Goal: Task Accomplishment & Management: Manage account settings

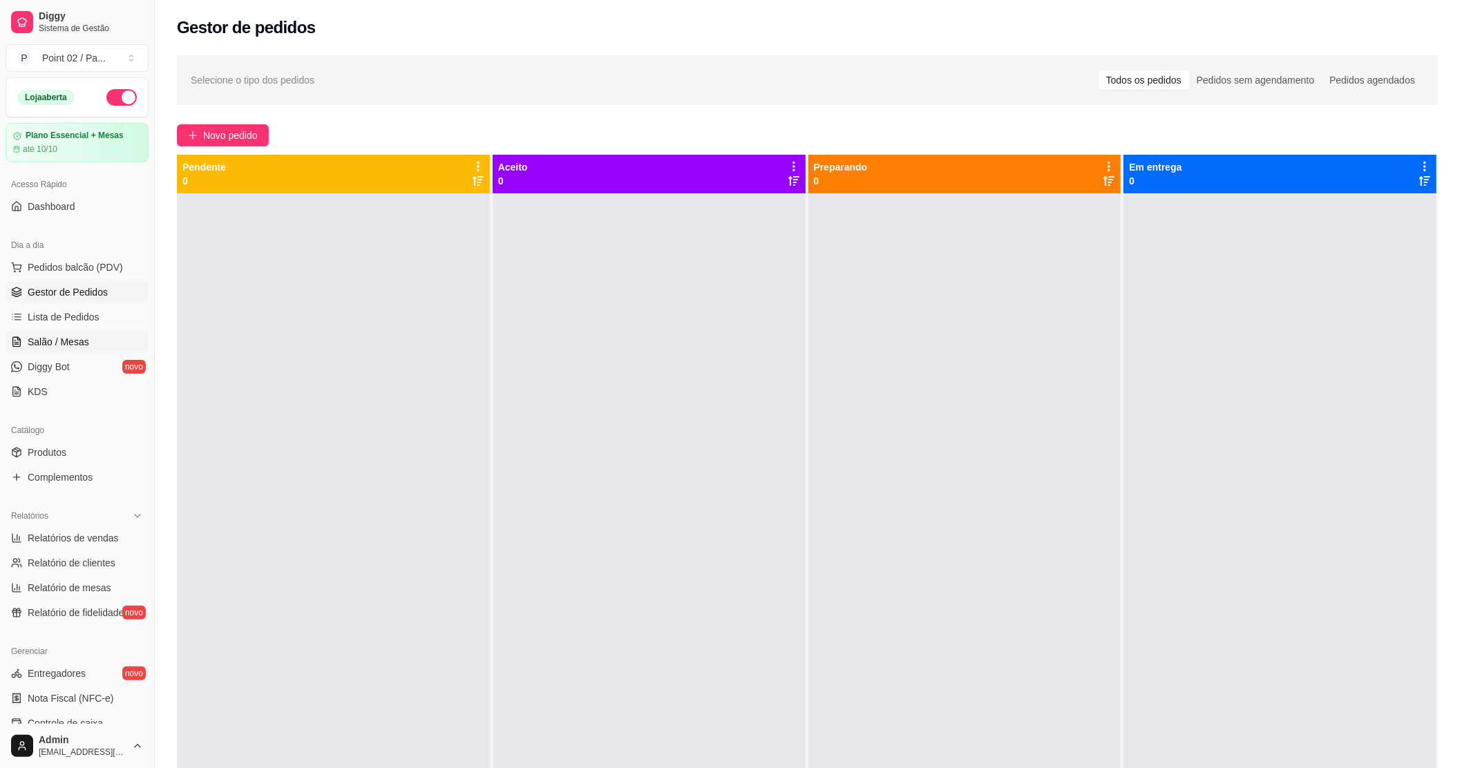
click at [89, 349] on link "Salão / Mesas" at bounding box center [77, 342] width 143 height 22
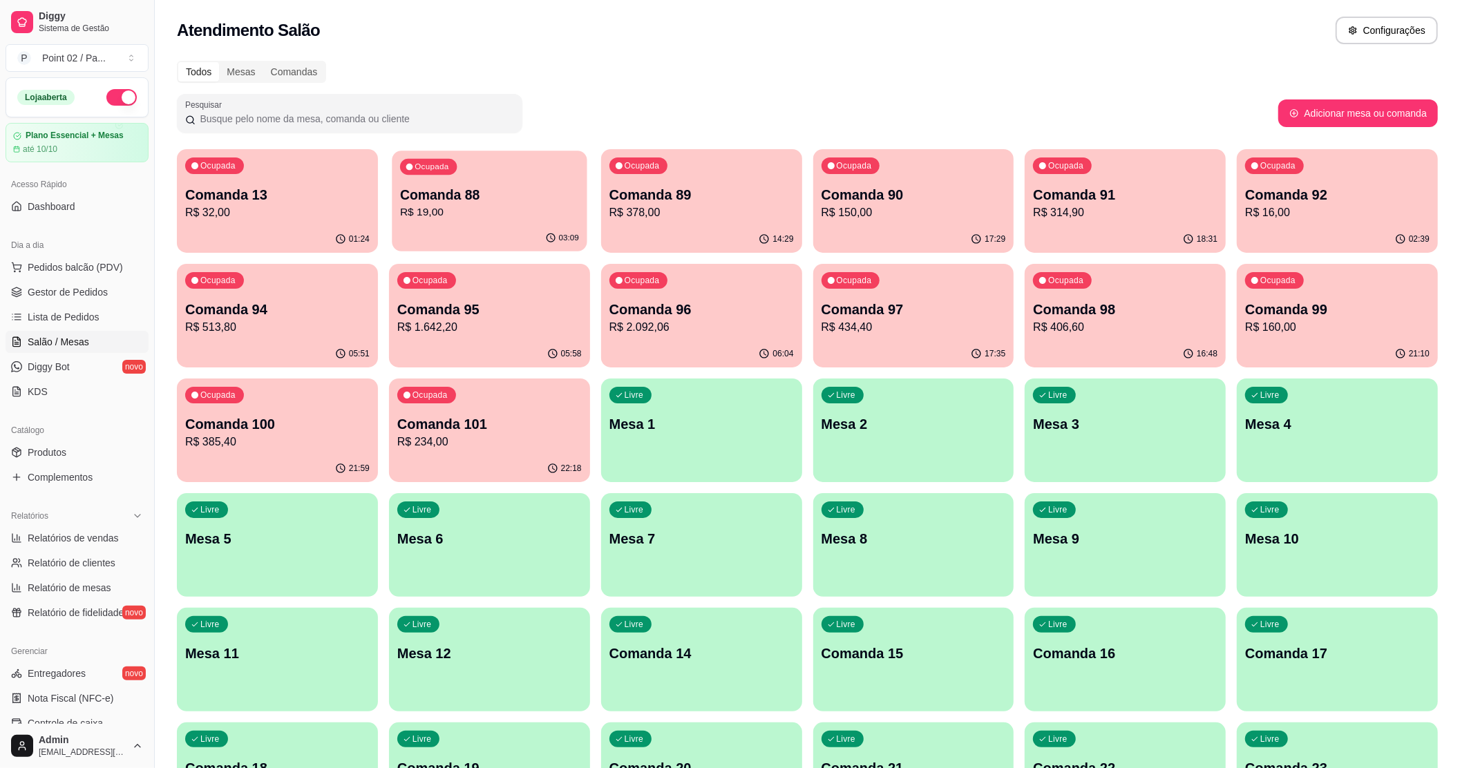
click at [515, 181] on div "Ocupada Comanda 88 R$ 19,00" at bounding box center [489, 188] width 195 height 75
click at [1394, 199] on p "Comanda 92" at bounding box center [1337, 194] width 184 height 19
click at [233, 77] on div "Mesas" at bounding box center [241, 71] width 44 height 19
click at [219, 62] on input "Mesas" at bounding box center [219, 62] width 0 height 0
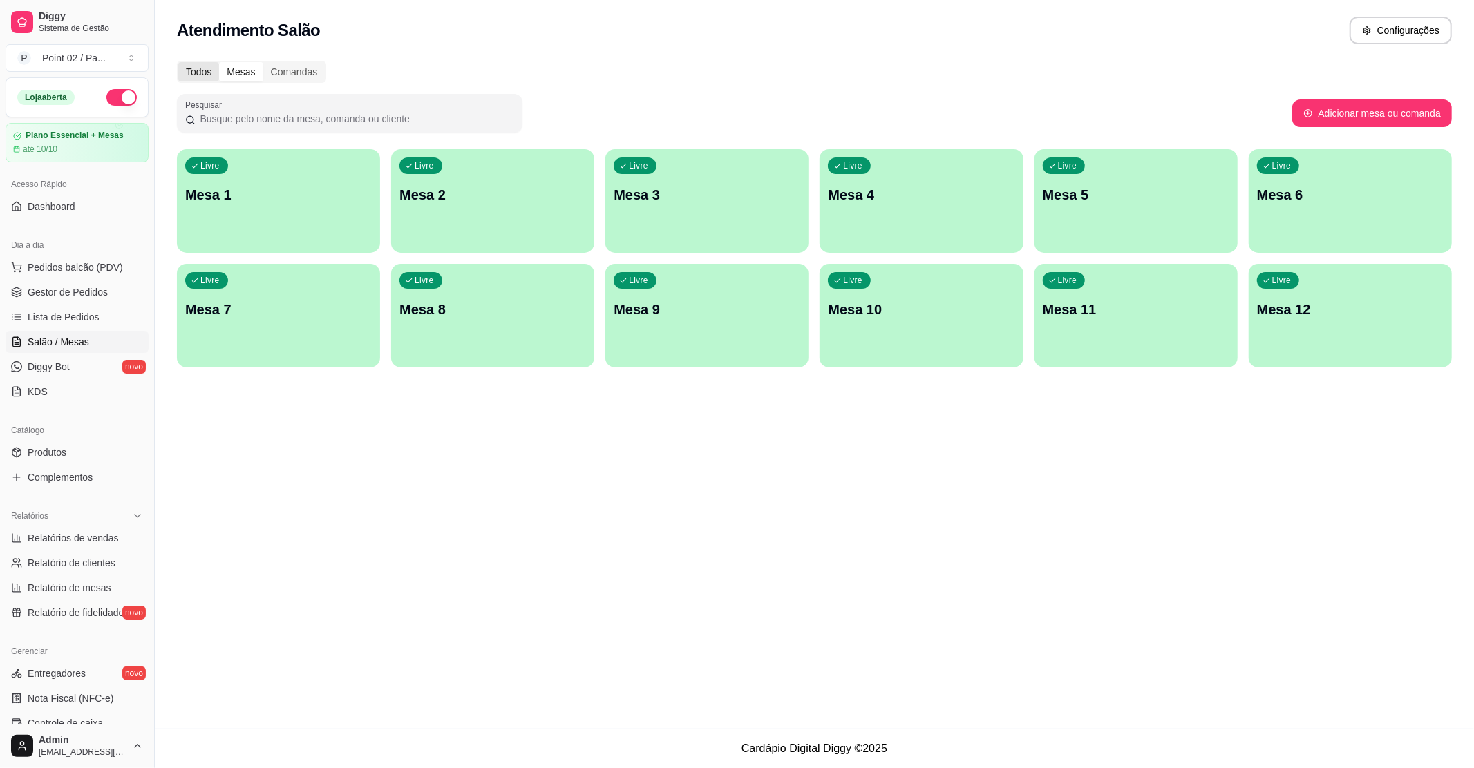
click at [216, 67] on div "Todos" at bounding box center [198, 71] width 41 height 19
click at [178, 62] on input "Todos" at bounding box center [178, 62] width 0 height 0
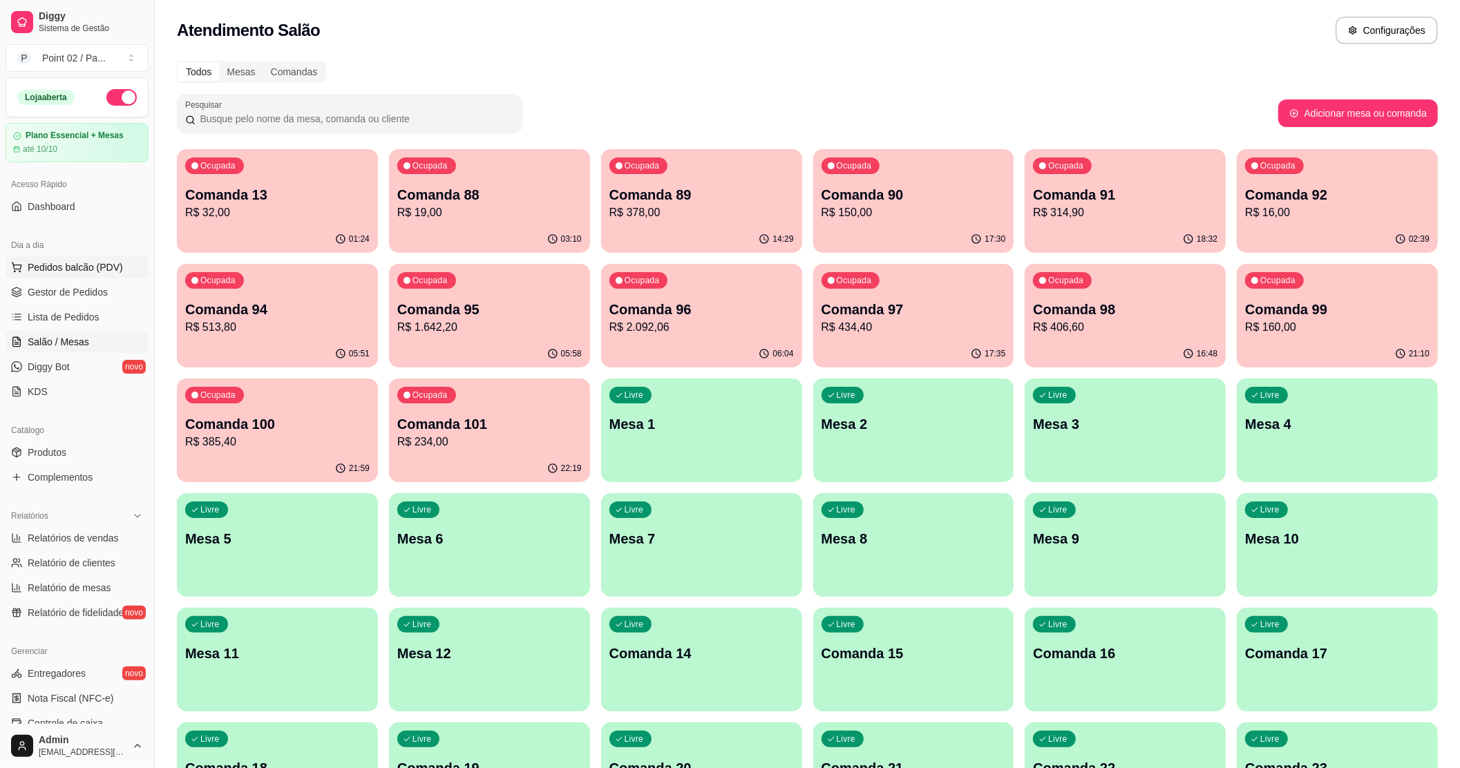
click at [48, 272] on span "Pedidos balcão (PDV)" at bounding box center [75, 267] width 95 height 14
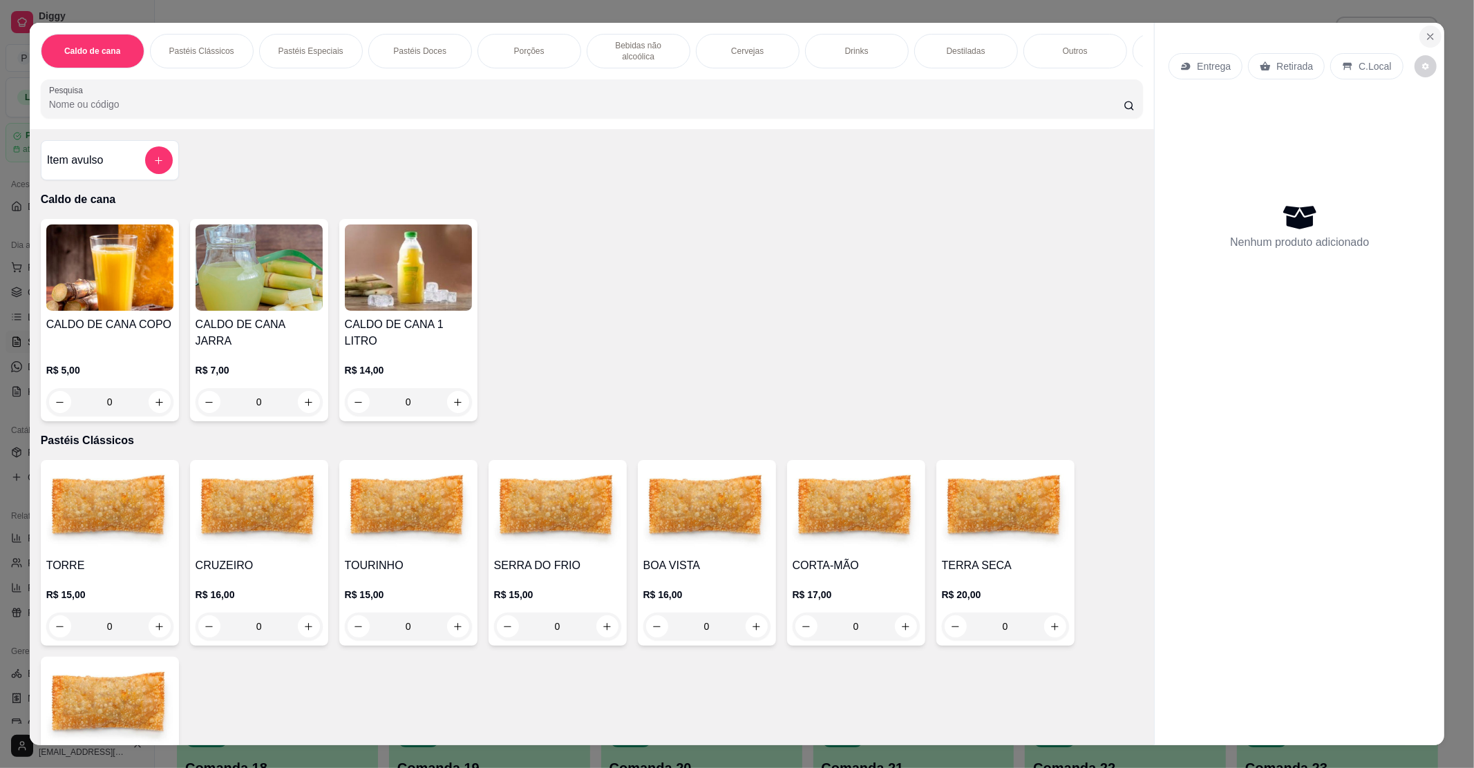
click at [1425, 32] on button "Close" at bounding box center [1430, 37] width 22 height 22
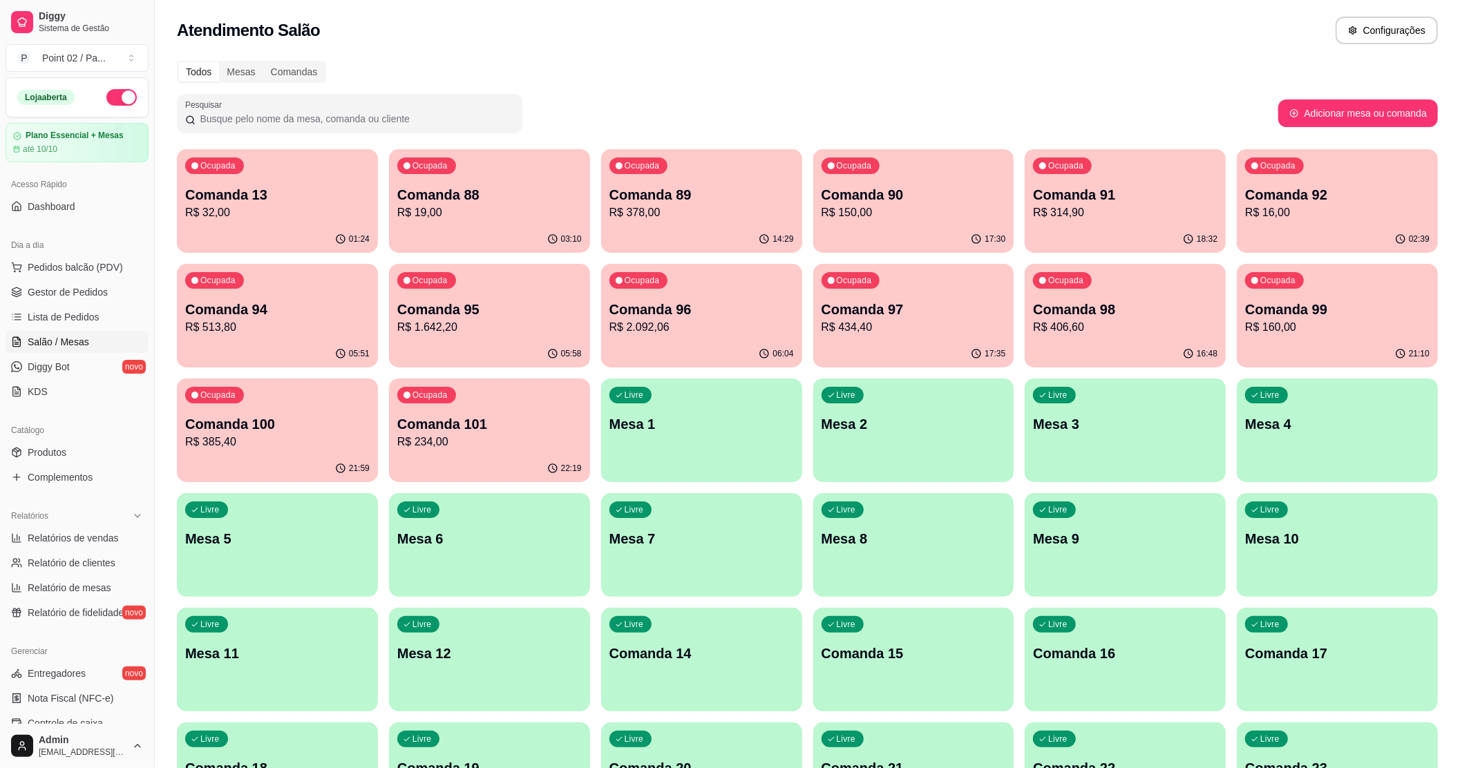
click at [296, 178] on div "Ocupada Comanda 13 R$ 32,00" at bounding box center [277, 187] width 201 height 77
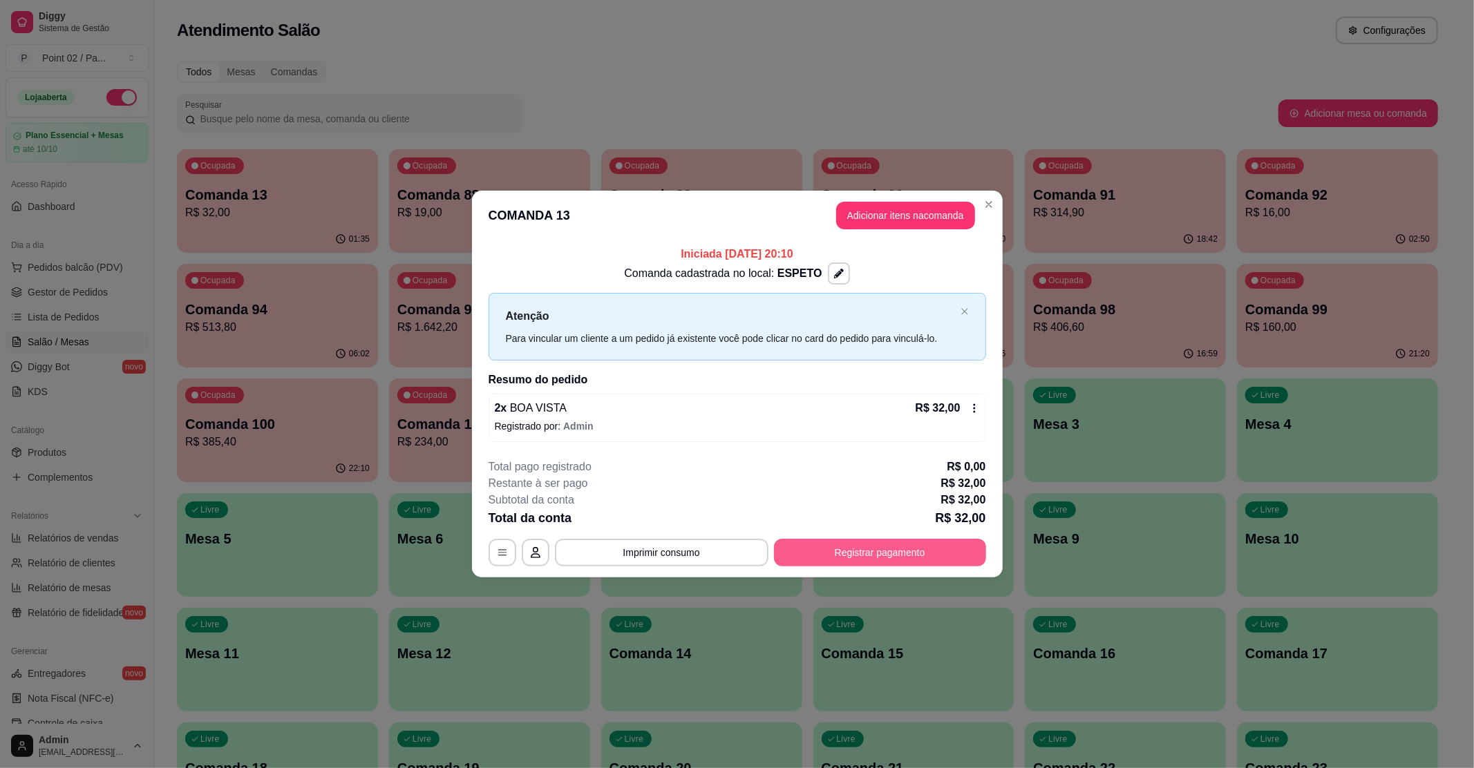
click at [833, 561] on button "Registrar pagamento" at bounding box center [880, 553] width 212 height 28
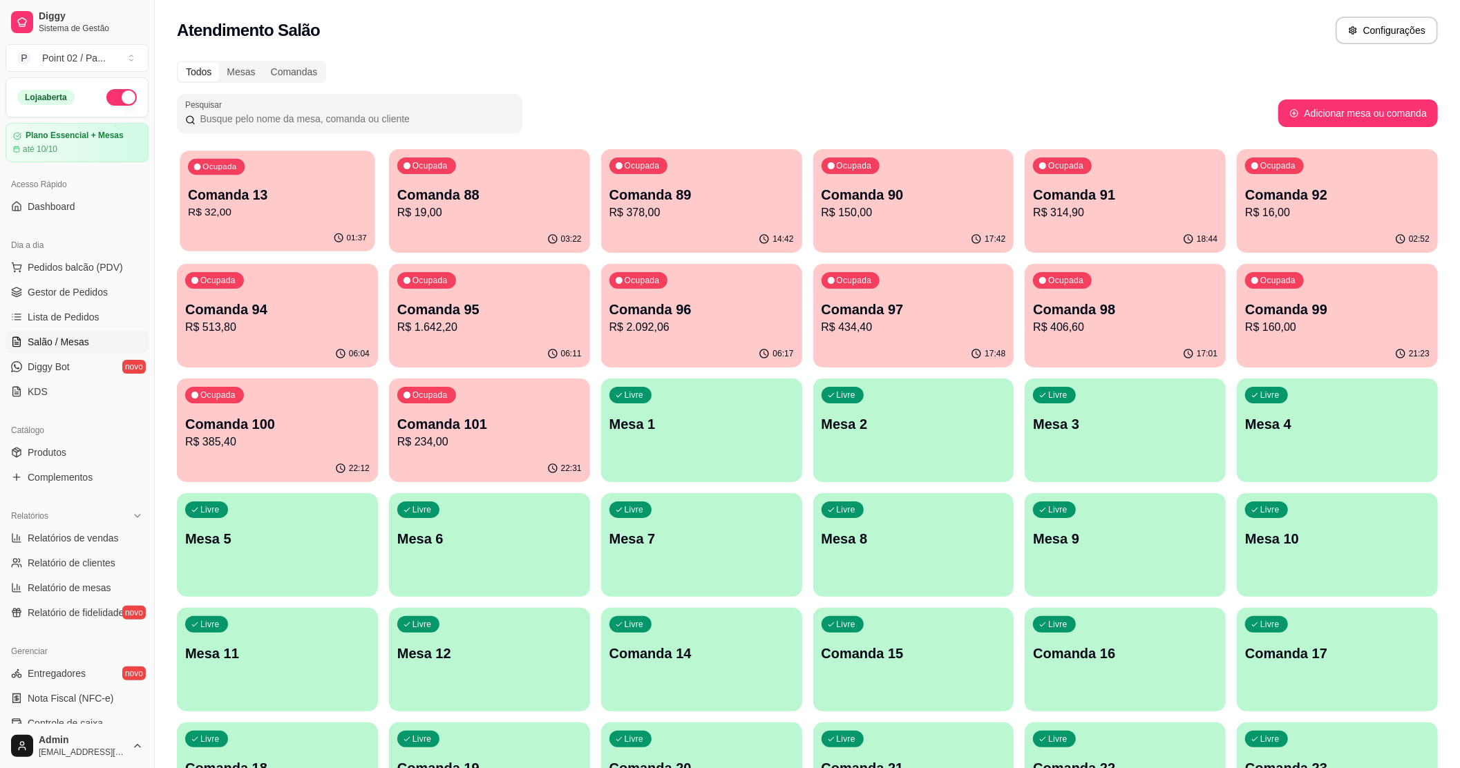
click at [239, 231] on div "01:37" at bounding box center [277, 238] width 195 height 26
click at [62, 268] on span "Pedidos balcão (PDV)" at bounding box center [75, 267] width 95 height 14
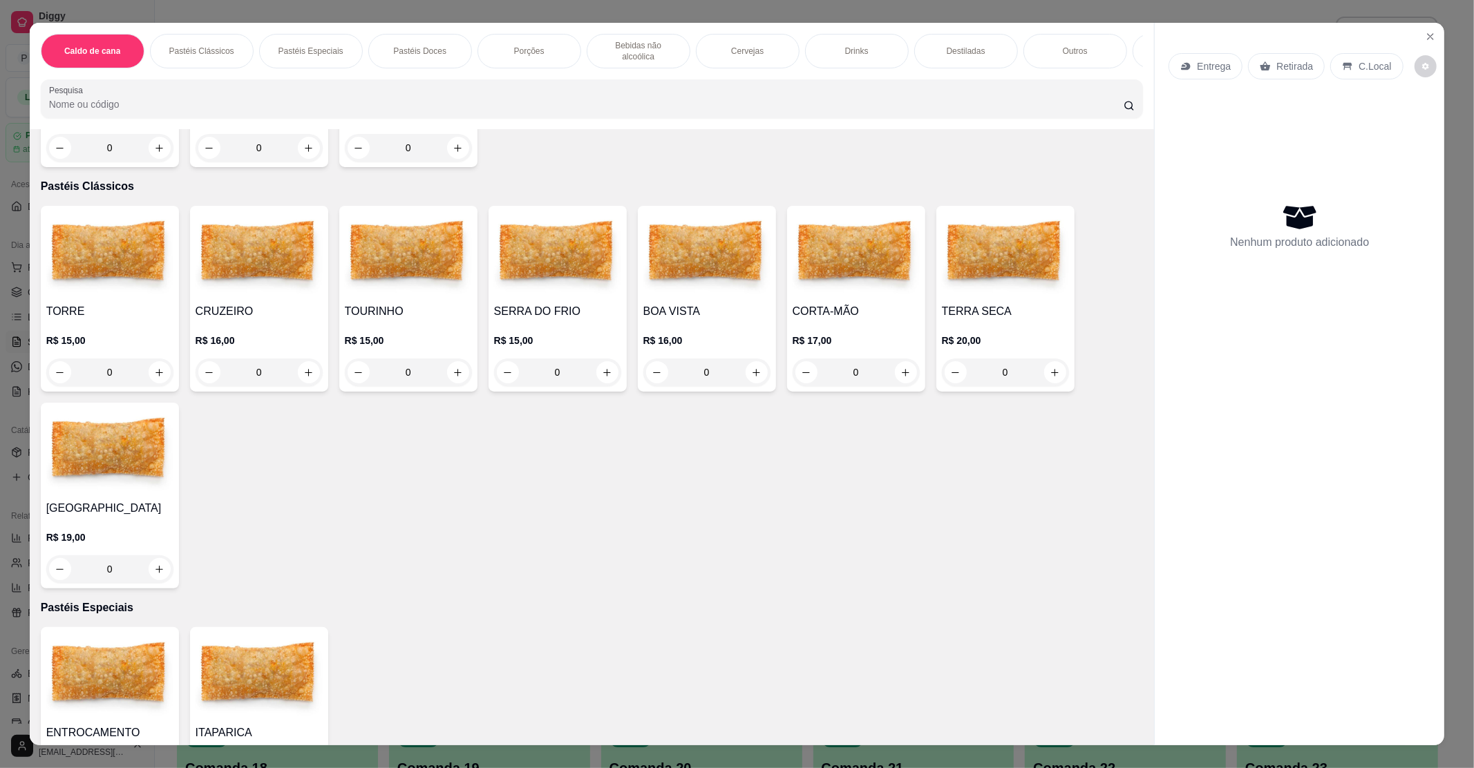
scroll to position [553, 0]
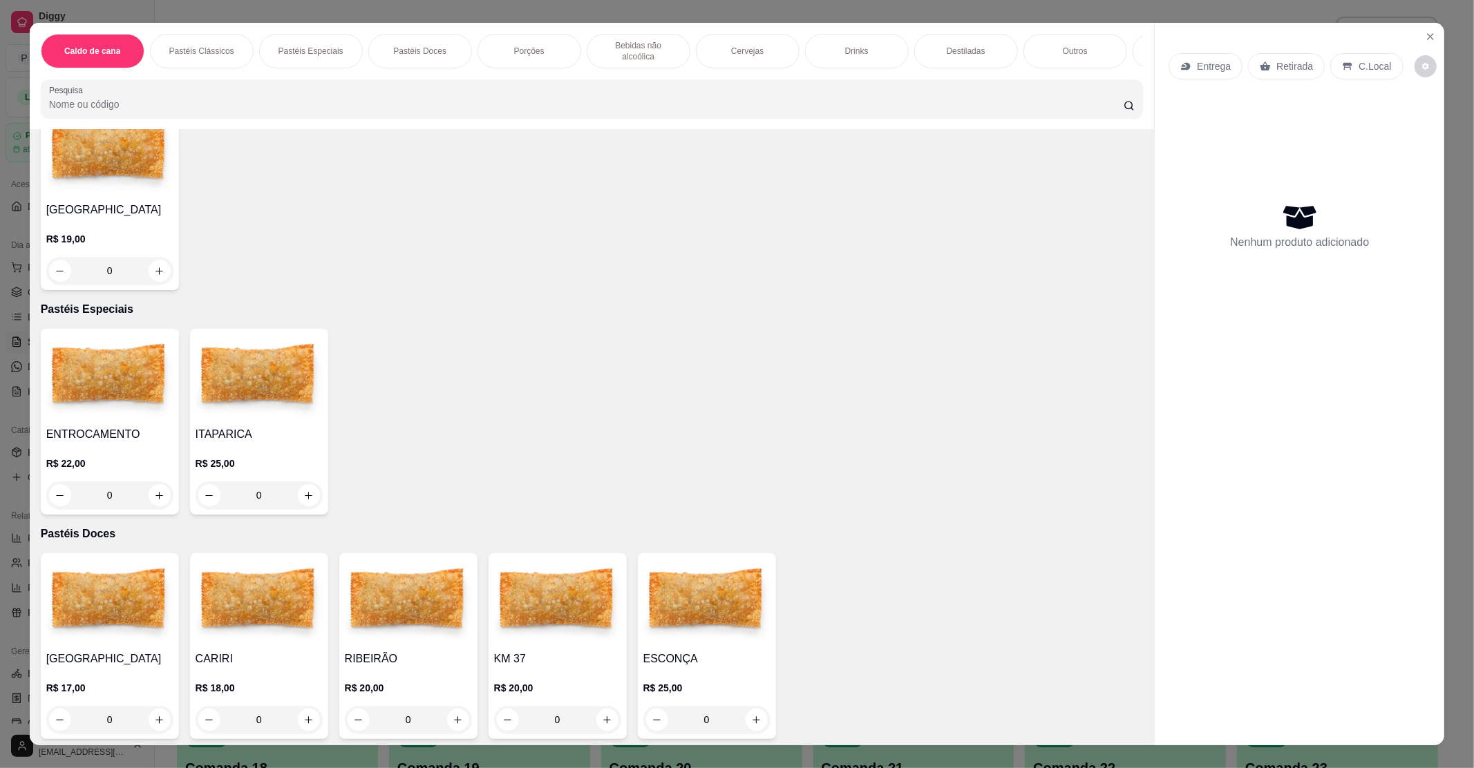
click at [131, 379] on img at bounding box center [109, 377] width 127 height 86
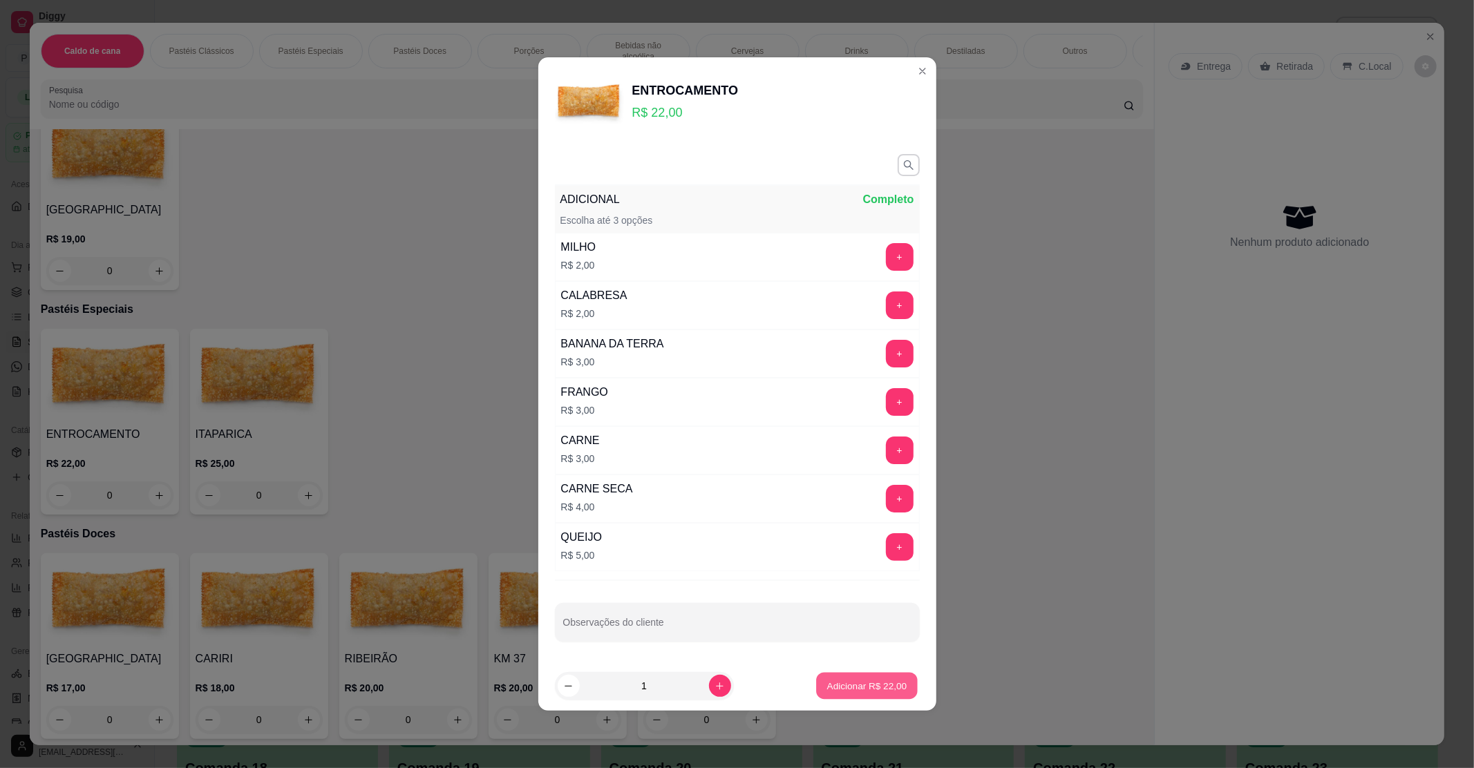
click at [841, 683] on p "Adicionar R$ 22,00" at bounding box center [867, 685] width 80 height 13
type input "1"
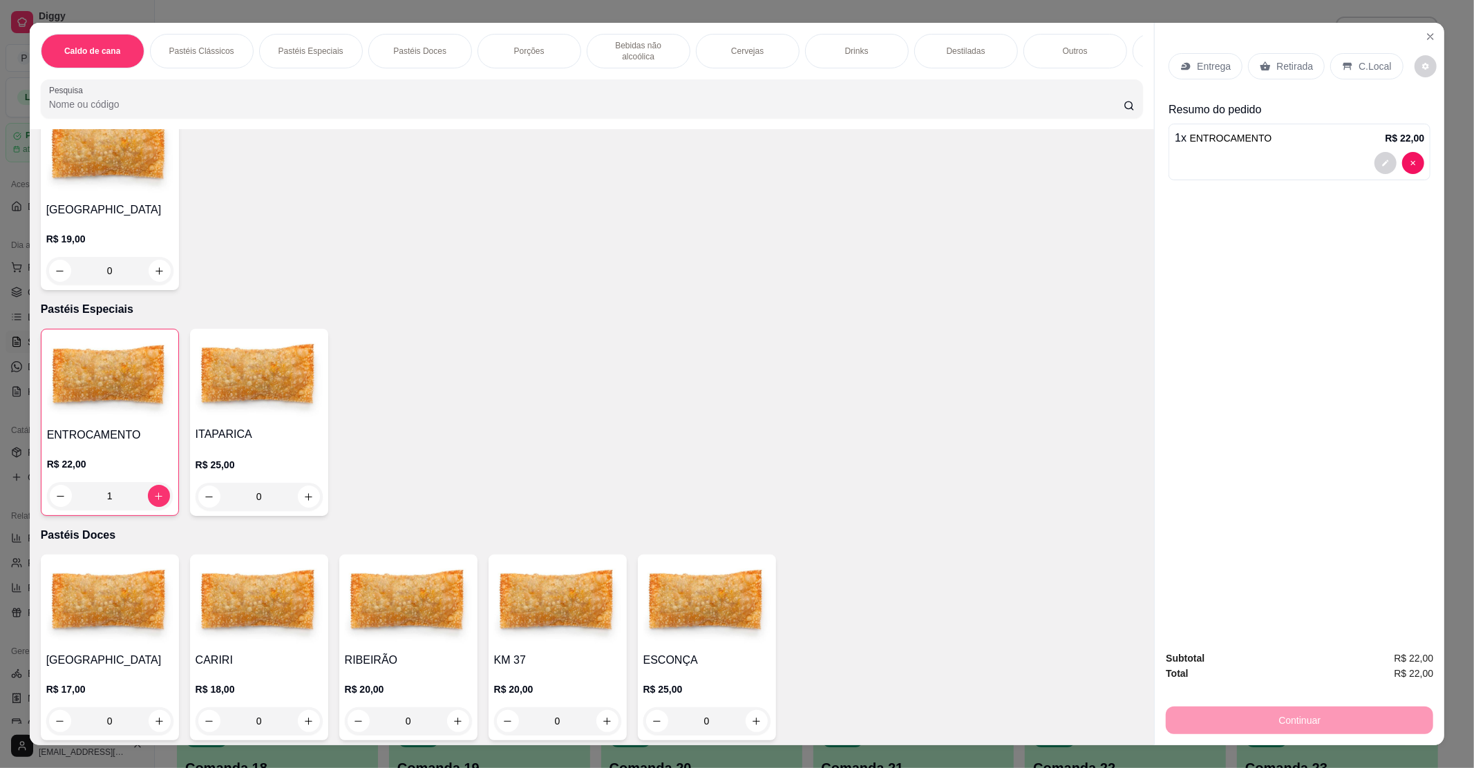
click at [1358, 73] on p "C.Local" at bounding box center [1374, 66] width 32 height 14
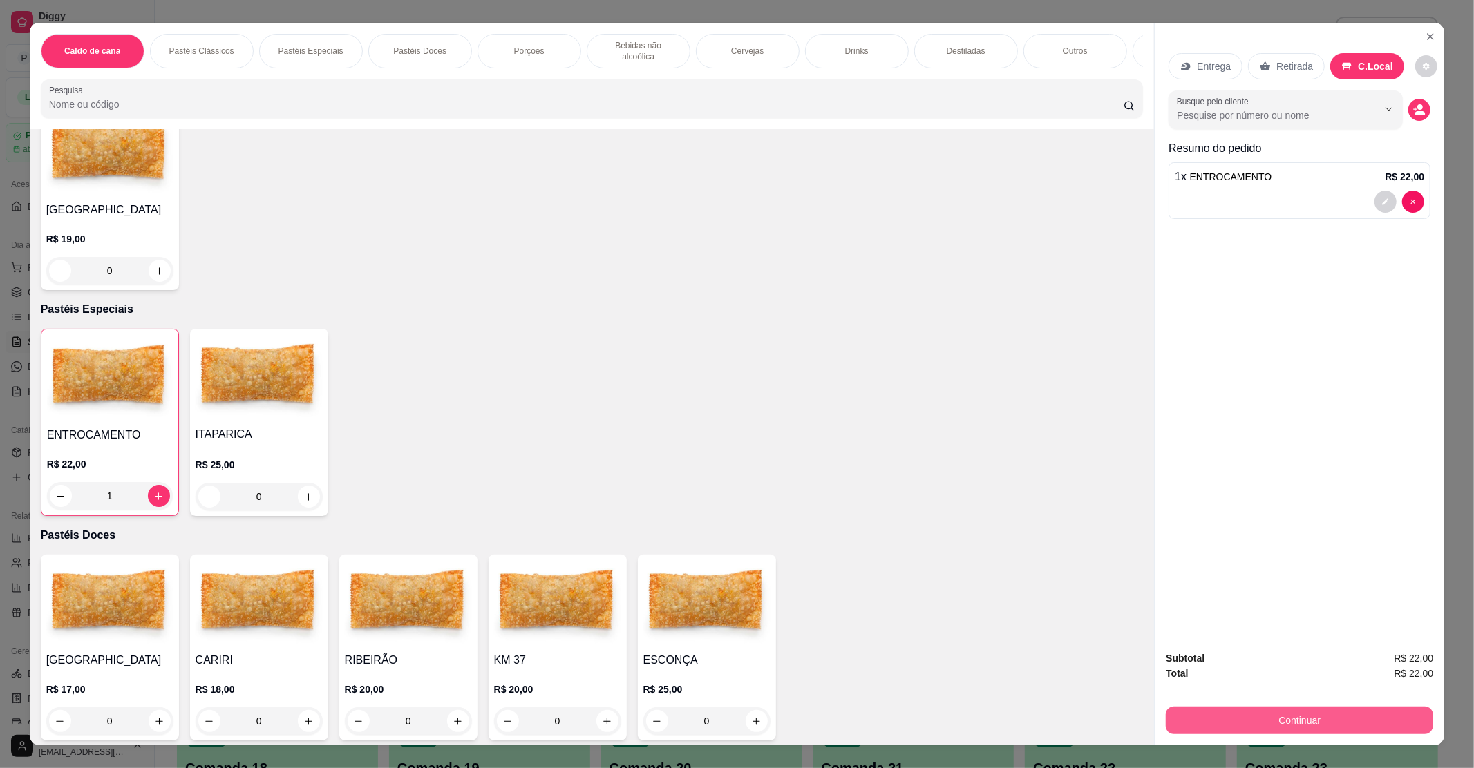
click at [1274, 716] on button "Continuar" at bounding box center [1299, 721] width 267 height 28
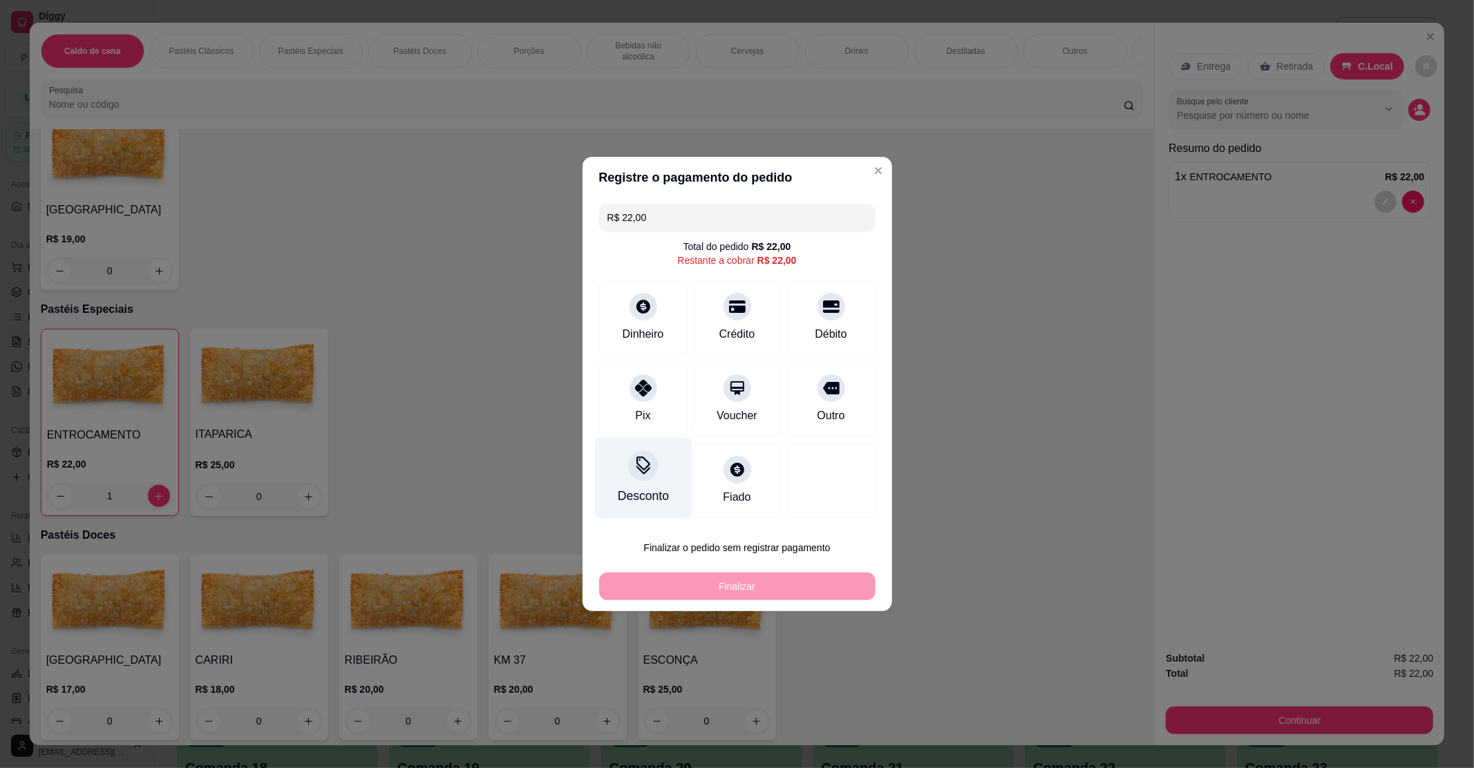
click at [630, 481] on div "Desconto" at bounding box center [642, 478] width 97 height 81
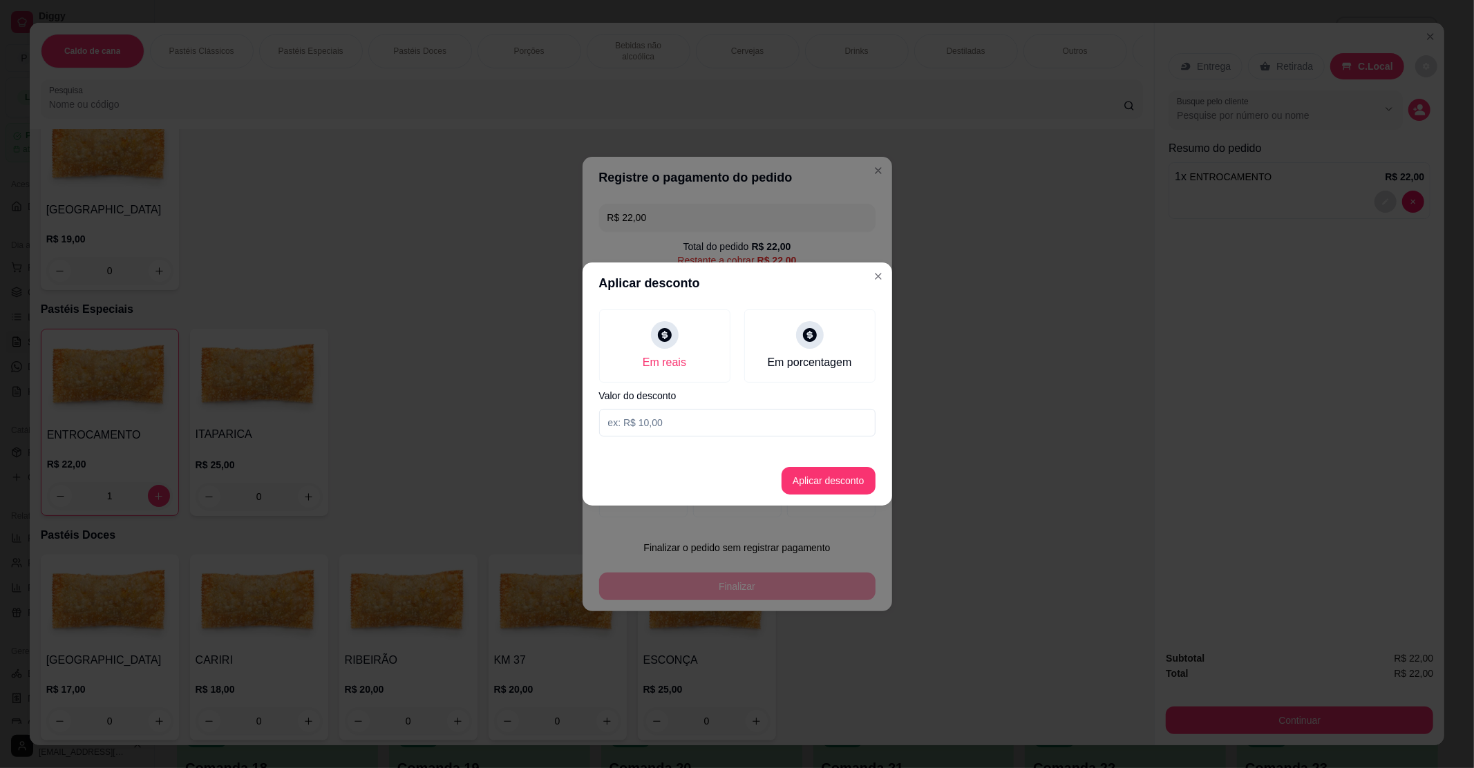
click at [709, 424] on input at bounding box center [737, 423] width 276 height 28
type input "2,00"
click at [824, 488] on button "Aplicar desconto" at bounding box center [828, 481] width 94 height 28
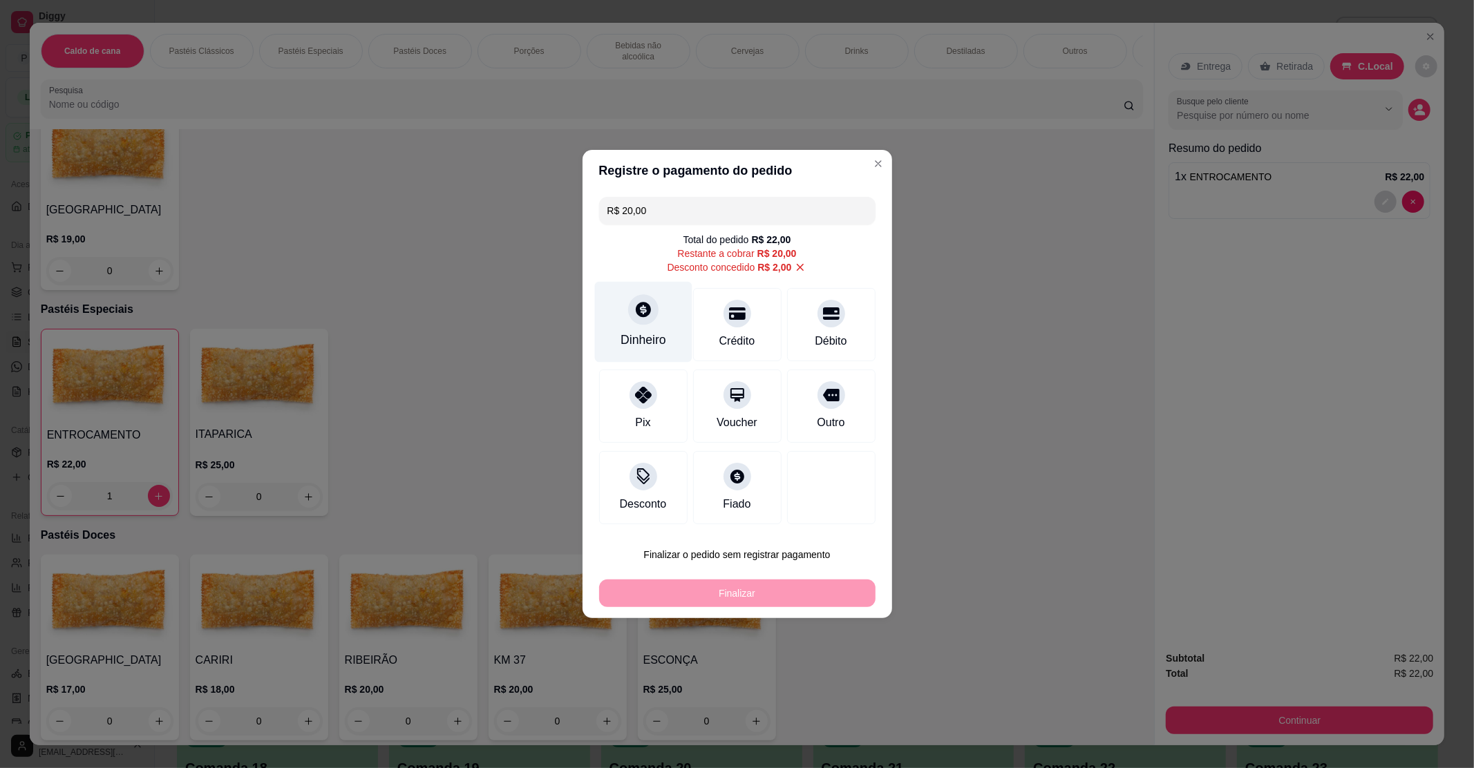
click at [642, 321] on div at bounding box center [643, 309] width 30 height 30
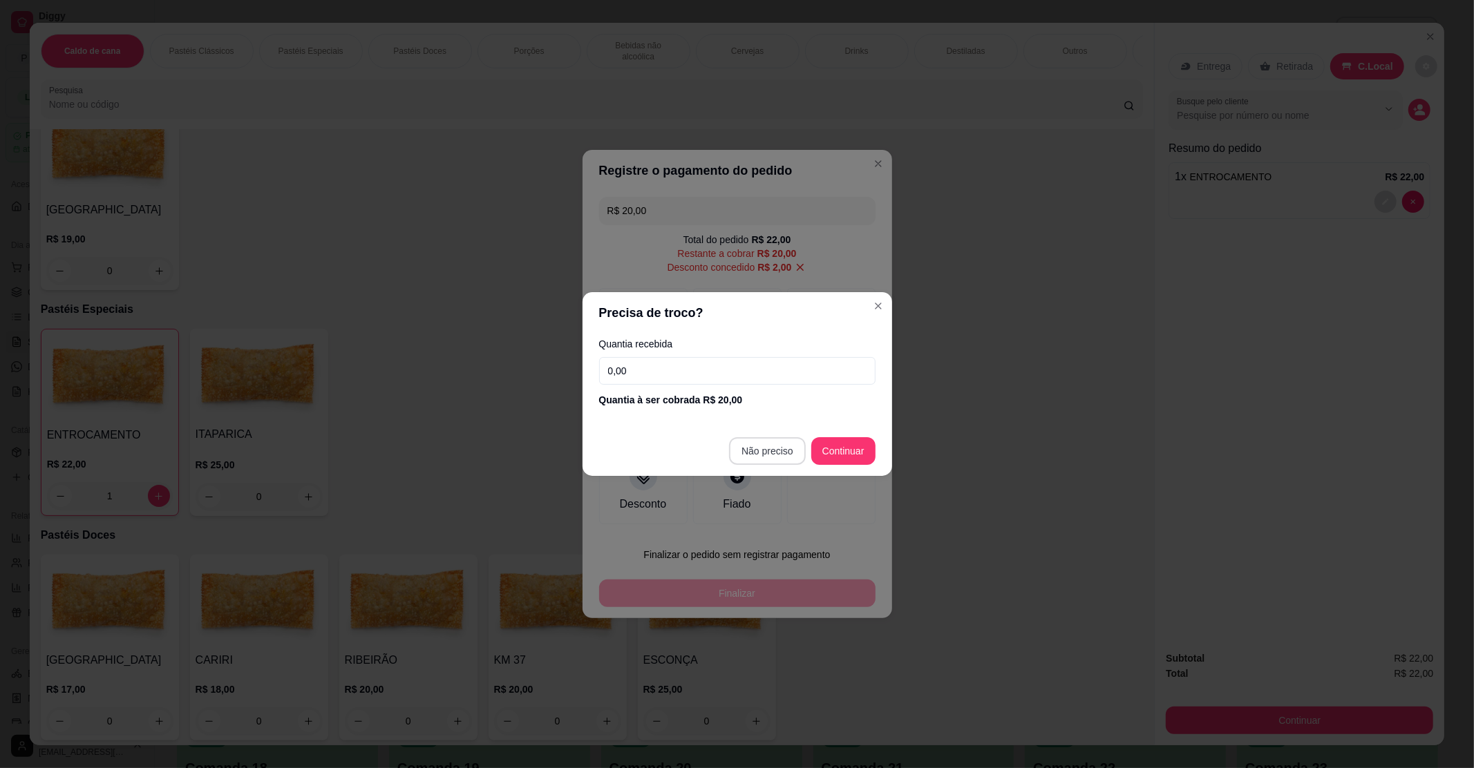
type input "R$ 0,00"
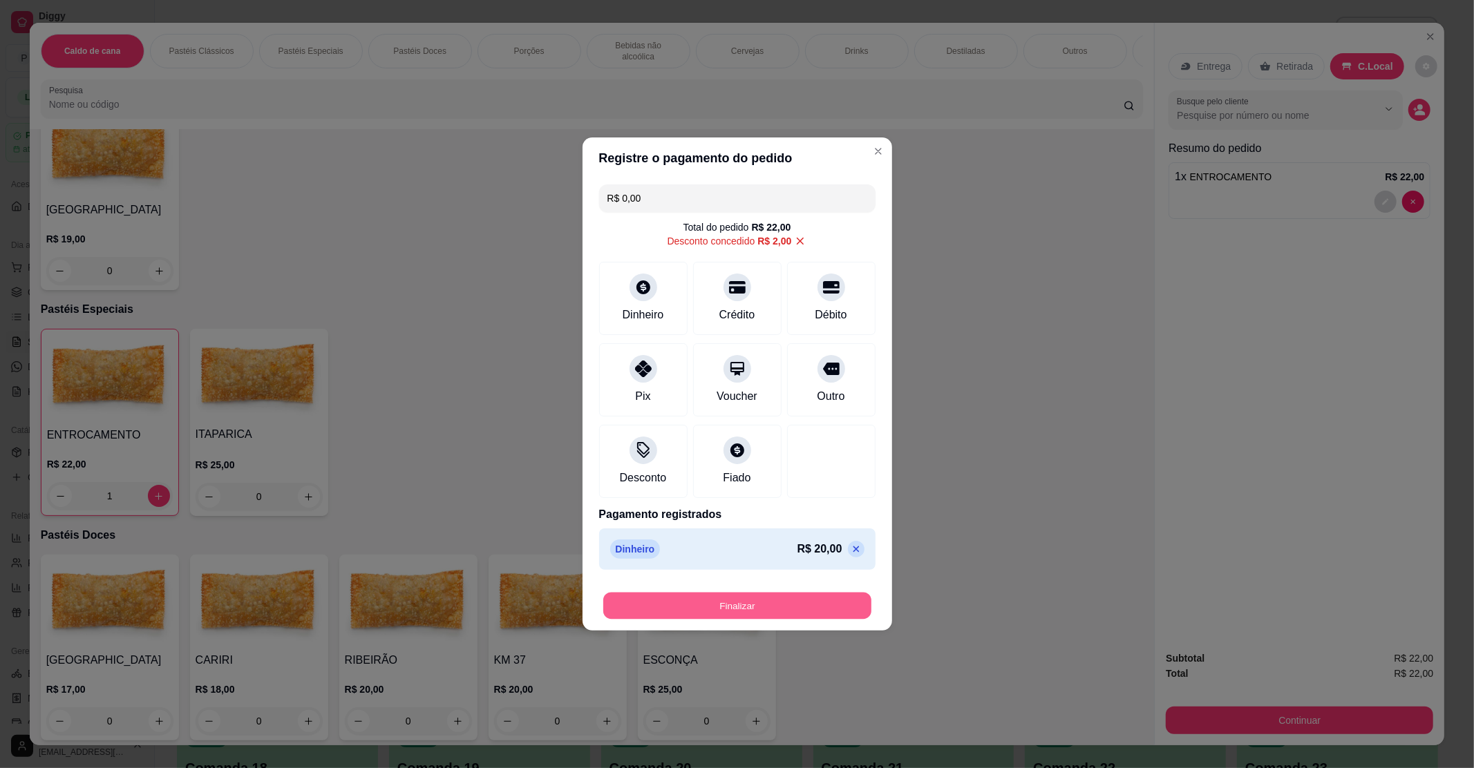
click at [714, 616] on button "Finalizar" at bounding box center [737, 606] width 268 height 27
type input "0"
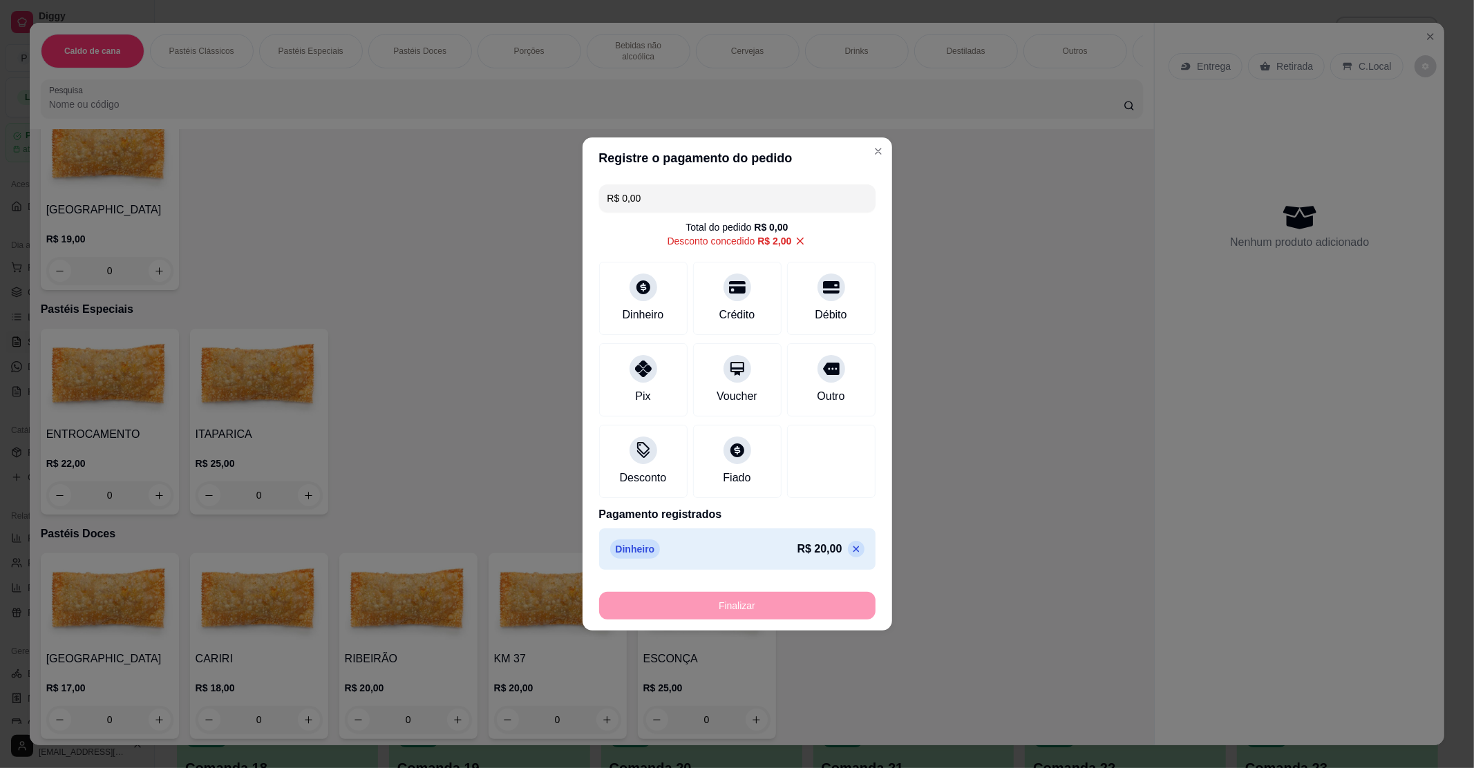
type input "-R$ 22,00"
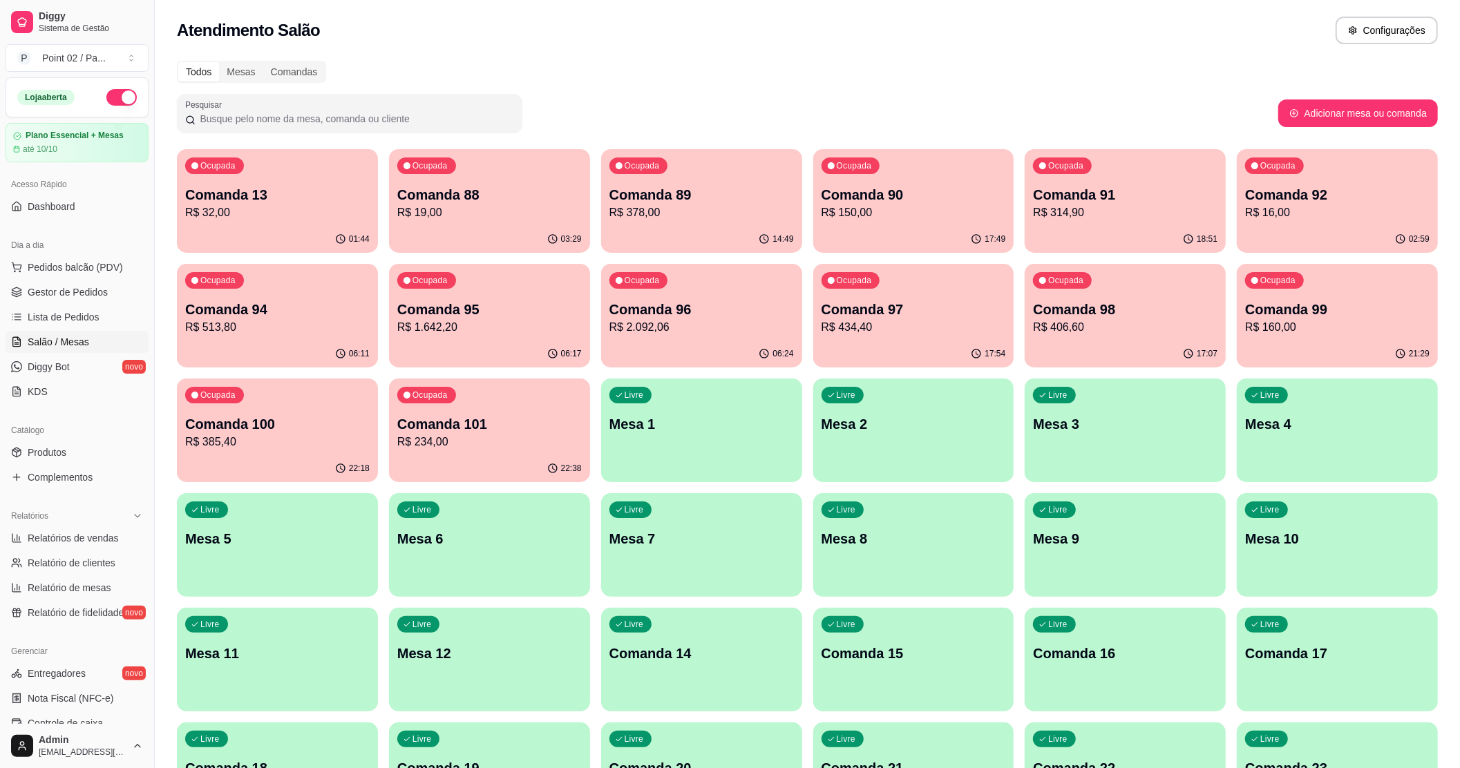
click at [485, 349] on div "06:17" at bounding box center [489, 354] width 201 height 27
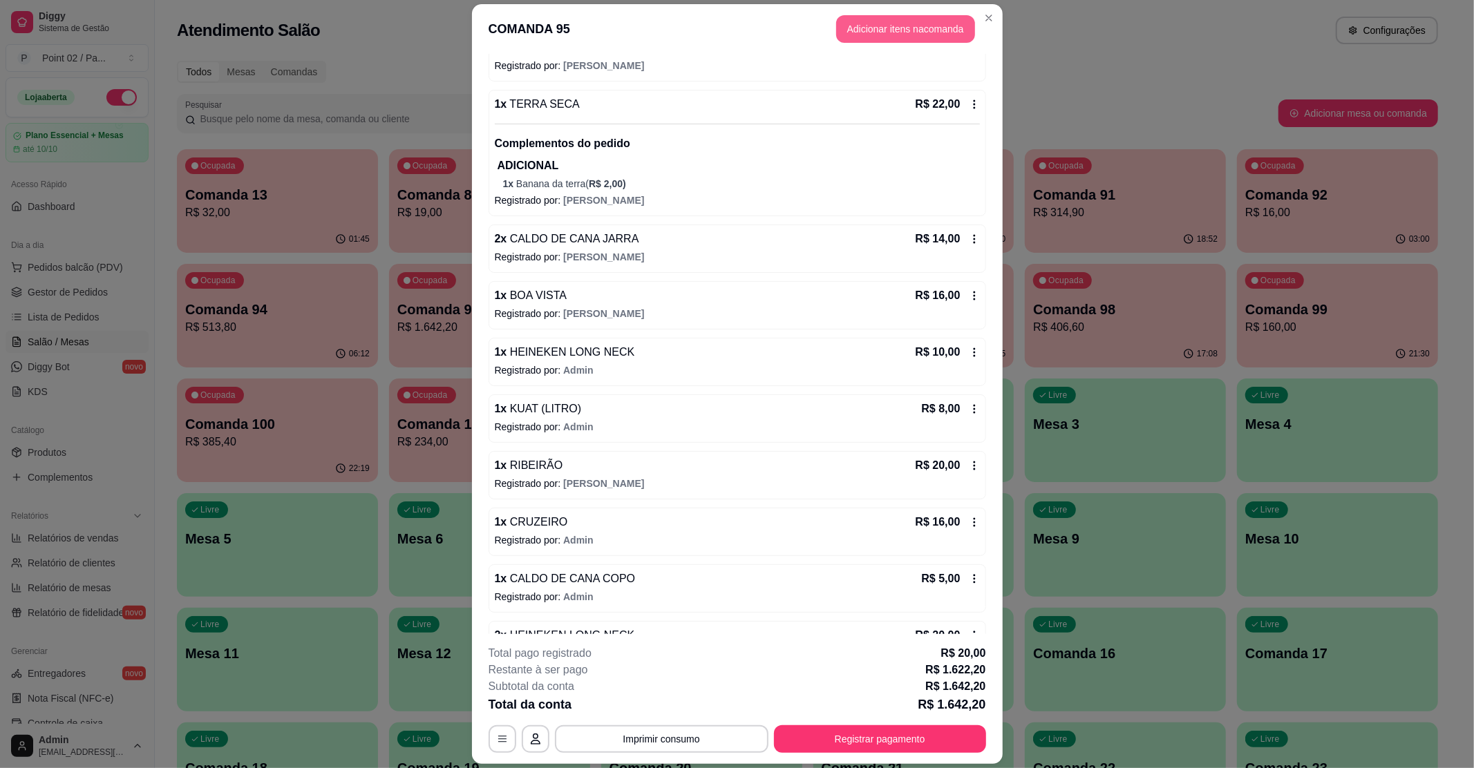
click at [911, 33] on button "Adicionar itens na comanda" at bounding box center [905, 29] width 139 height 28
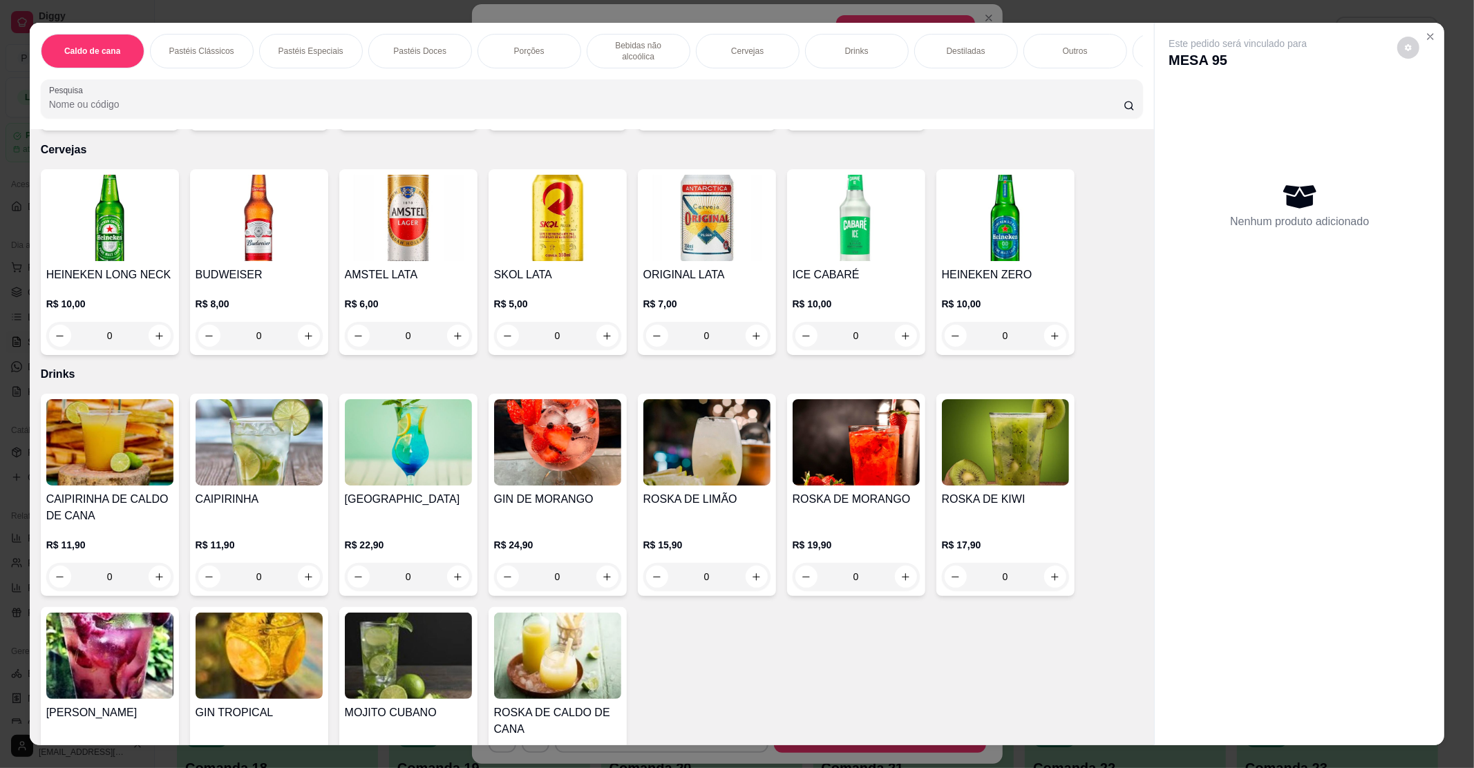
scroll to position [1934, 0]
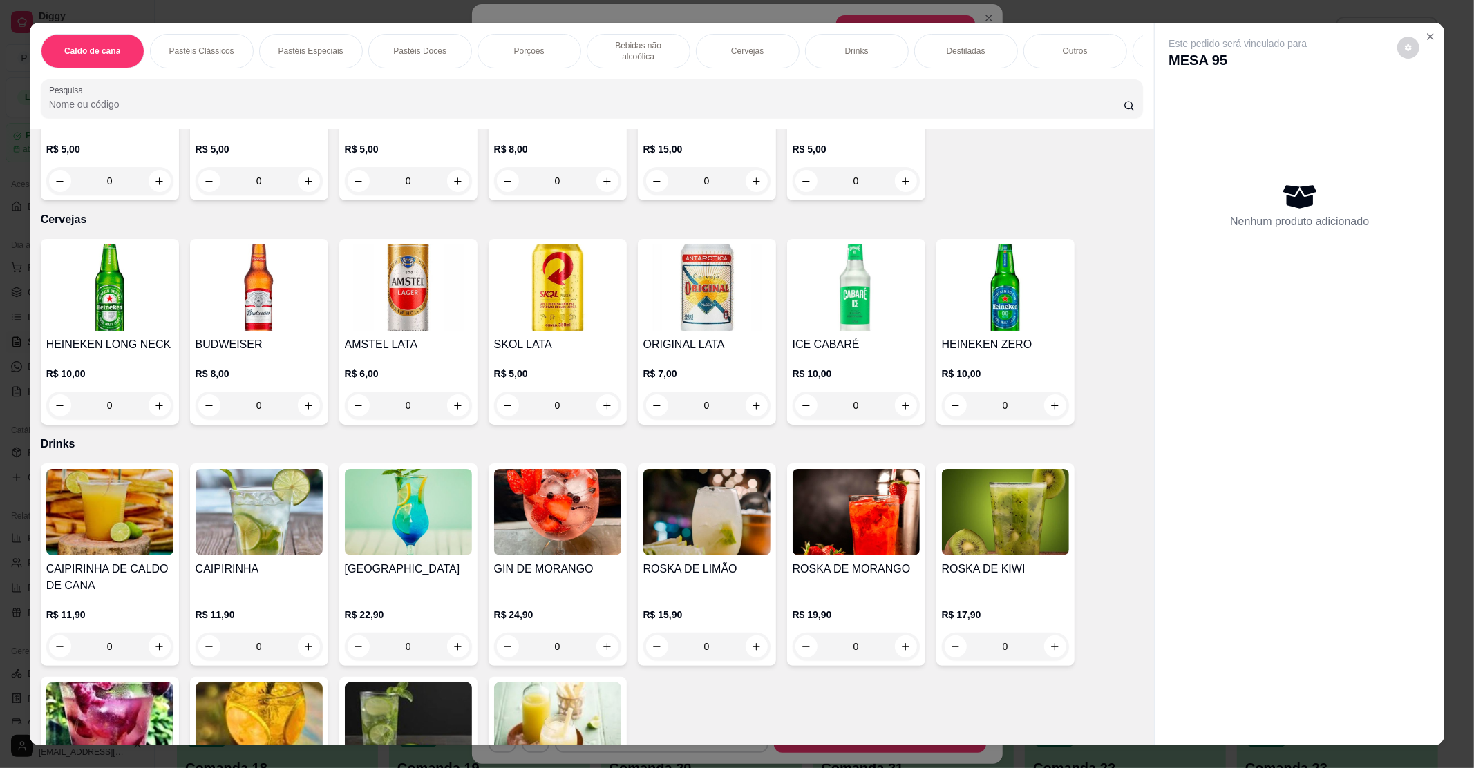
click at [423, 336] on h4 "AMSTEL LATA" at bounding box center [408, 344] width 127 height 17
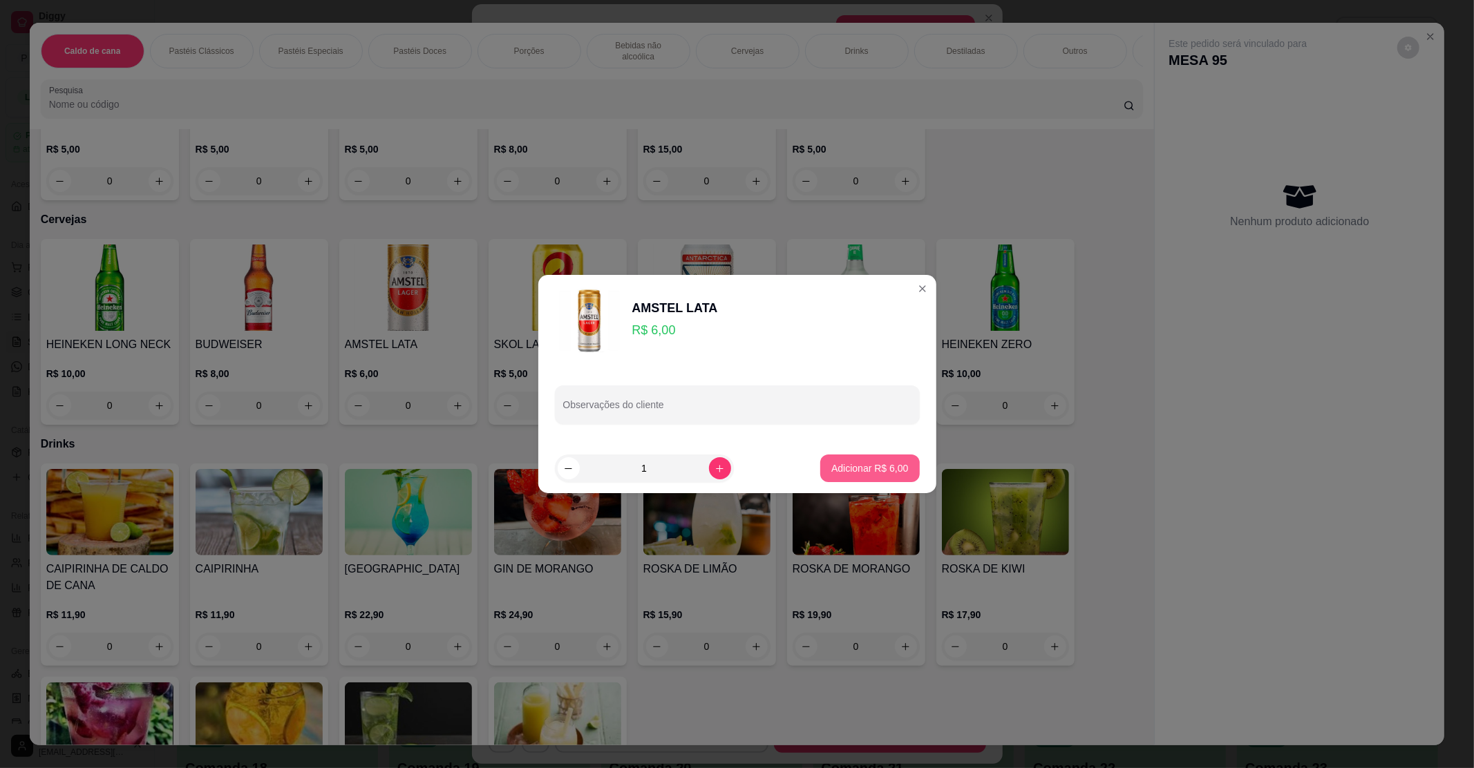
click at [844, 452] on footer "1 Adicionar R$ 6,00" at bounding box center [737, 469] width 398 height 50
click at [846, 459] on button "Adicionar R$ 6,00" at bounding box center [869, 468] width 96 height 27
type input "1"
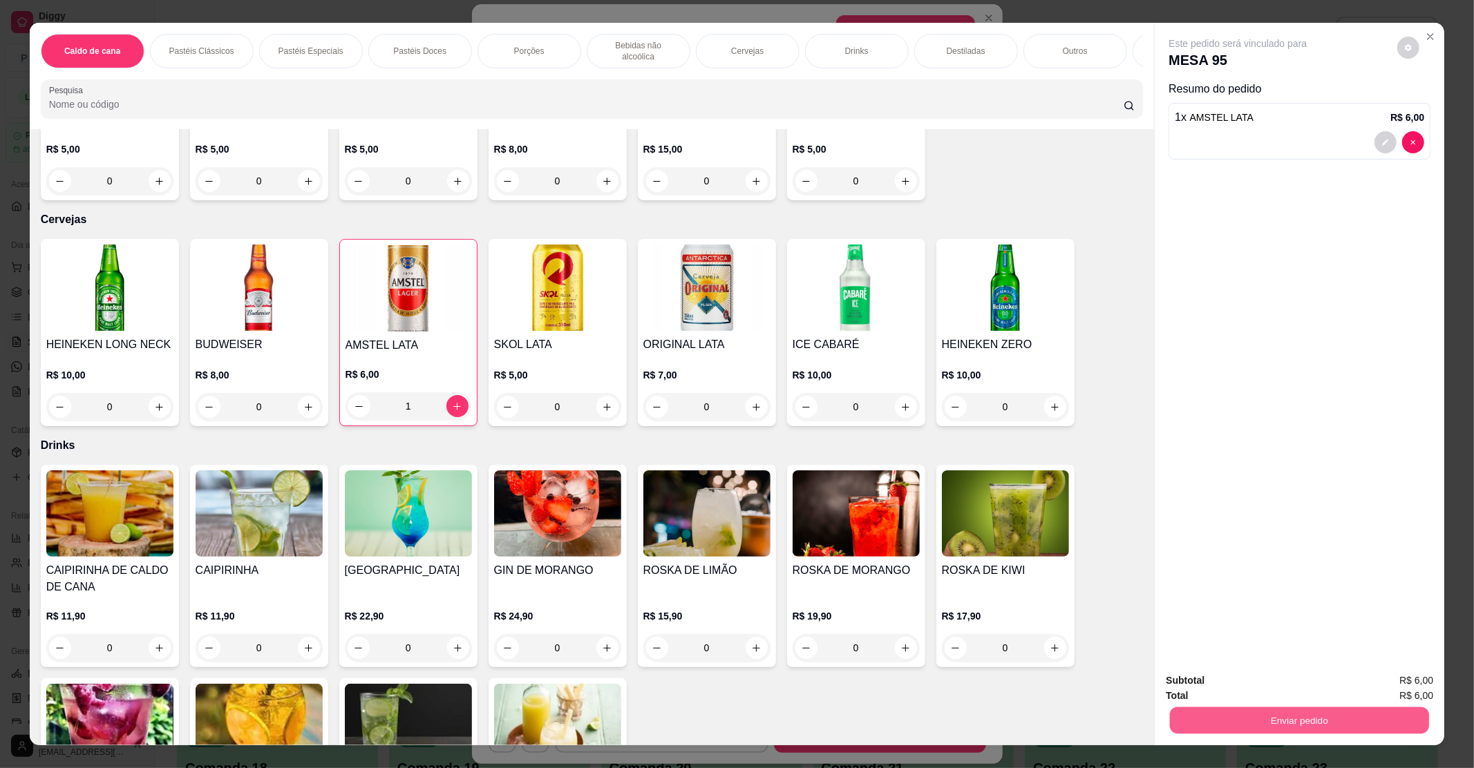
click at [1248, 728] on button "Enviar pedido" at bounding box center [1299, 720] width 259 height 27
click at [1382, 685] on button "Enviar pedido" at bounding box center [1396, 686] width 76 height 26
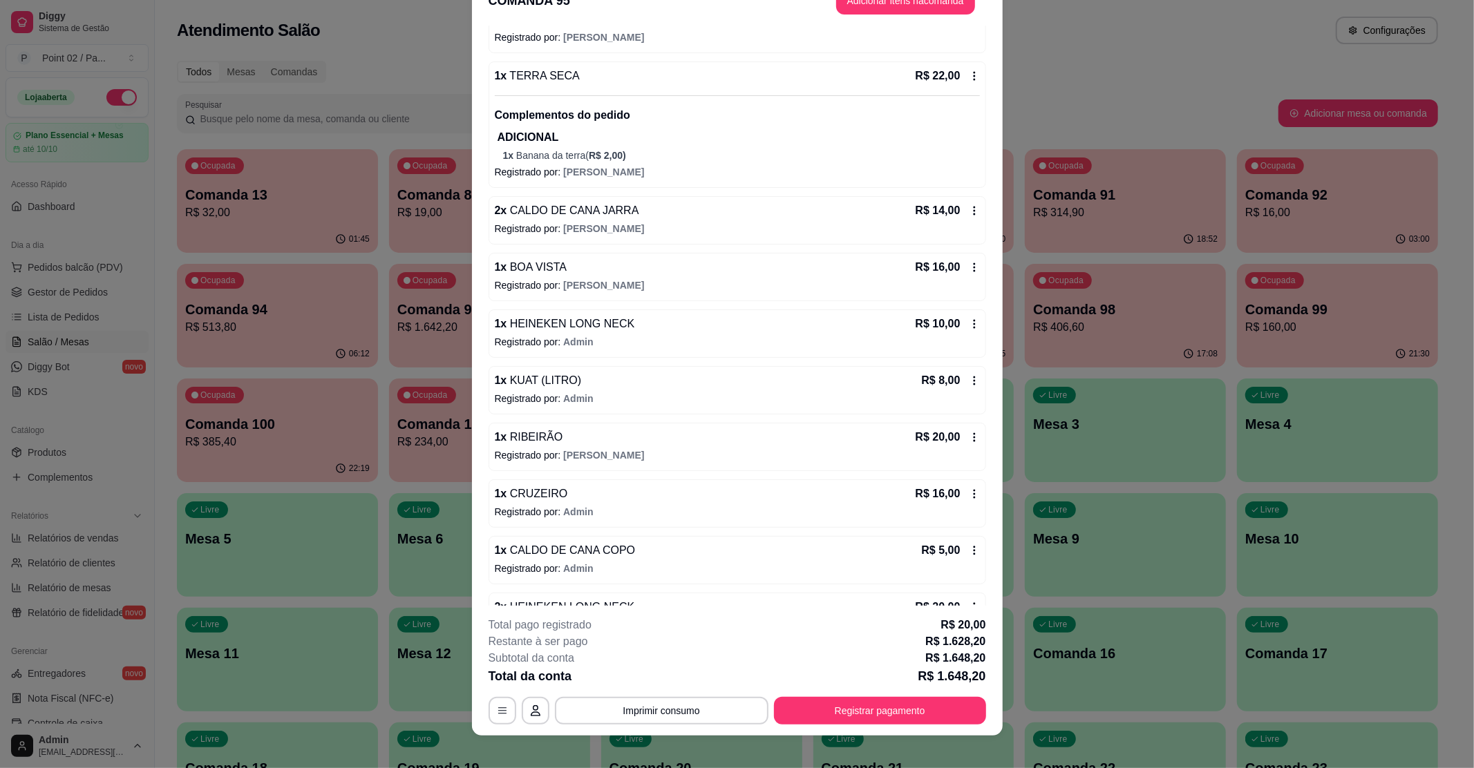
scroll to position [40, 0]
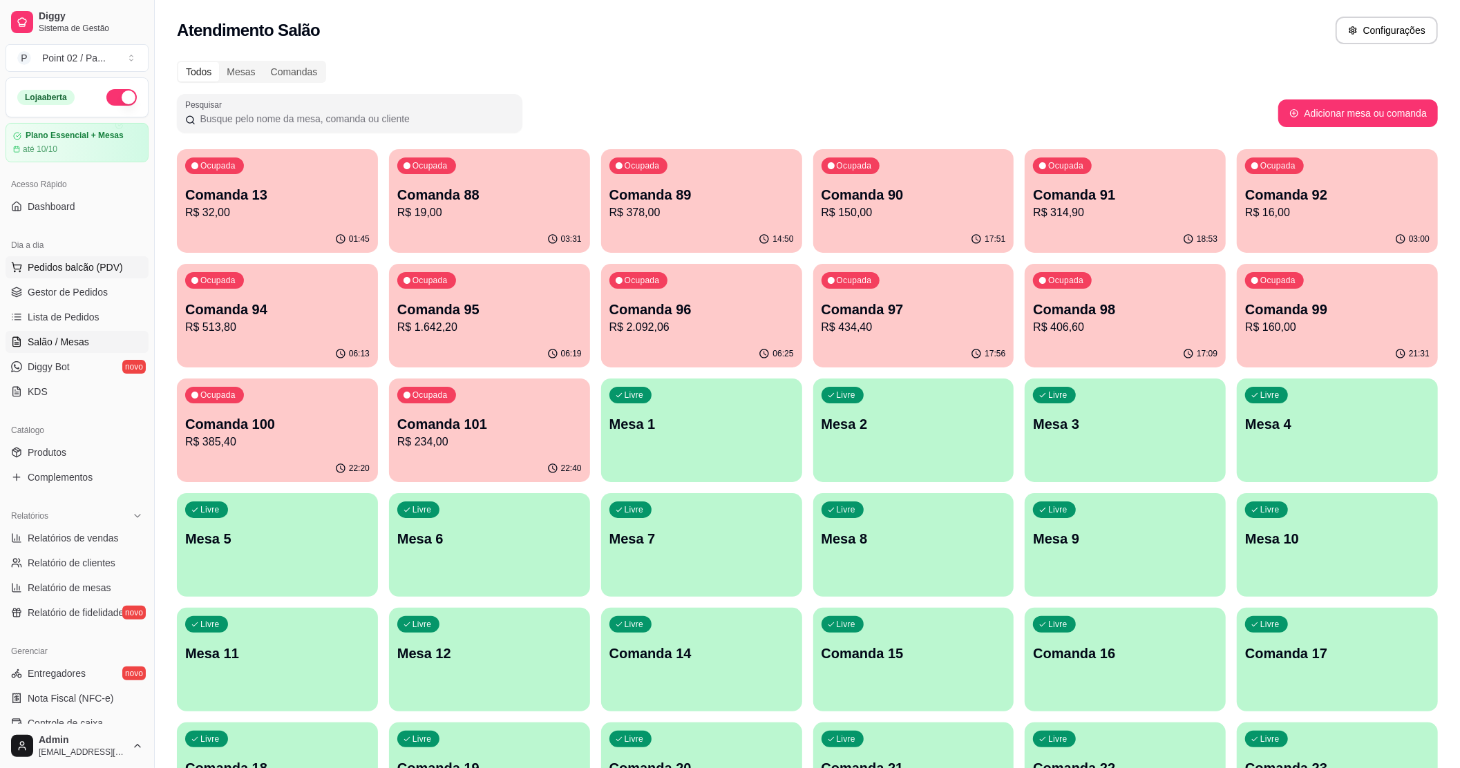
click at [37, 265] on span "Pedidos balcão (PDV)" at bounding box center [75, 267] width 95 height 14
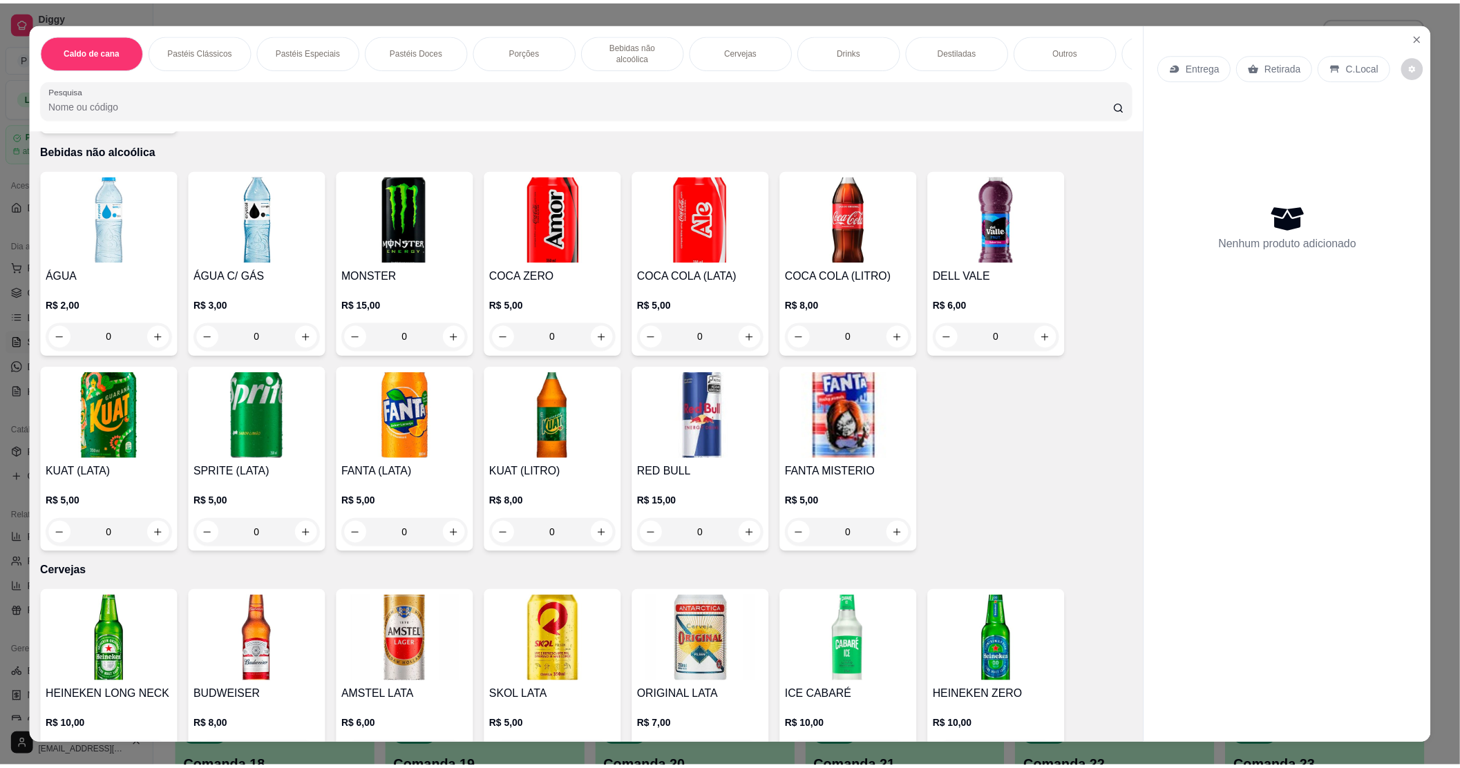
scroll to position [1658, 0]
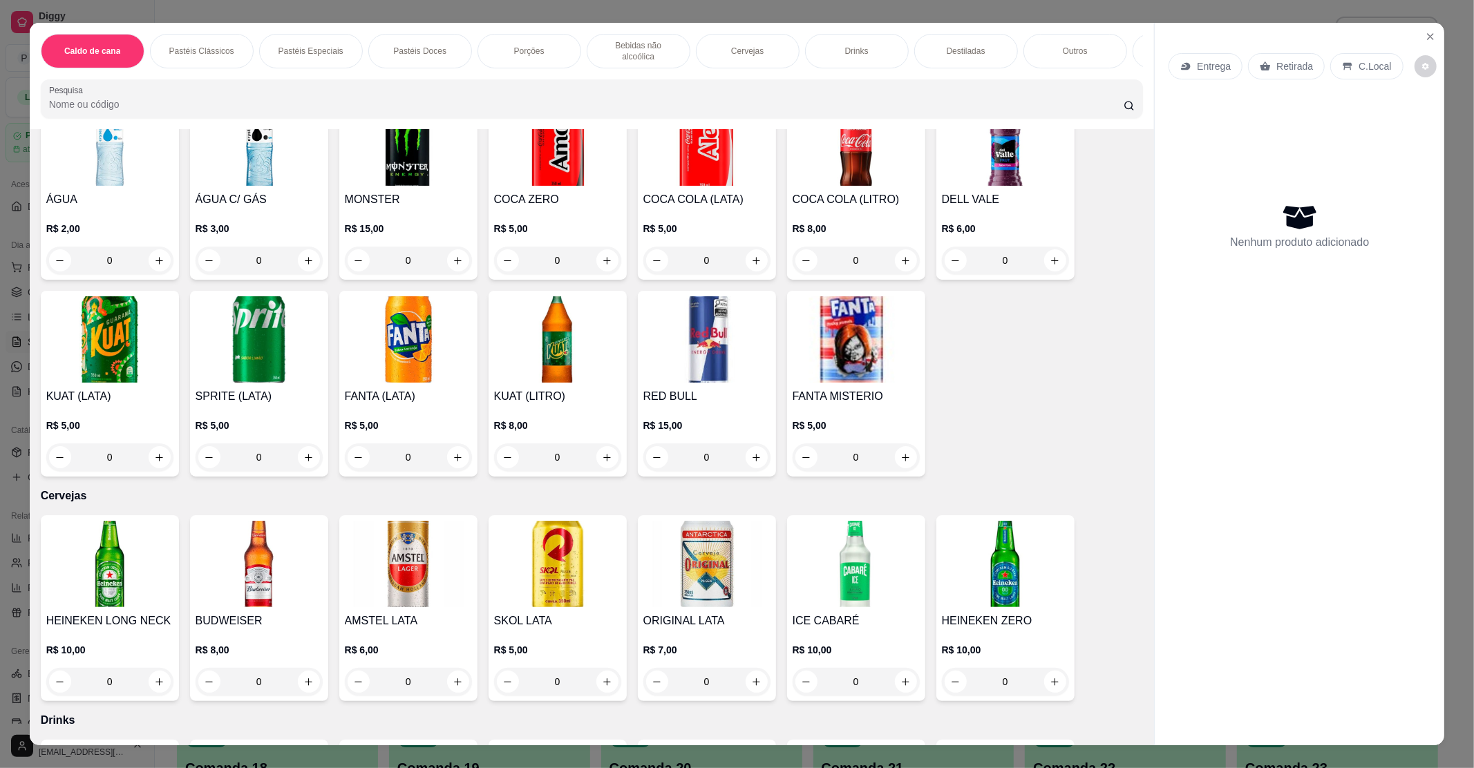
click at [391, 548] on img at bounding box center [408, 564] width 127 height 86
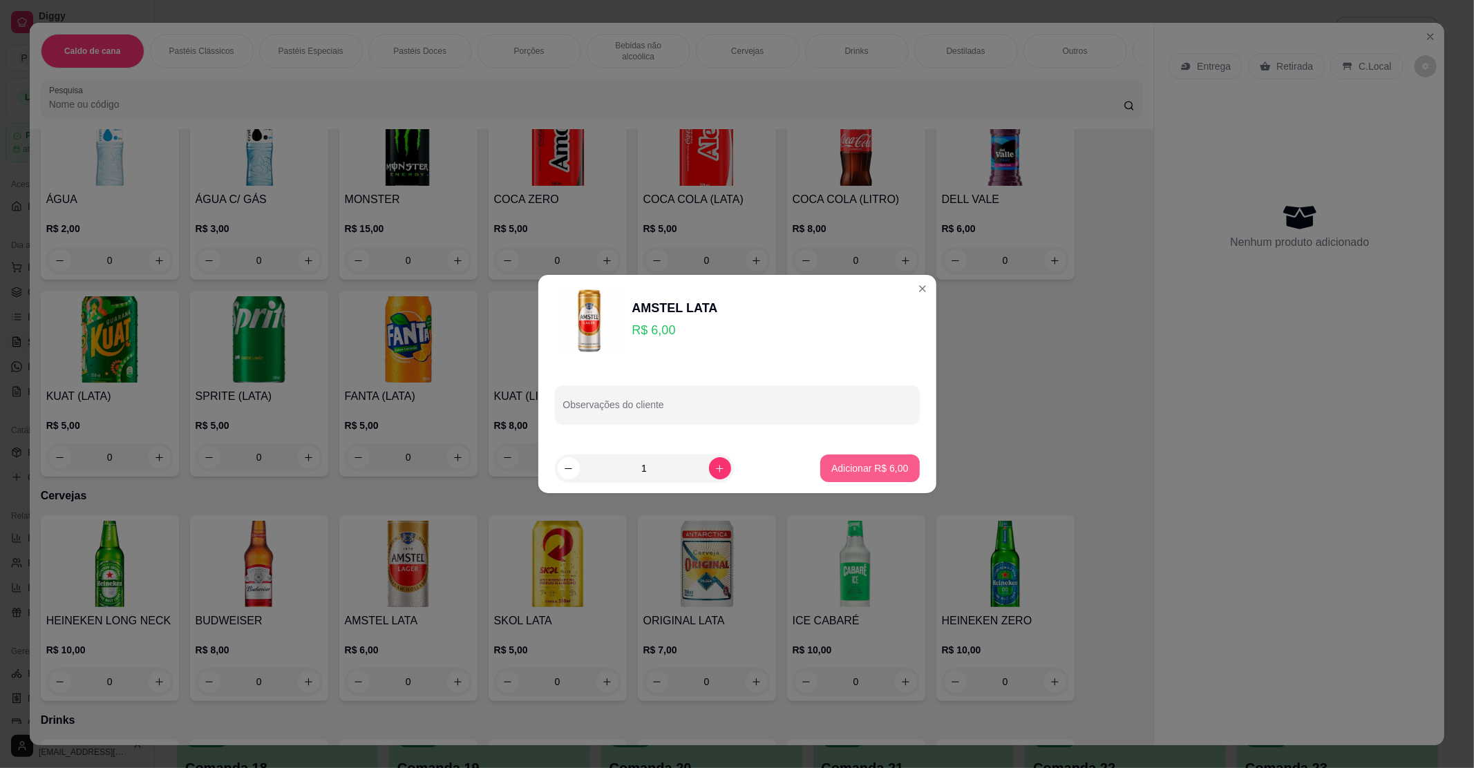
click at [844, 464] on p "Adicionar R$ 6,00" at bounding box center [869, 469] width 77 height 14
type input "1"
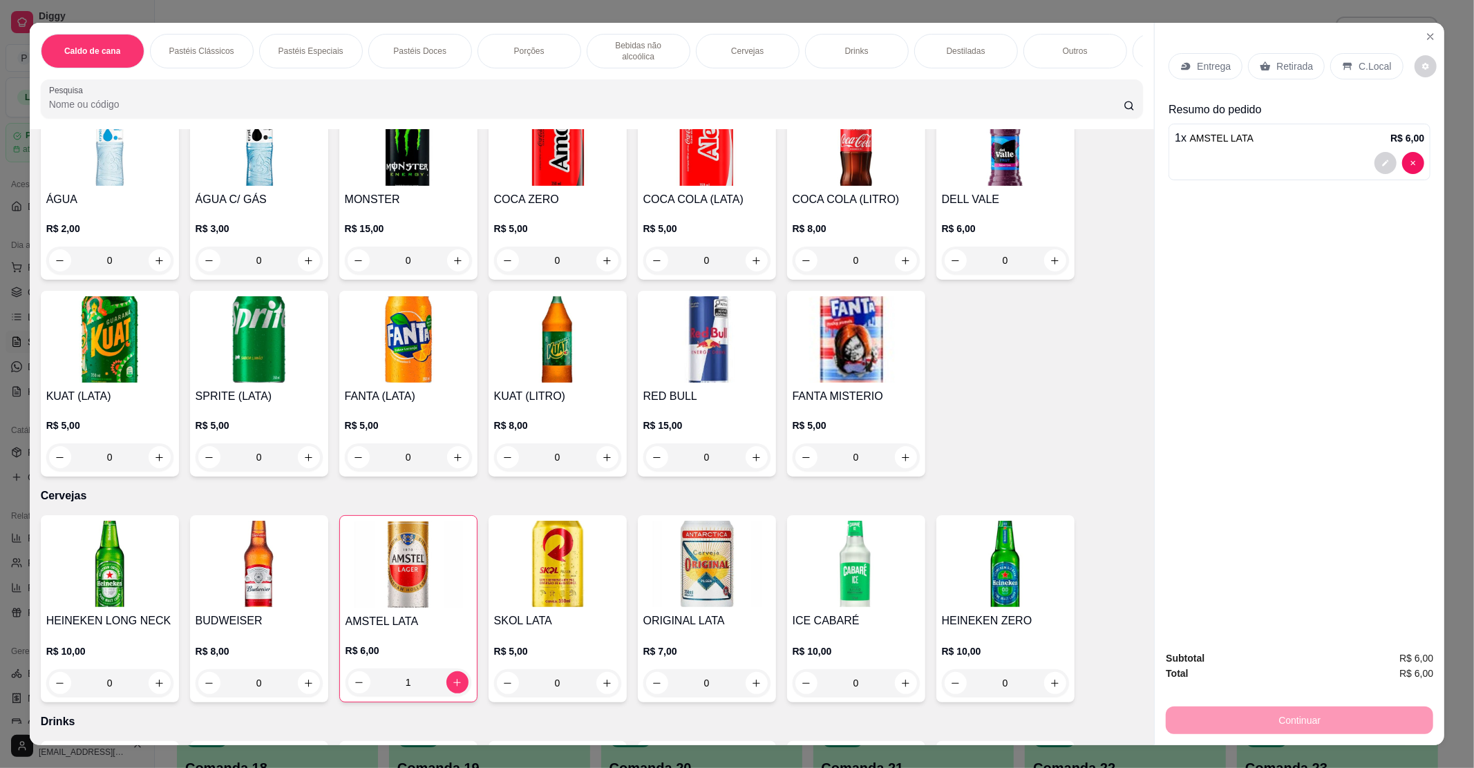
click at [1358, 68] on p "C.Local" at bounding box center [1374, 66] width 32 height 14
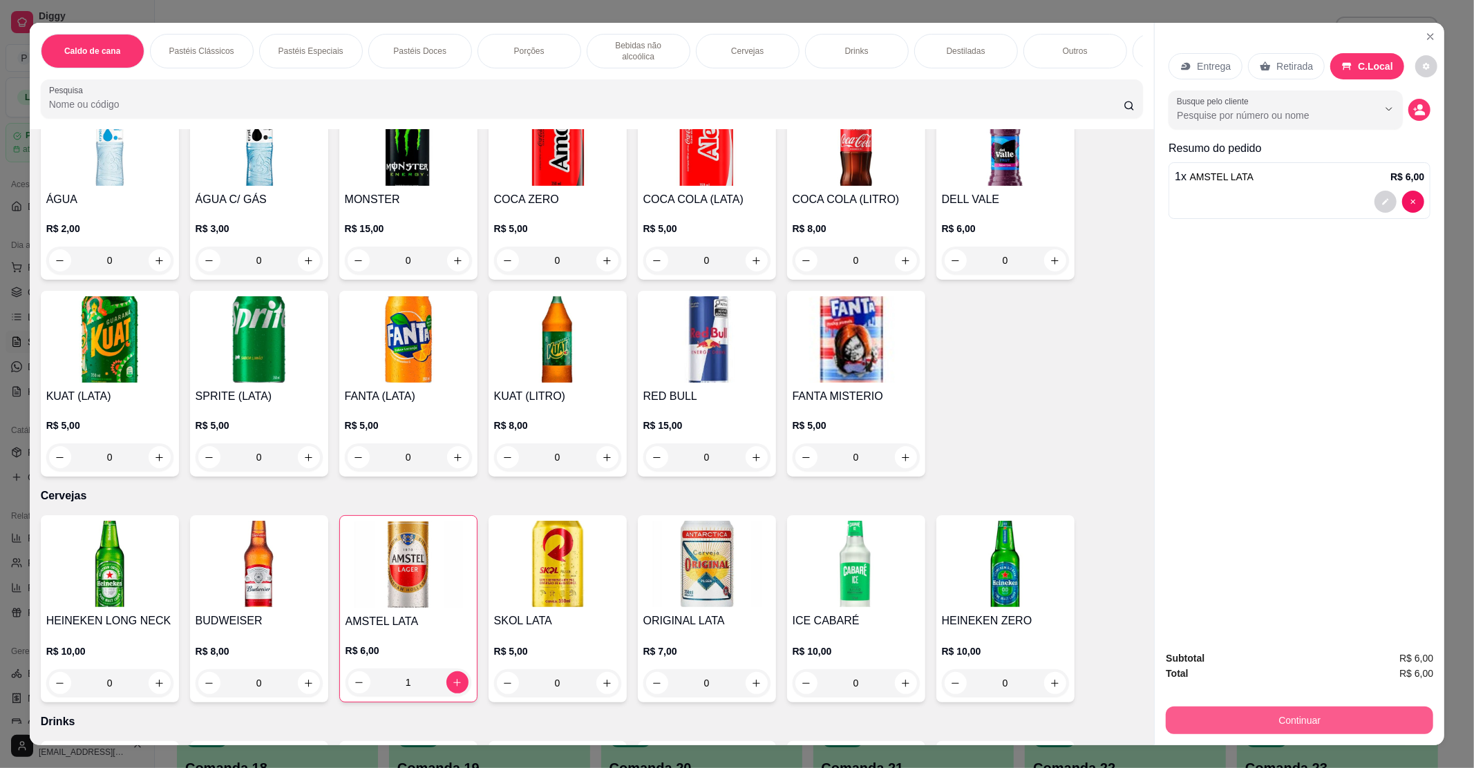
click at [1215, 724] on button "Continuar" at bounding box center [1299, 721] width 267 height 28
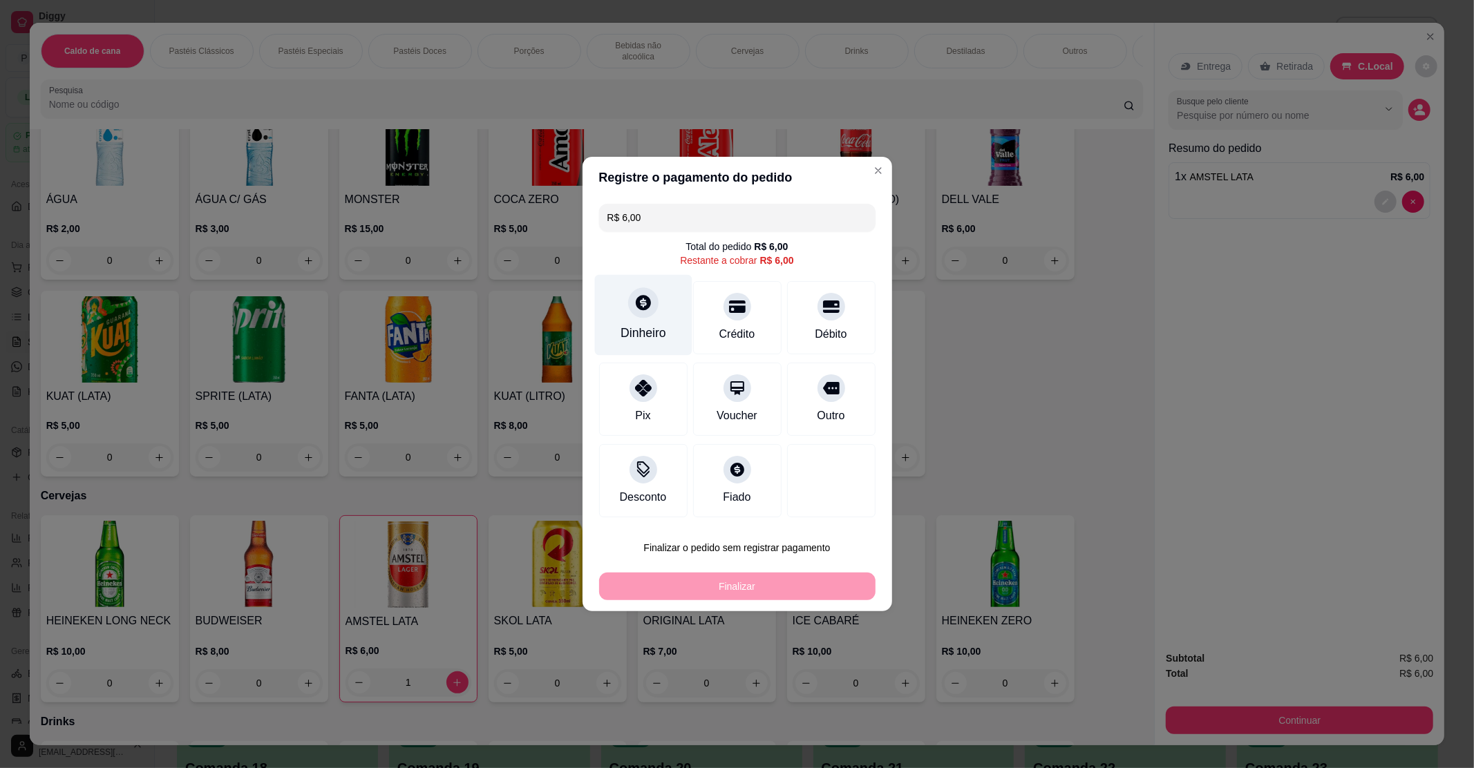
click at [643, 338] on div "Dinheiro" at bounding box center [643, 333] width 46 height 18
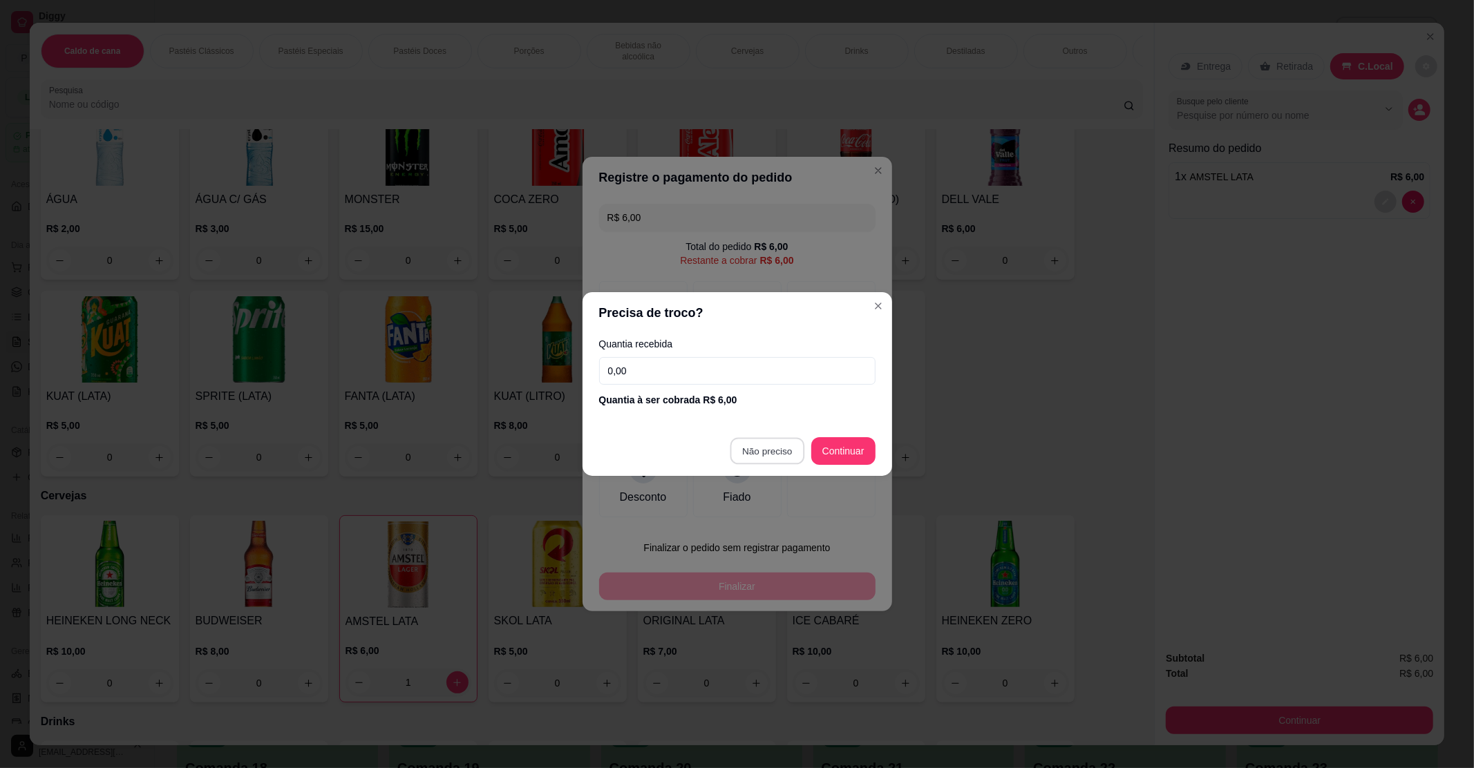
type input "R$ 0,00"
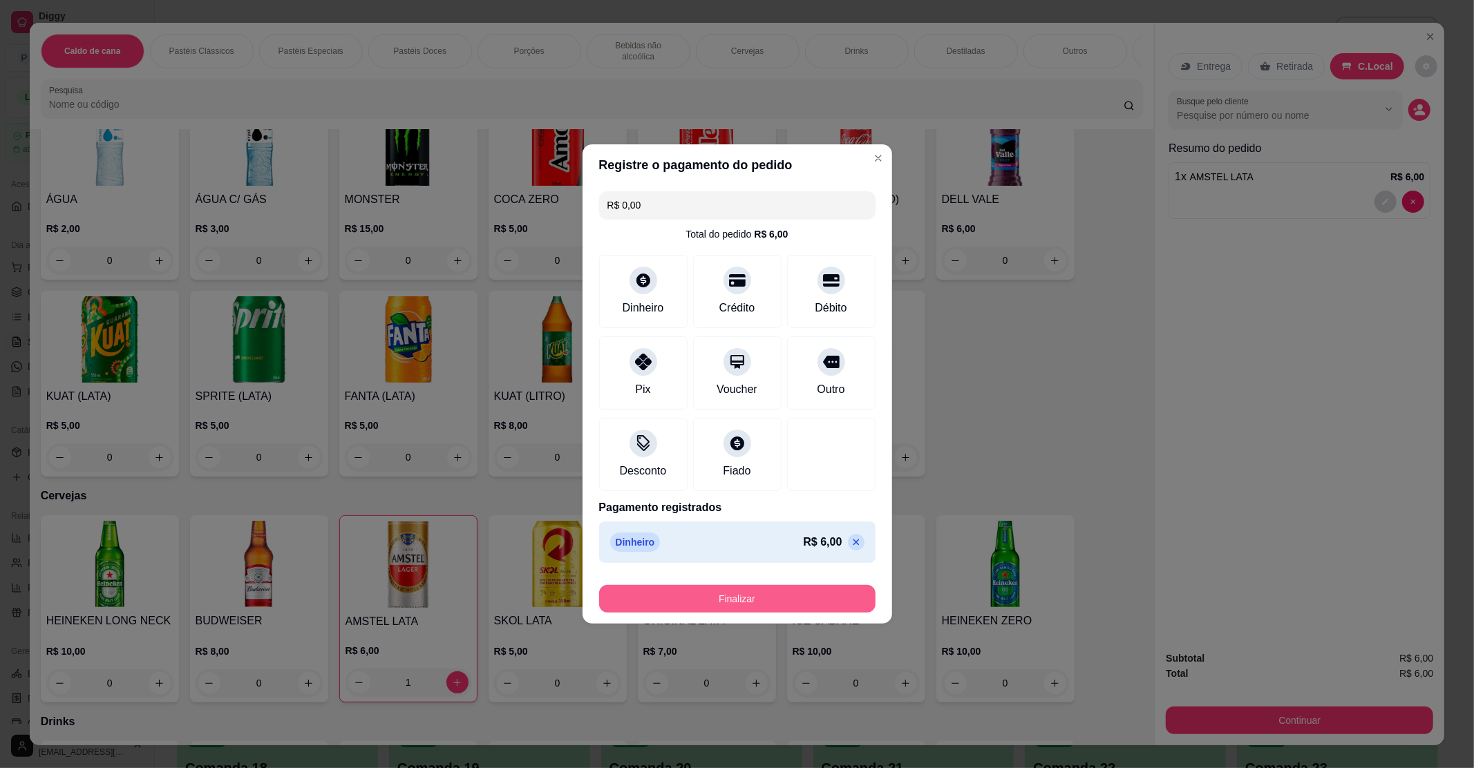
click at [739, 591] on button "Finalizar" at bounding box center [737, 599] width 276 height 28
type input "0"
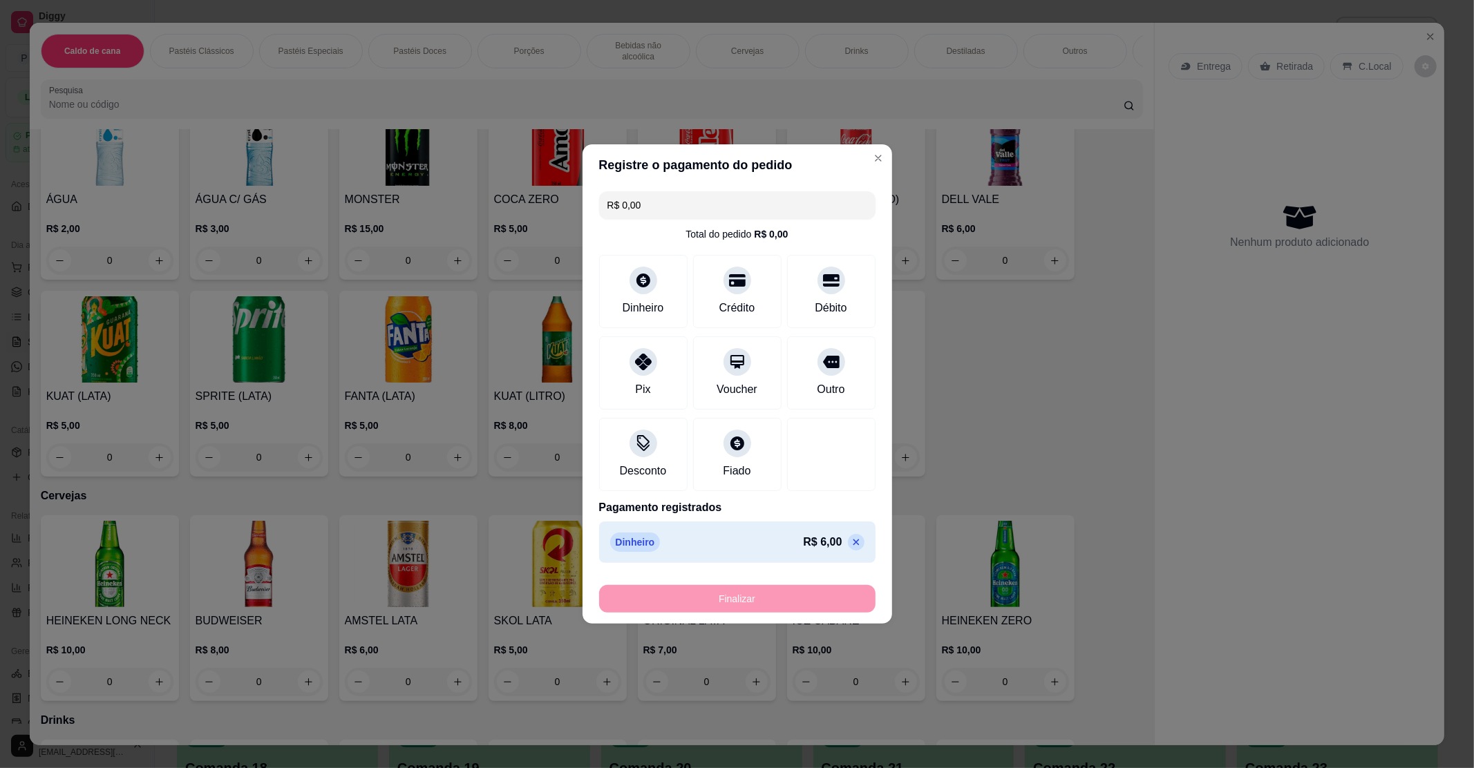
type input "-R$ 6,00"
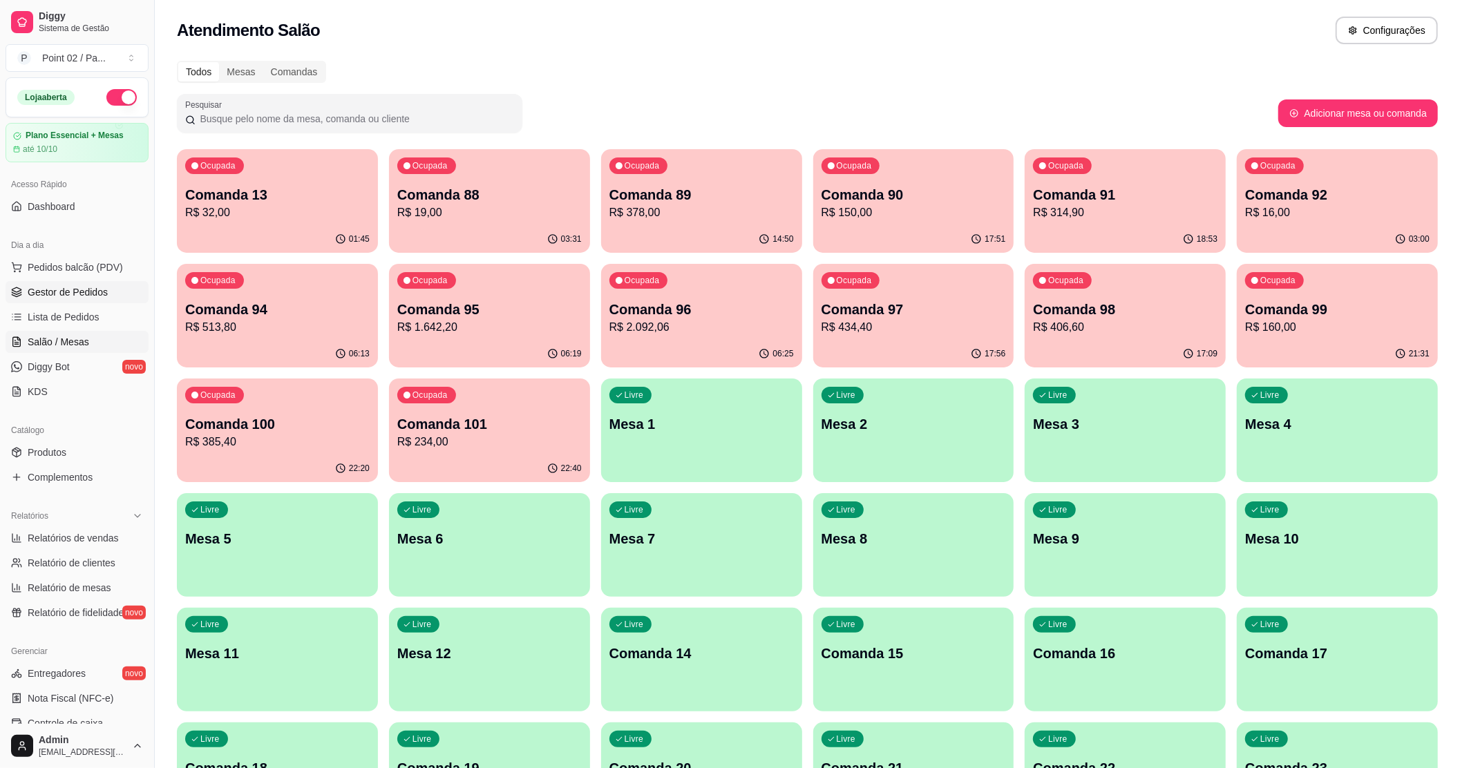
click at [90, 286] on span "Gestor de Pedidos" at bounding box center [68, 292] width 80 height 14
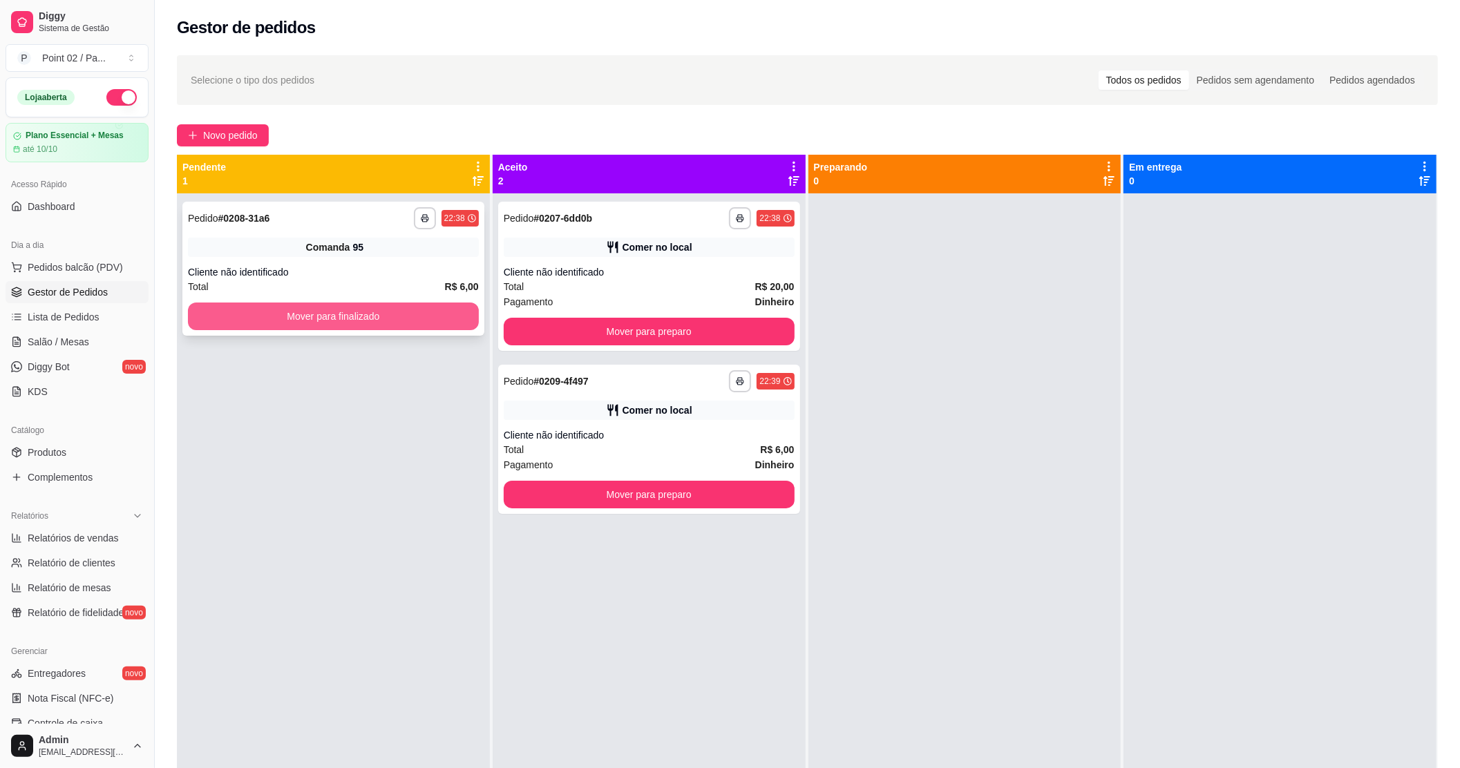
click at [406, 323] on button "Mover para finalizado" at bounding box center [333, 317] width 291 height 28
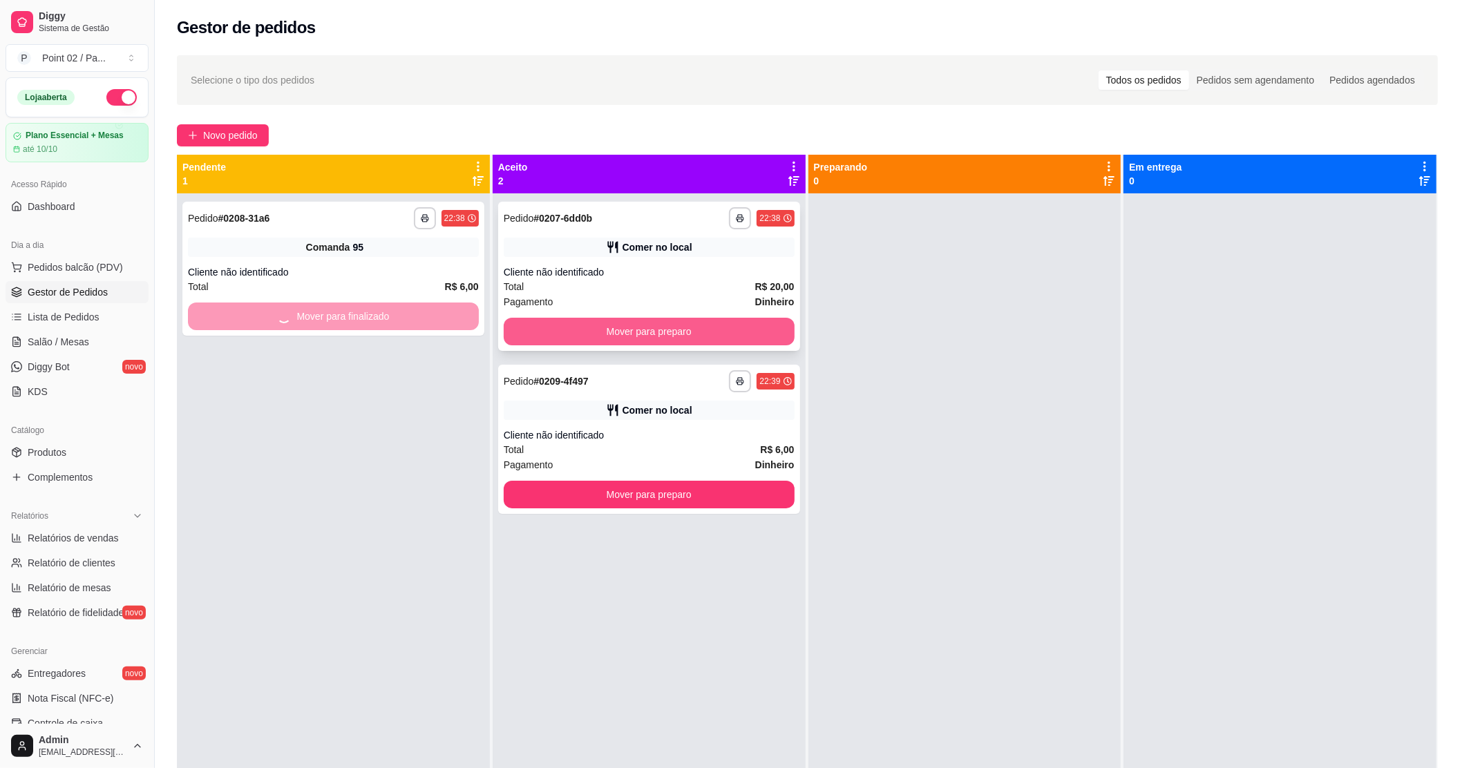
click at [523, 336] on button "Mover para preparo" at bounding box center [649, 332] width 291 height 28
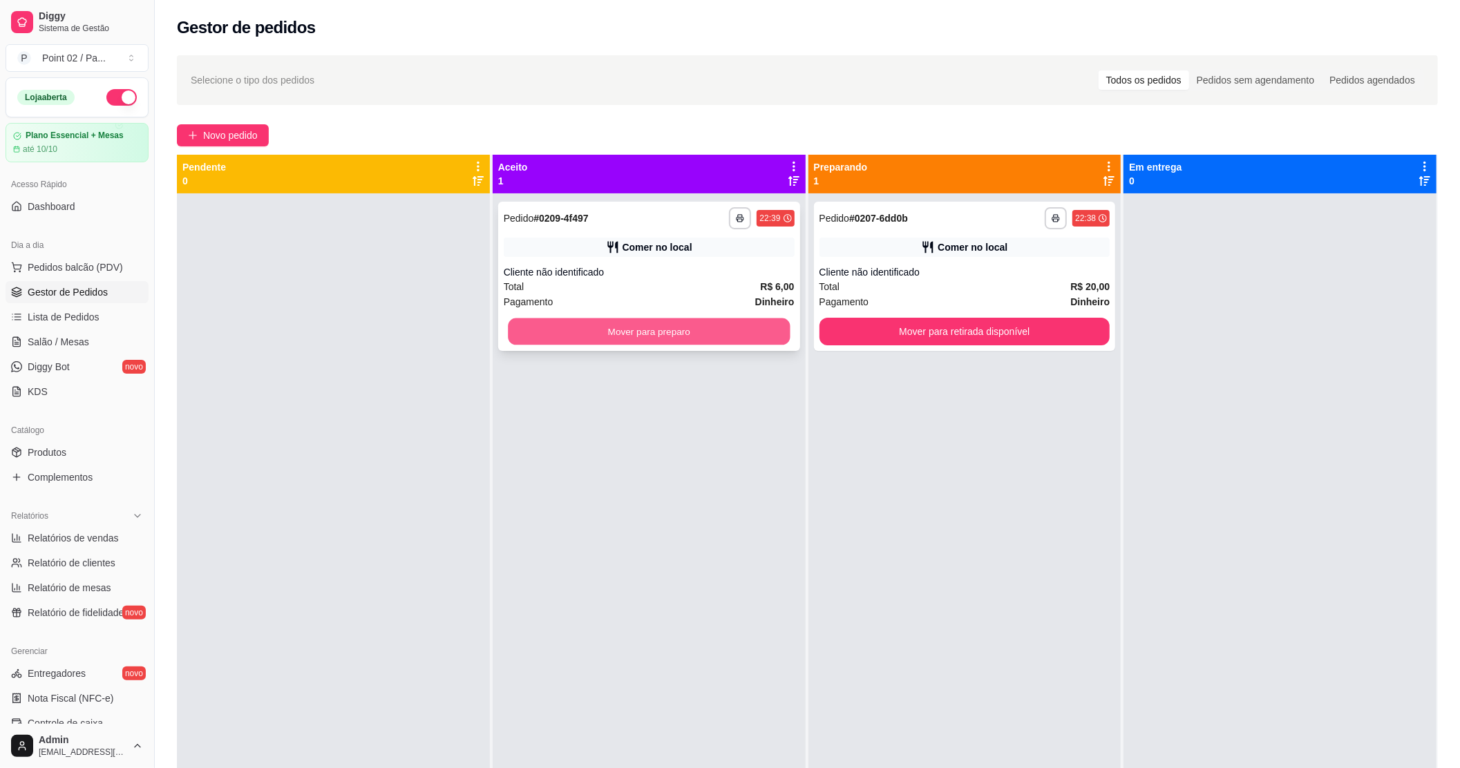
click at [786, 335] on div "Mover para preparo" at bounding box center [649, 332] width 291 height 28
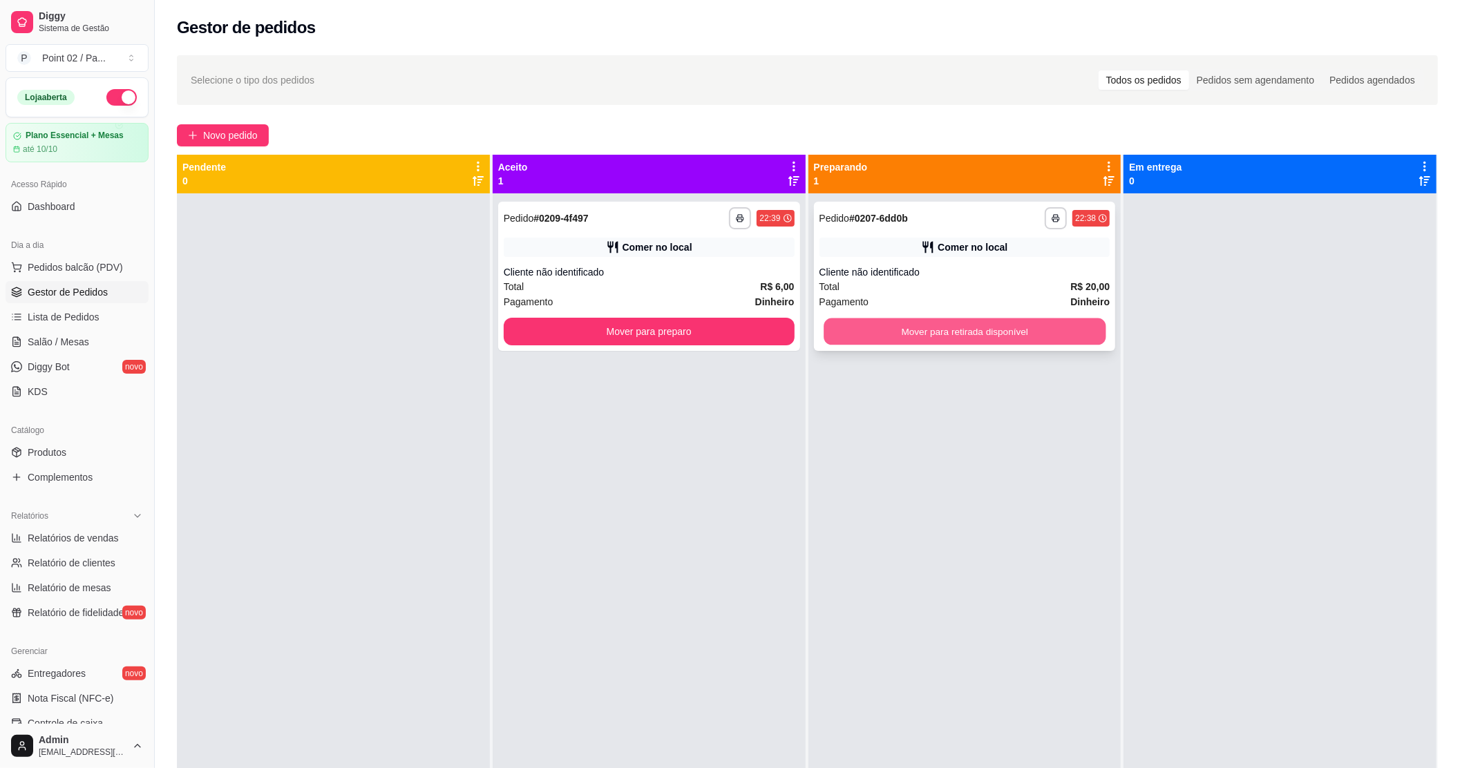
click at [949, 336] on button "Mover para retirada disponível" at bounding box center [965, 331] width 282 height 27
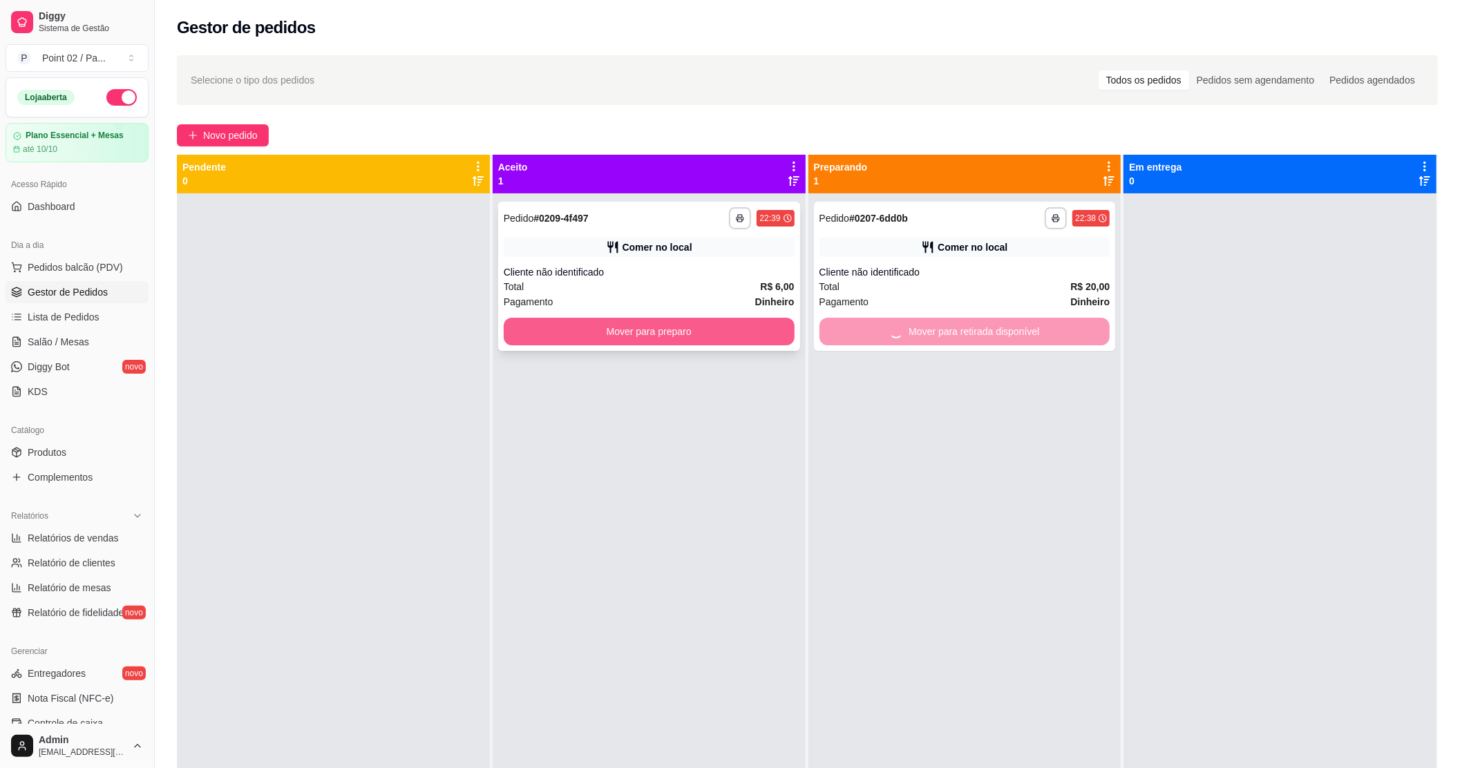
click at [760, 330] on button "Mover para preparo" at bounding box center [649, 332] width 291 height 28
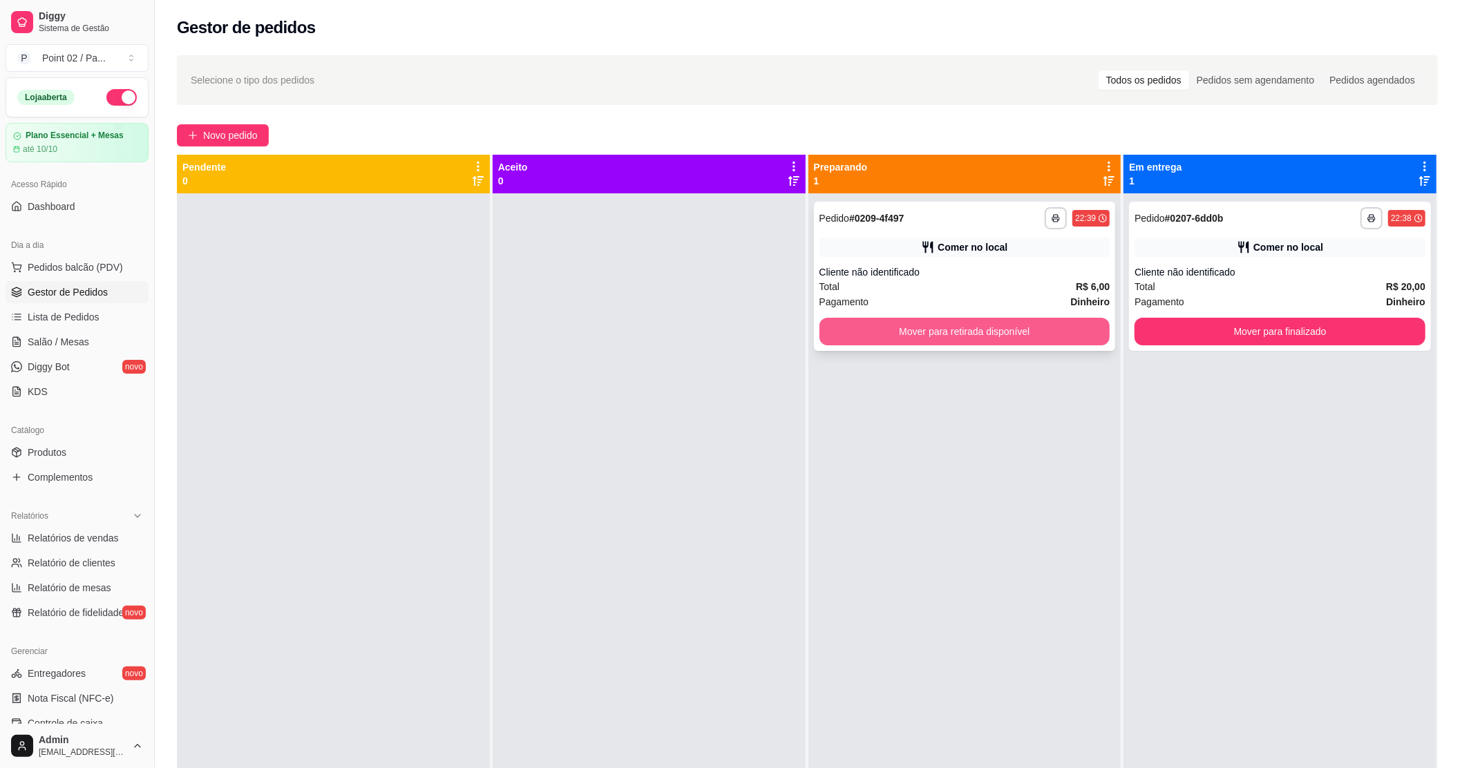
click at [934, 322] on button "Mover para retirada disponível" at bounding box center [964, 332] width 291 height 28
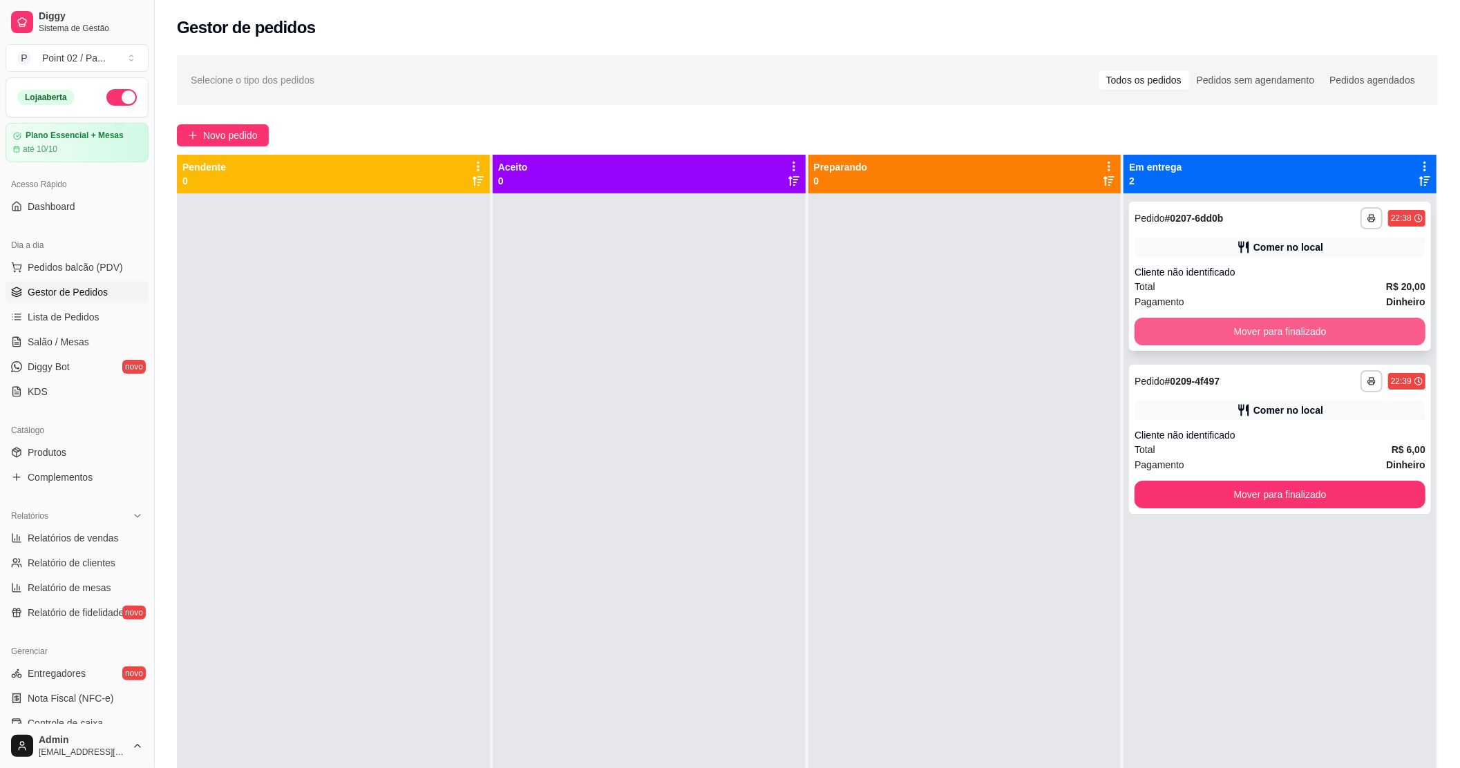
click at [1165, 327] on button "Mover para finalizado" at bounding box center [1279, 332] width 291 height 28
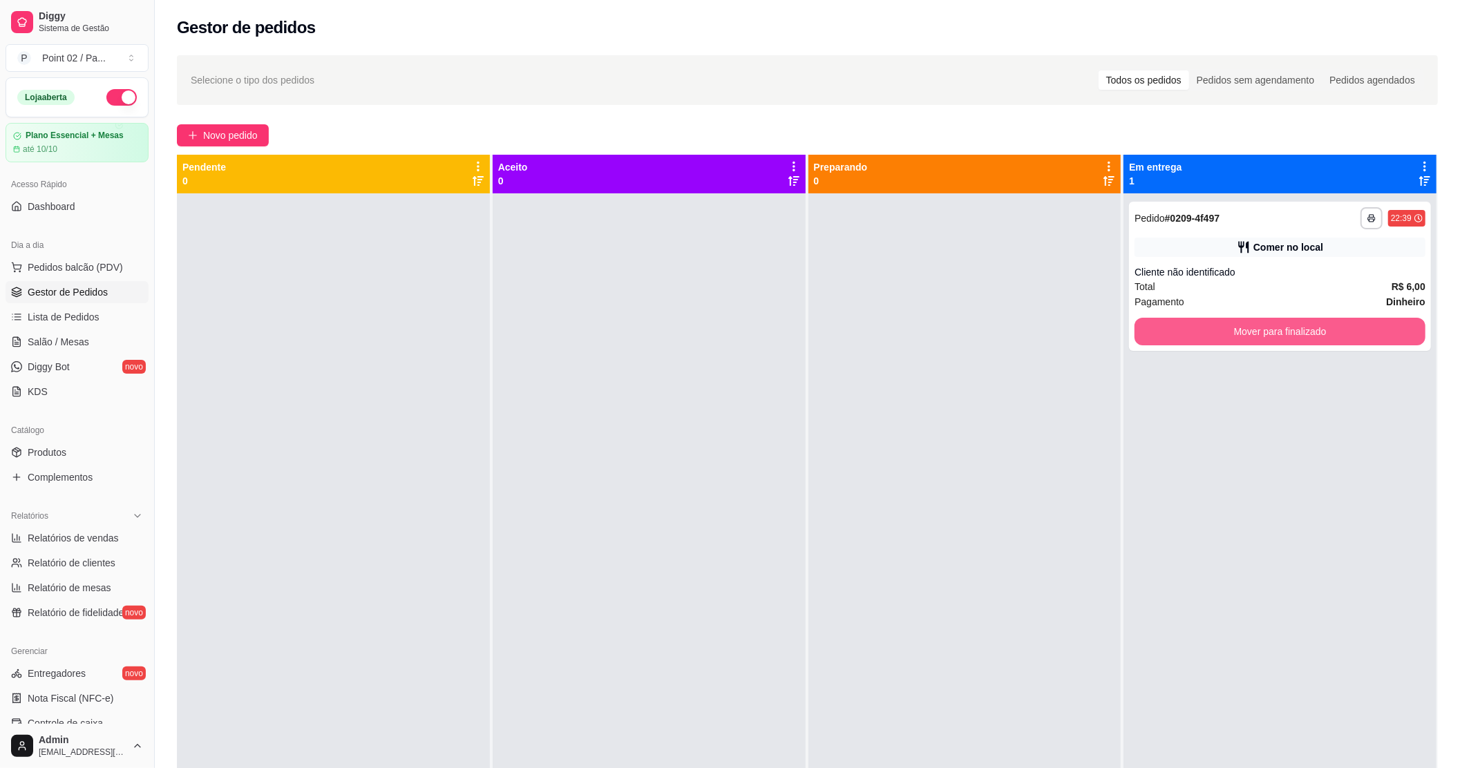
click at [1188, 329] on button "Mover para finalizado" at bounding box center [1279, 332] width 291 height 28
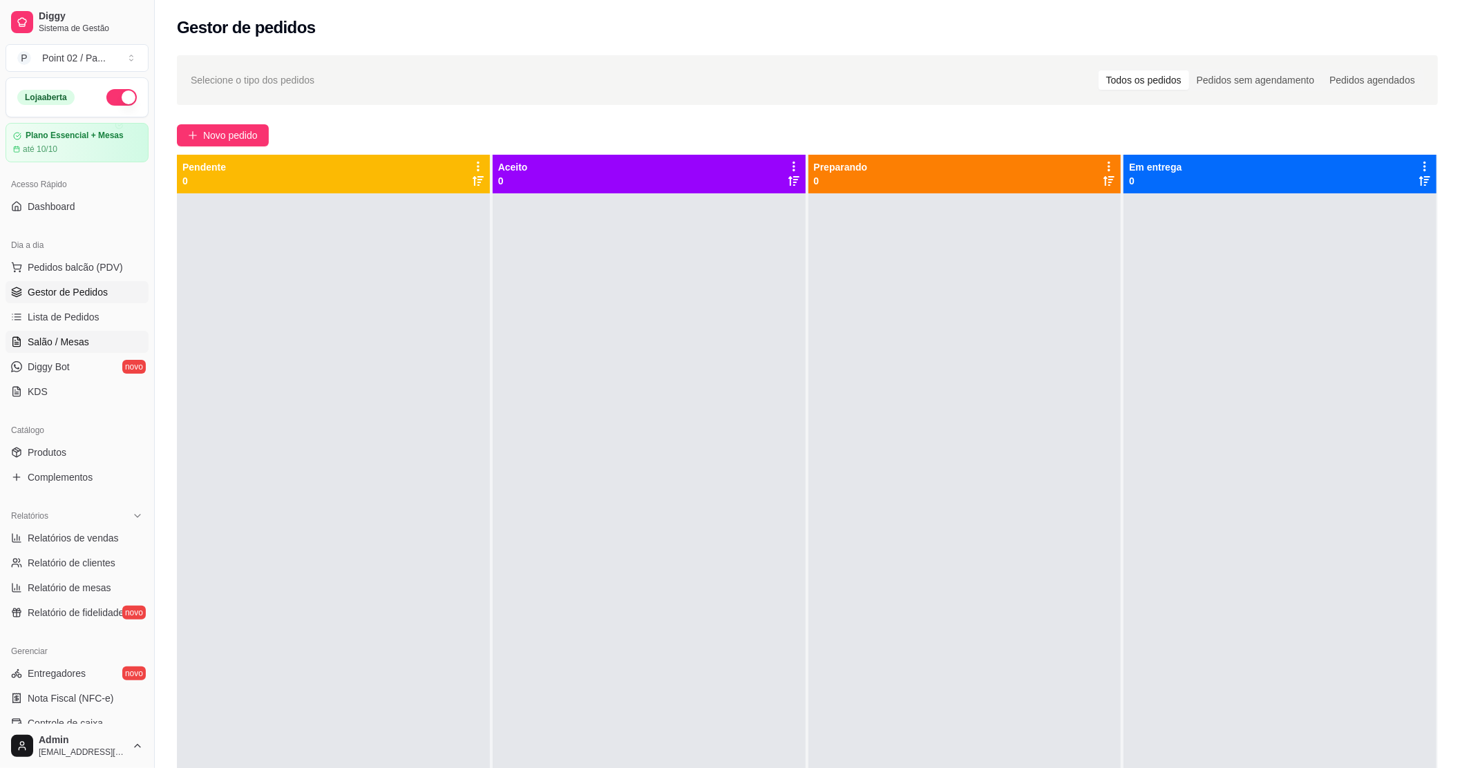
click at [69, 339] on span "Salão / Mesas" at bounding box center [58, 342] width 61 height 14
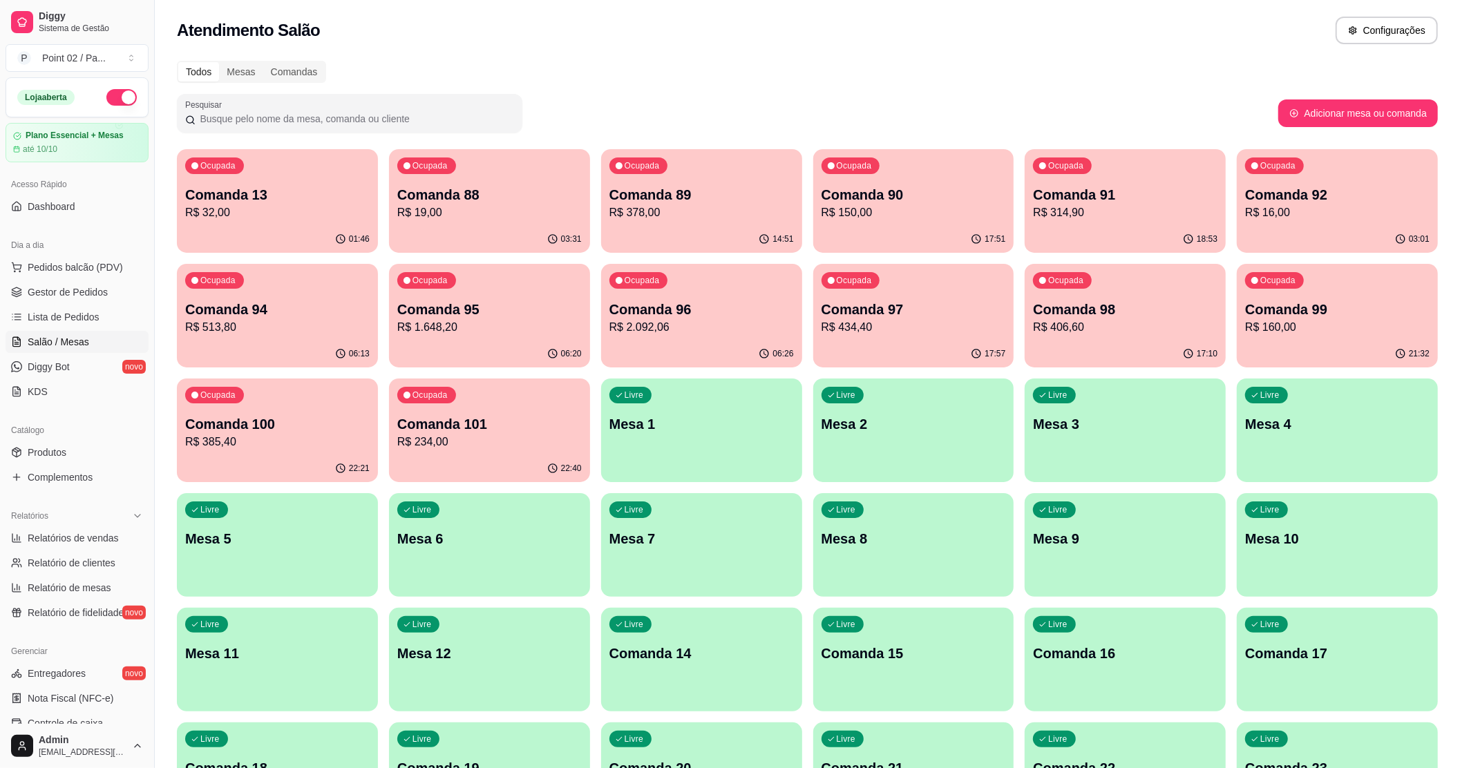
click at [274, 198] on p "Comanda 13" at bounding box center [277, 194] width 184 height 19
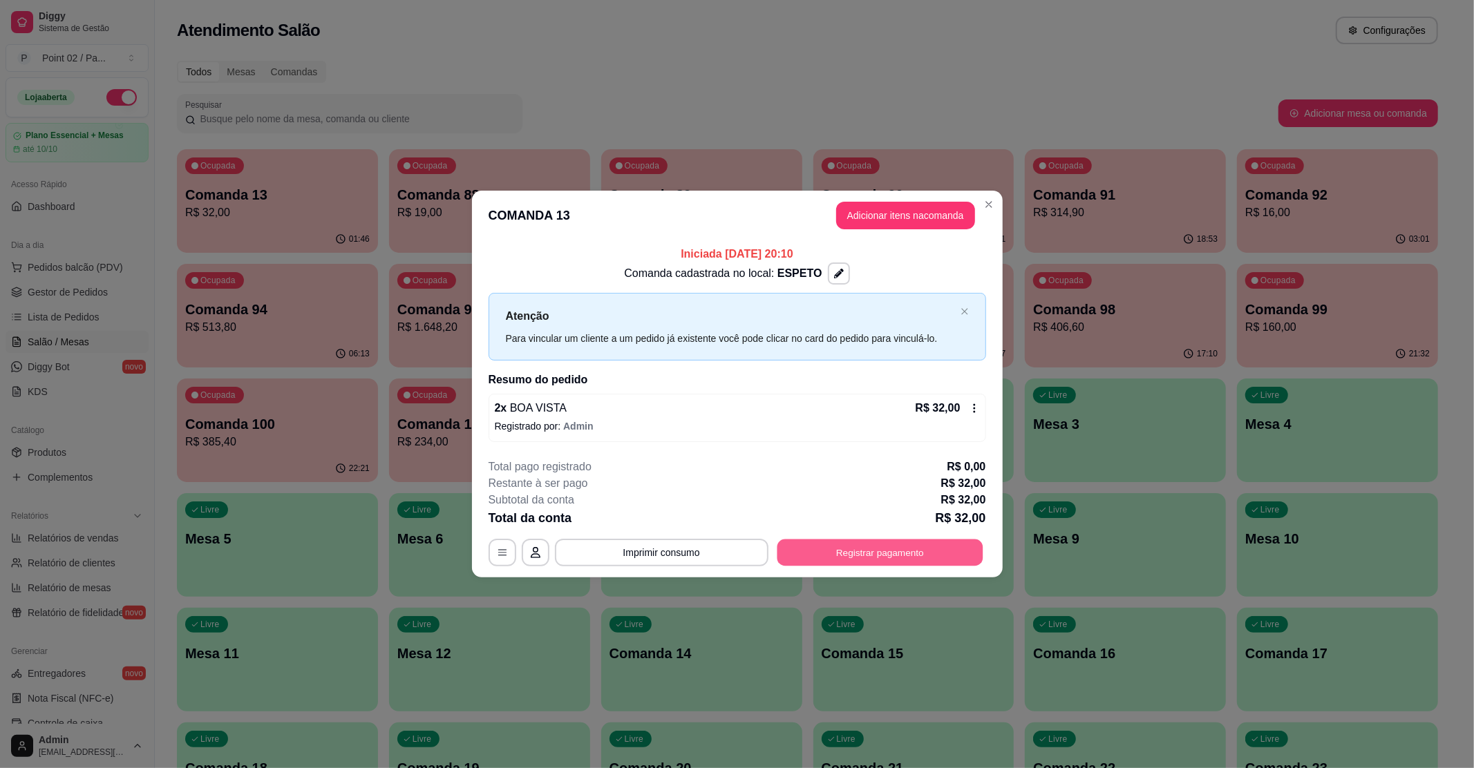
click at [821, 551] on button "Registrar pagamento" at bounding box center [880, 552] width 206 height 27
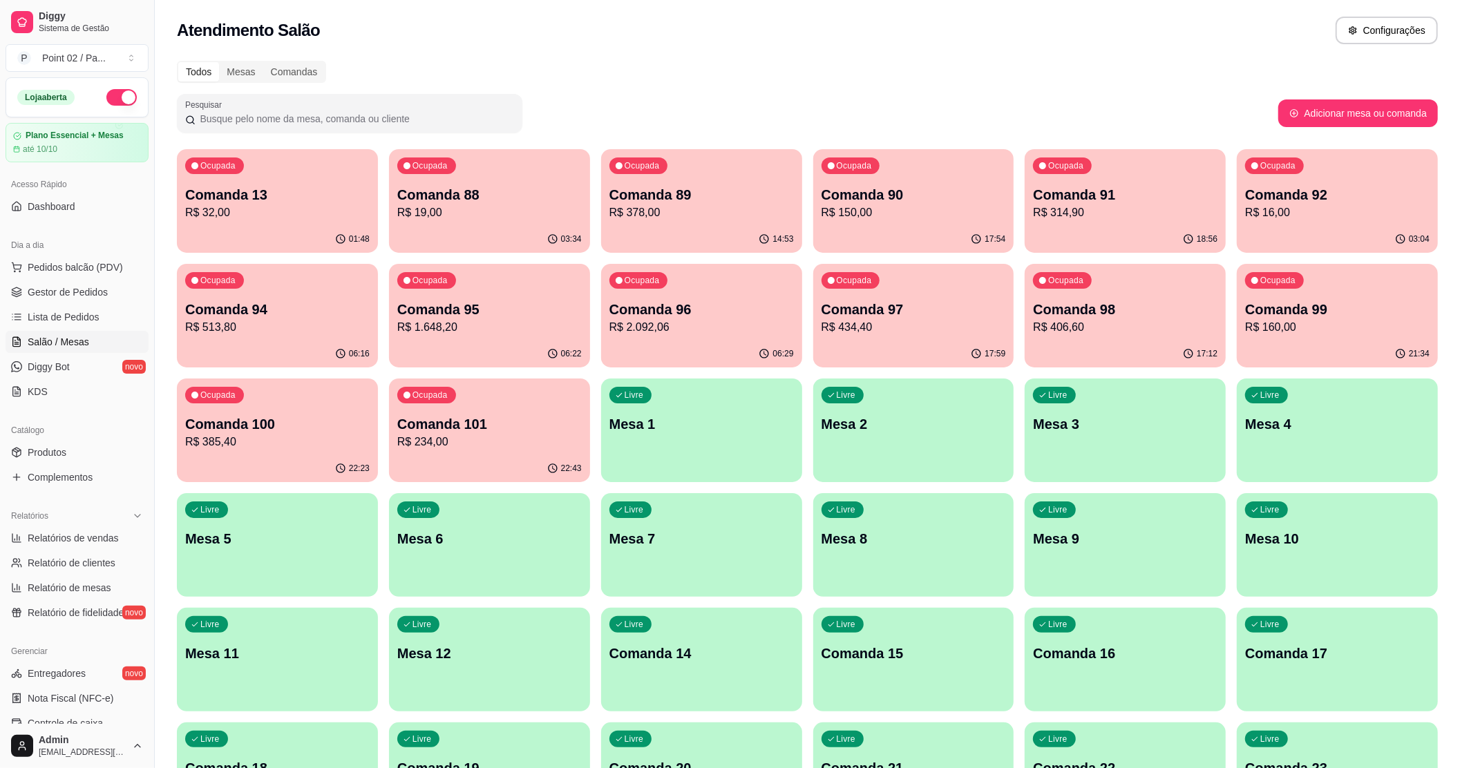
click at [413, 195] on p "Comanda 88" at bounding box center [489, 194] width 184 height 19
click at [87, 269] on span "Pedidos balcão (PDV)" at bounding box center [75, 267] width 95 height 14
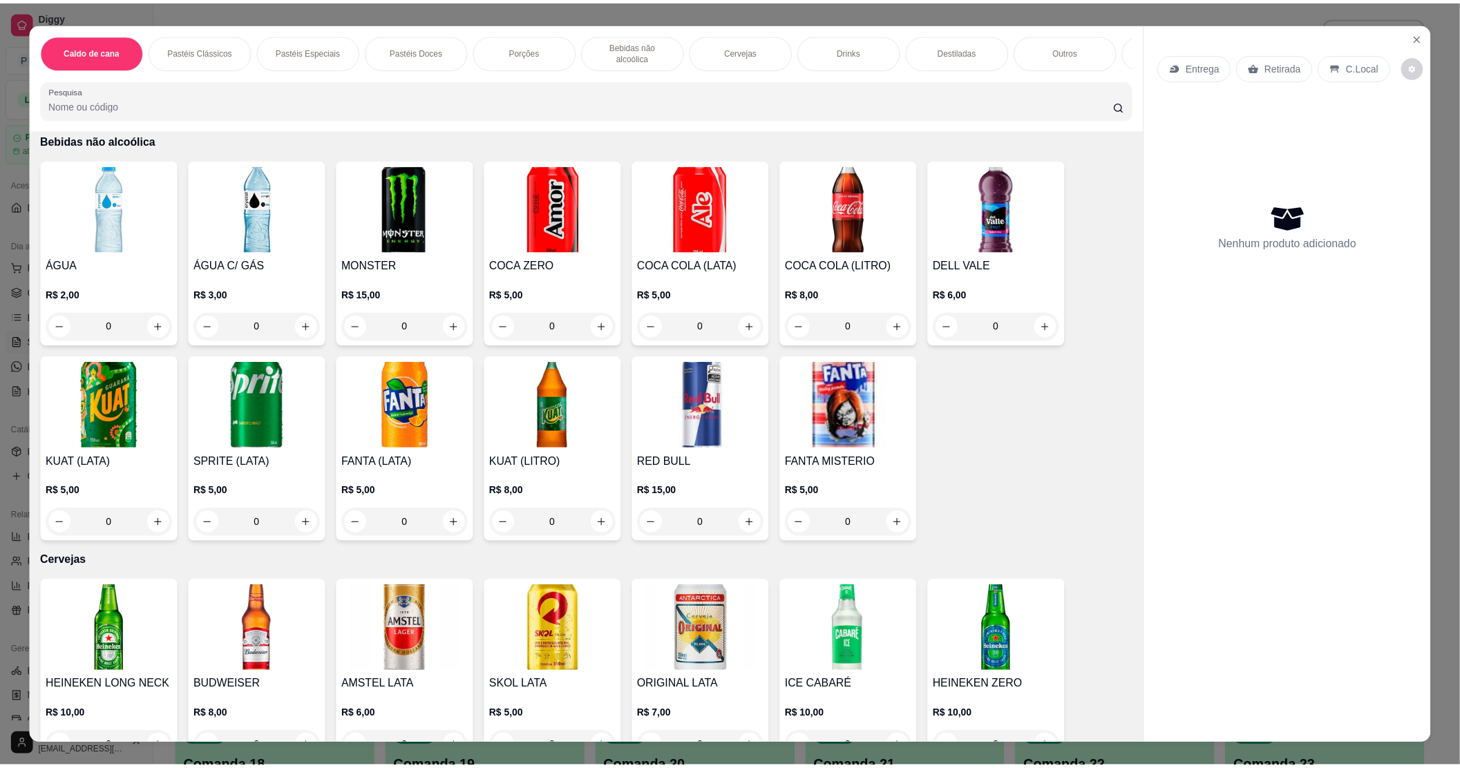
scroll to position [1842, 0]
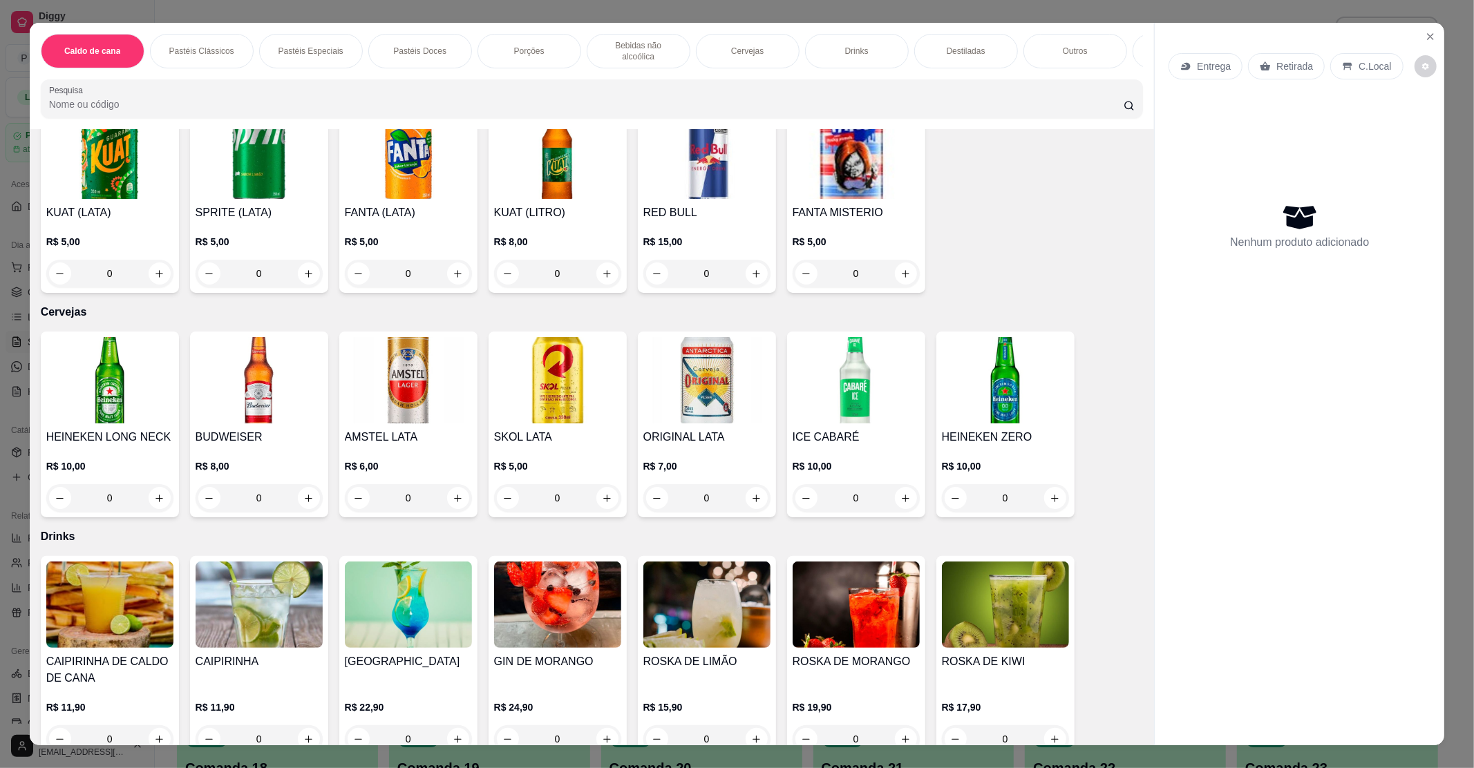
drag, startPoint x: 445, startPoint y: 296, endPoint x: 391, endPoint y: 345, distance: 72.9
click at [438, 307] on div "Item avulso Caldo de cana CALDO DE CANA COPO R$ 5,00 0 CALDO DE CANA JARRA R$ 7…" at bounding box center [592, 437] width 1125 height 616
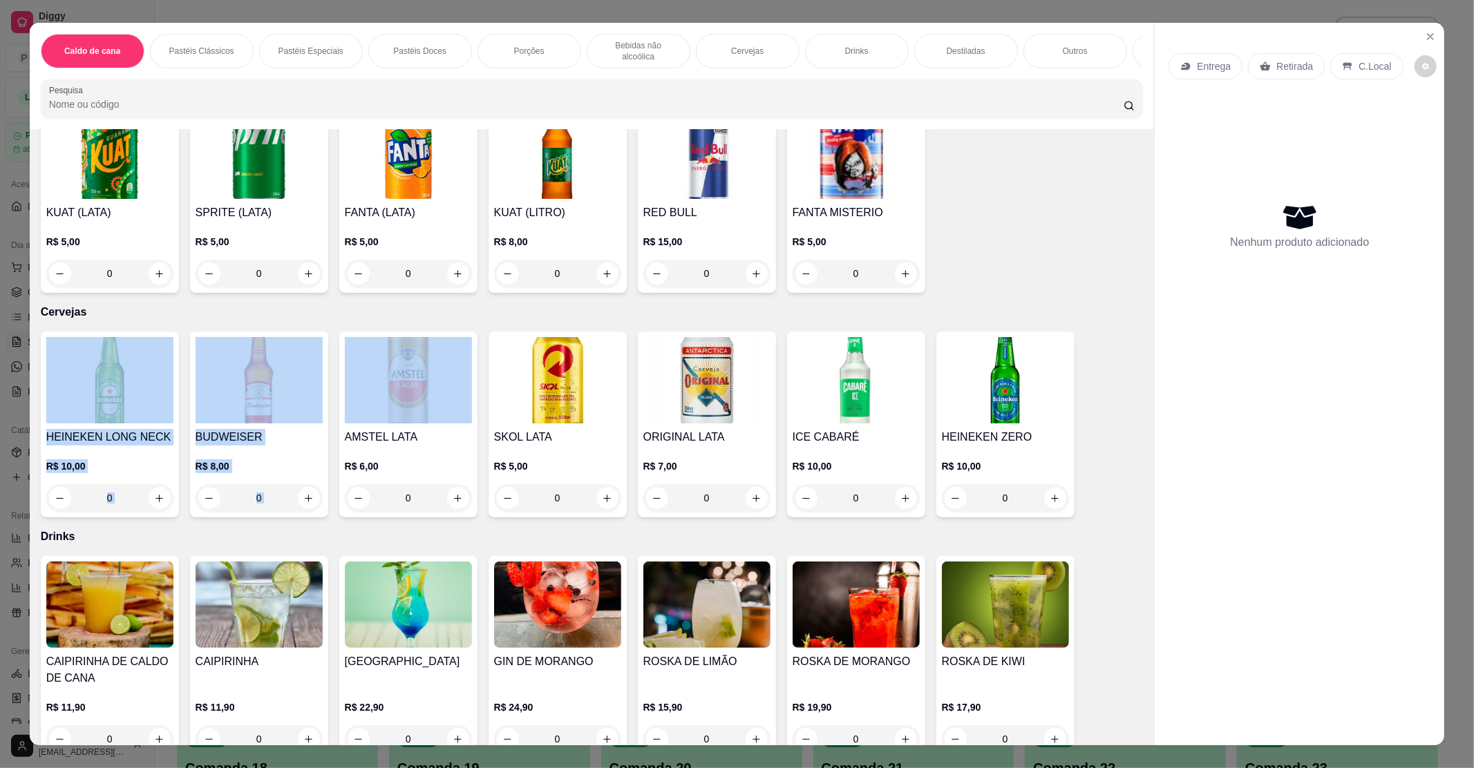
click at [380, 352] on img at bounding box center [408, 380] width 127 height 86
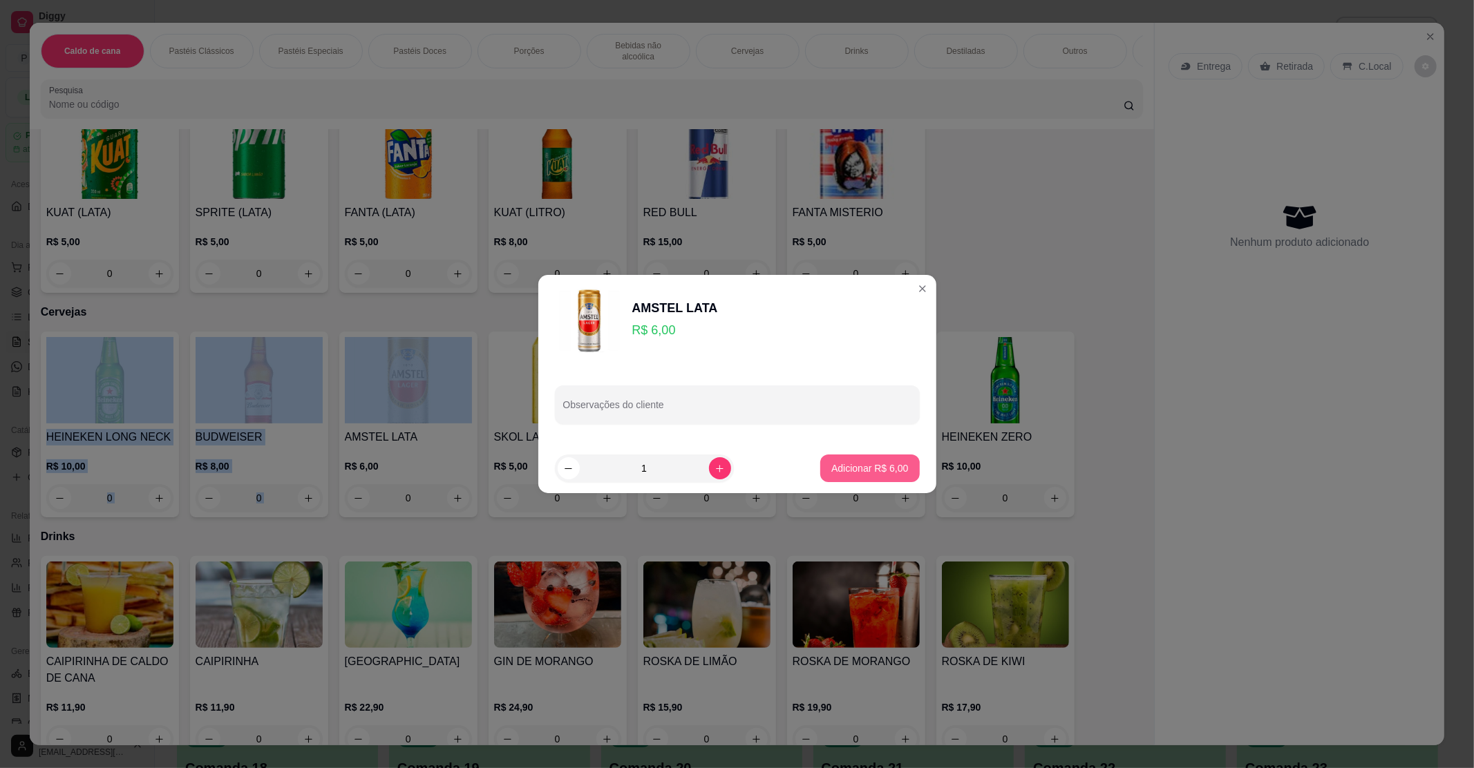
click at [841, 471] on p "Adicionar R$ 6,00" at bounding box center [869, 469] width 77 height 14
type input "1"
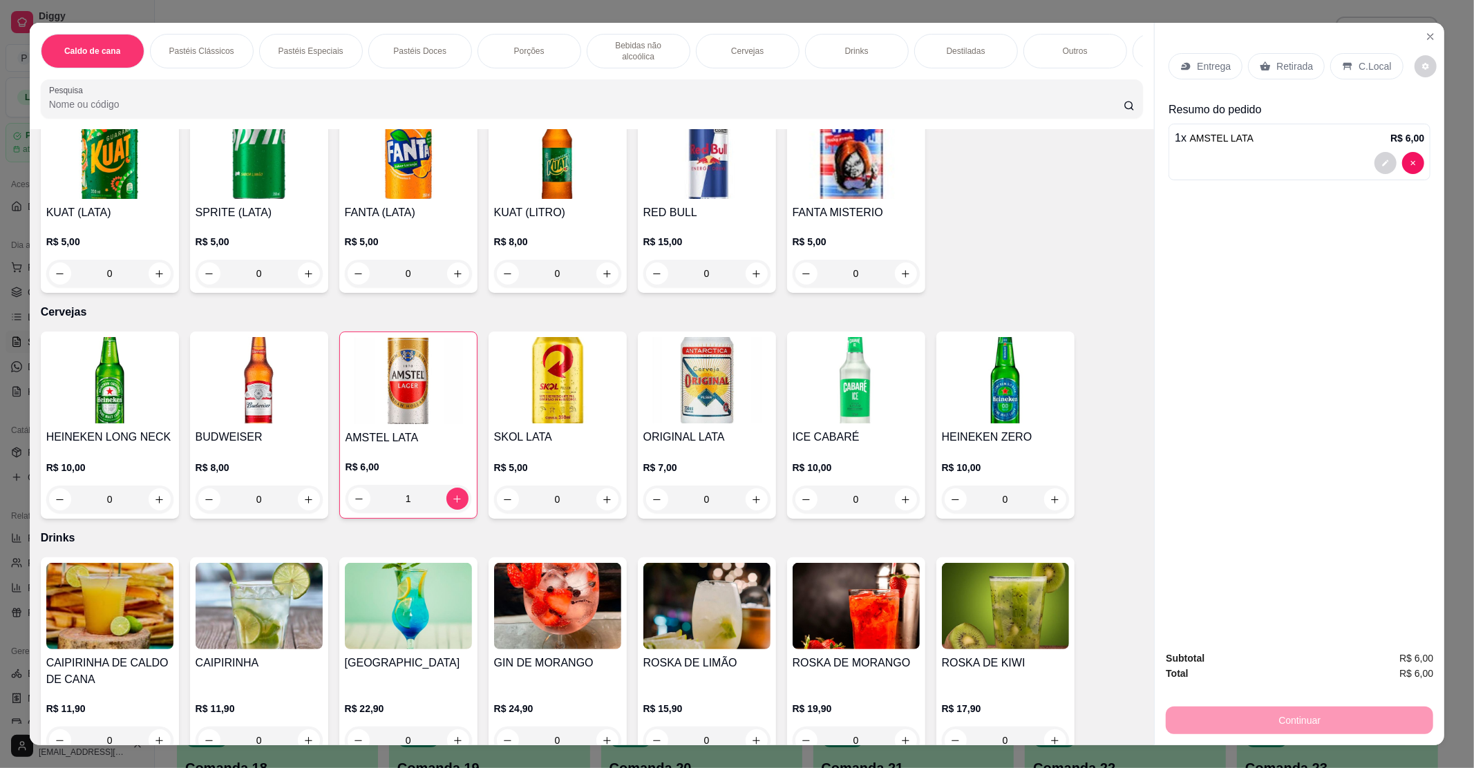
click at [1349, 70] on div "C.Local" at bounding box center [1366, 66] width 73 height 26
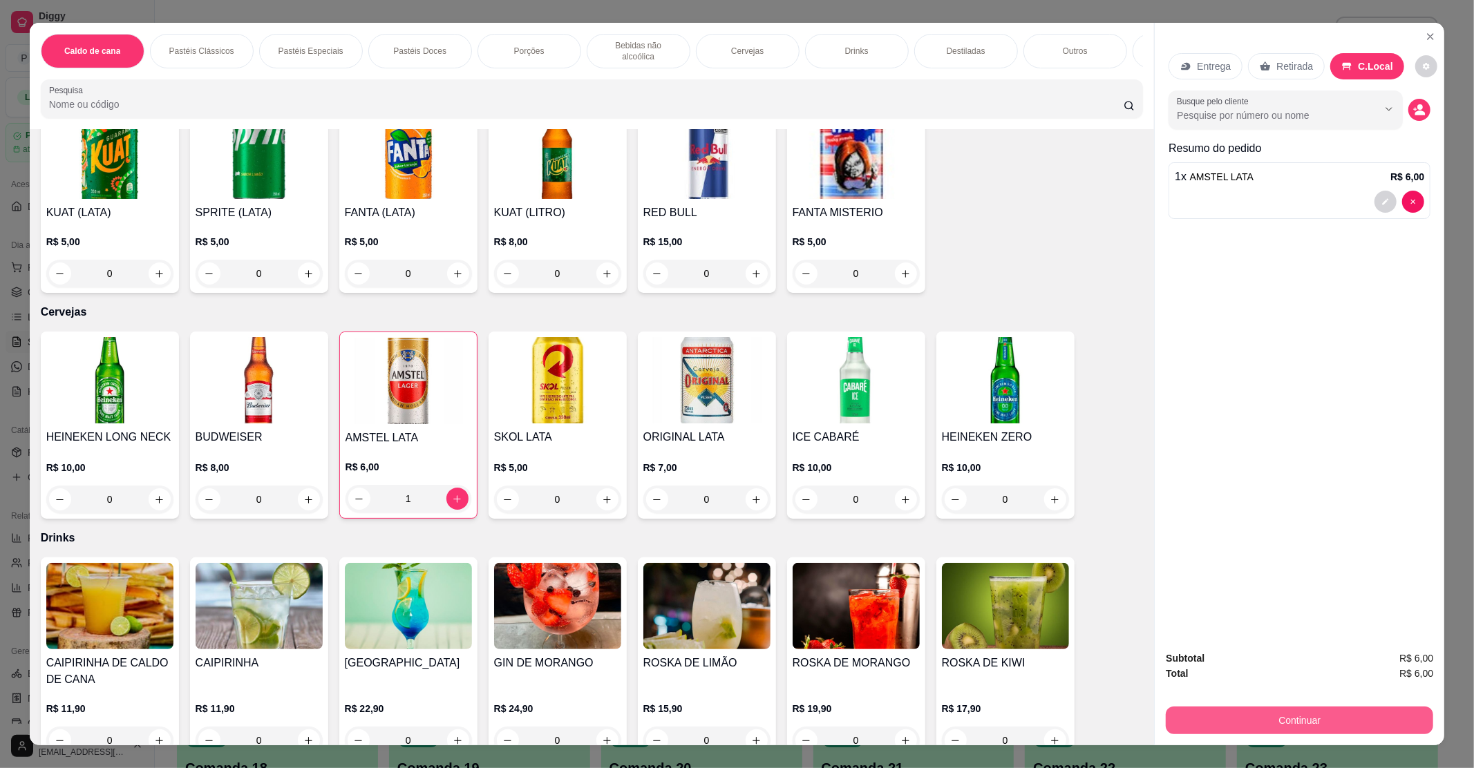
click at [1291, 713] on button "Continuar" at bounding box center [1299, 721] width 267 height 28
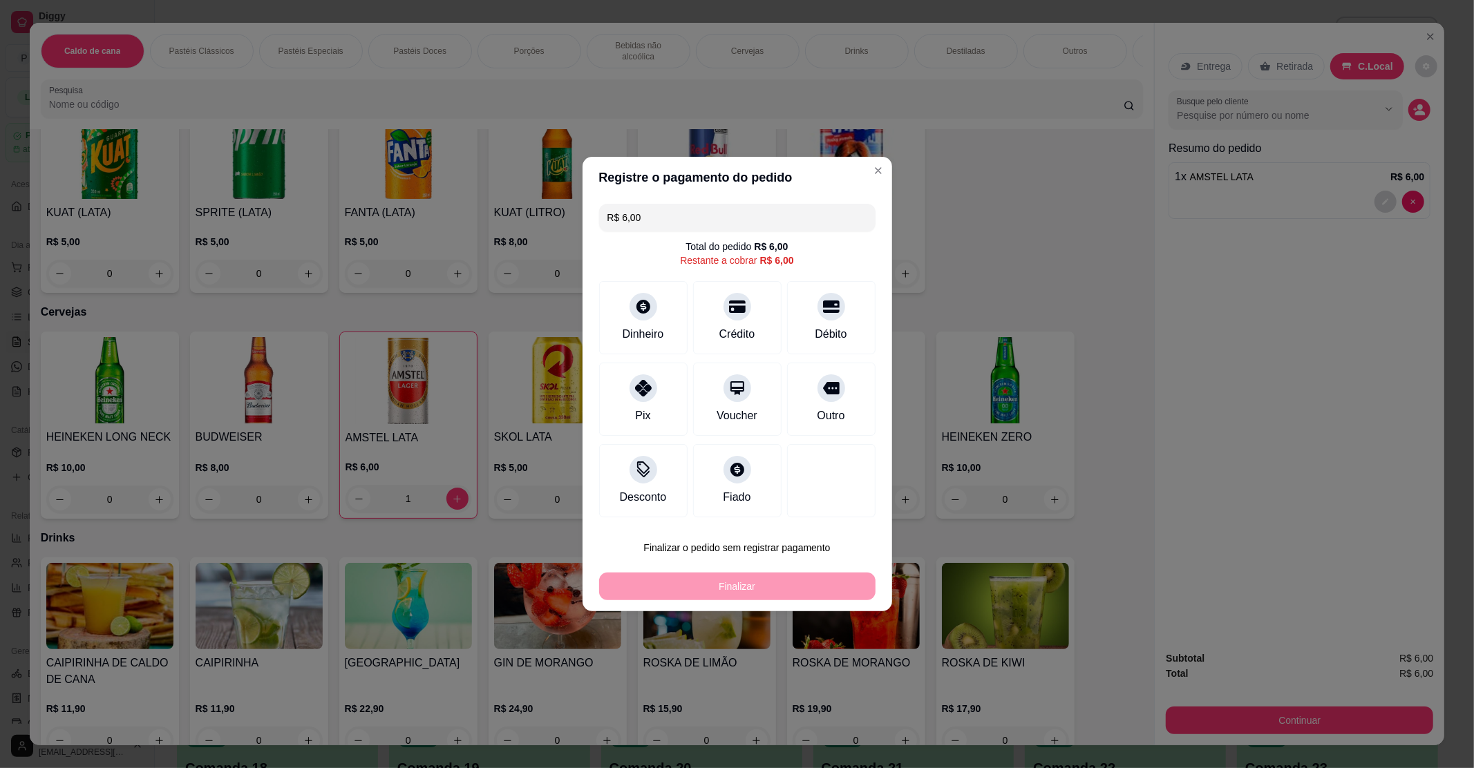
click at [747, 233] on div "R$ 6,00 Total do pedido R$ 6,00 Restante a cobrar R$ 6,00 Dinheiro Crédito Débi…" at bounding box center [737, 360] width 310 height 325
click at [723, 233] on div "R$ 6,00 Total do pedido R$ 6,00 Restante a cobrar R$ 6,00 Dinheiro Crédito Débi…" at bounding box center [737, 360] width 310 height 325
click at [728, 227] on input "R$ 6,00" at bounding box center [737, 218] width 260 height 28
click at [634, 302] on icon at bounding box center [643, 303] width 18 height 18
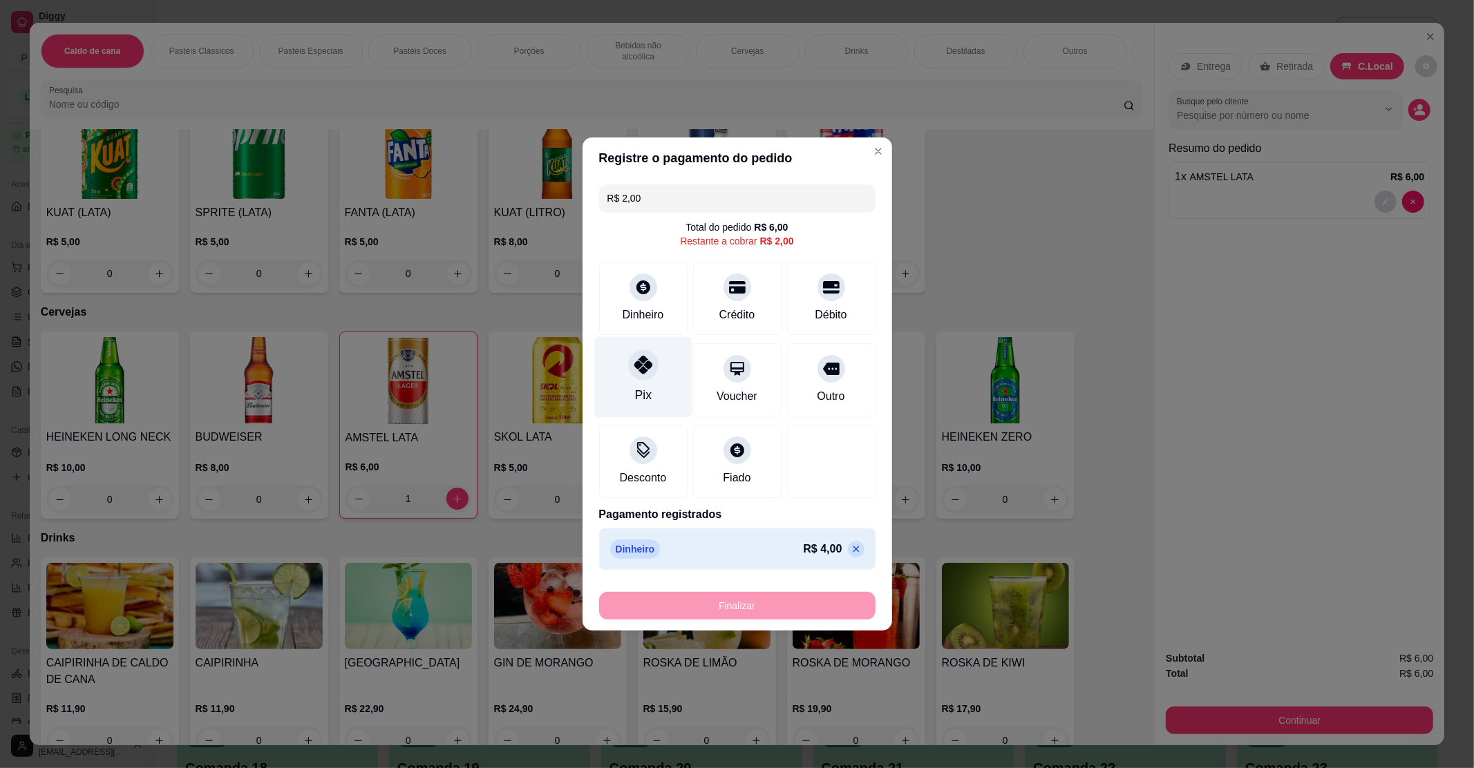
click at [625, 372] on div "Pix" at bounding box center [642, 377] width 97 height 81
type input "R$ 0,00"
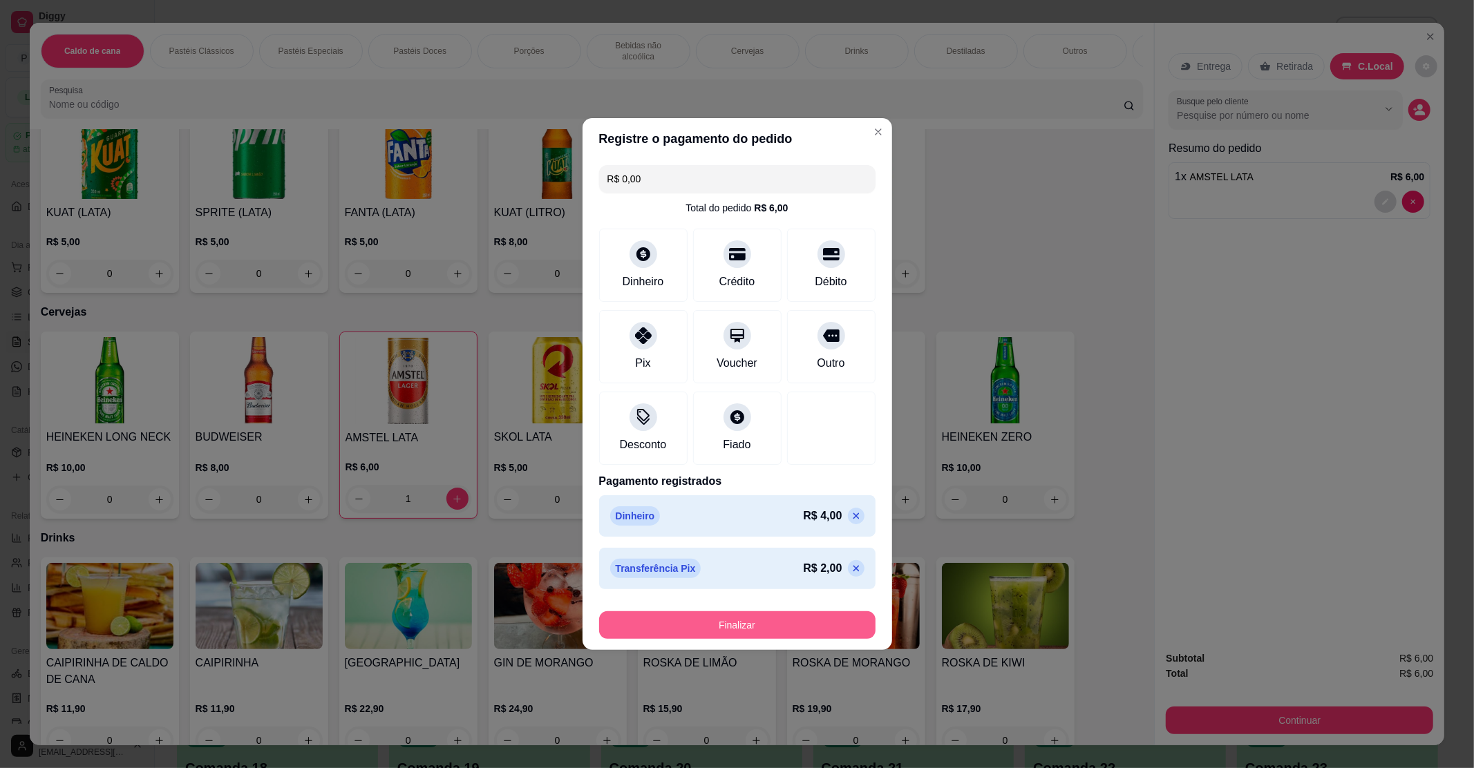
click at [765, 631] on button "Finalizar" at bounding box center [737, 625] width 276 height 28
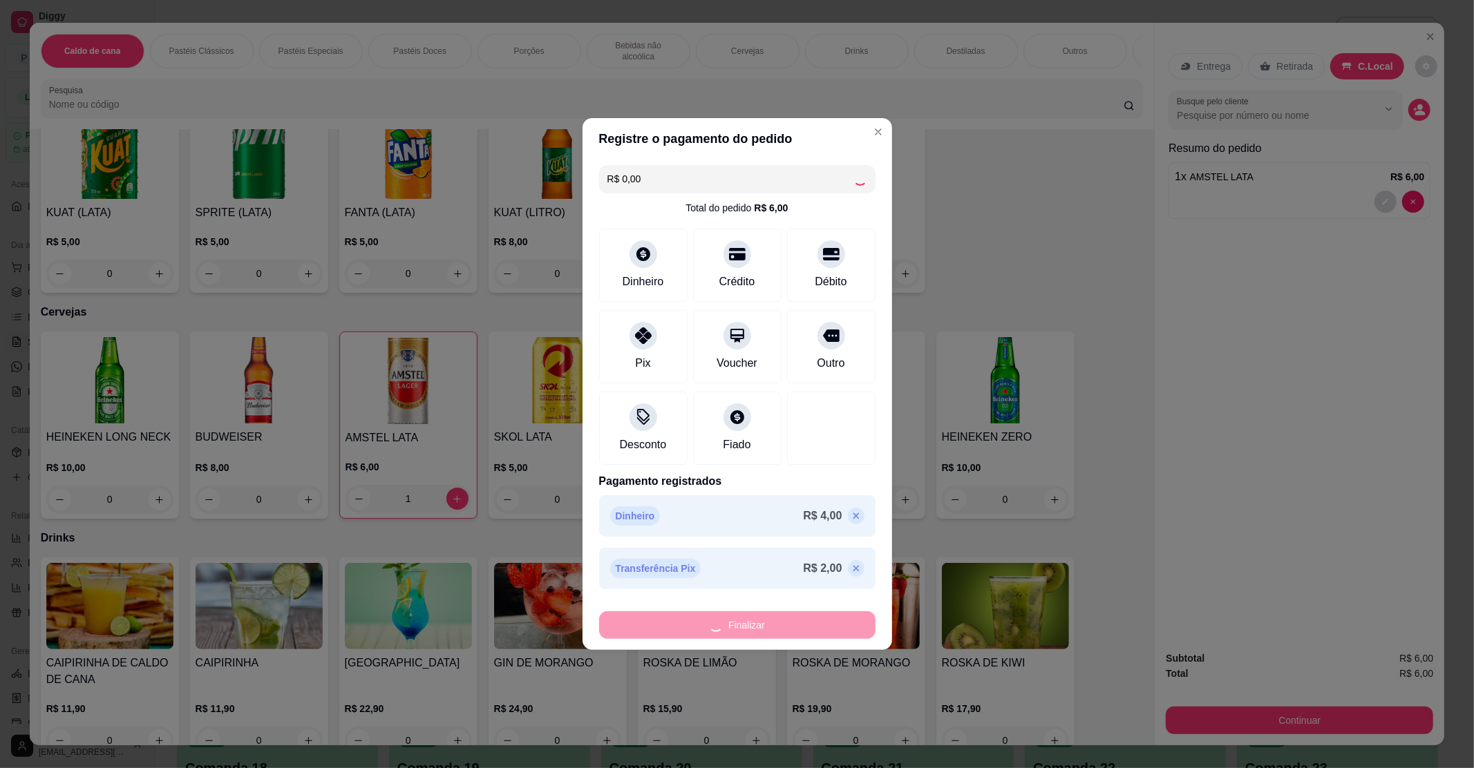
type input "0"
type input "-R$ 6,00"
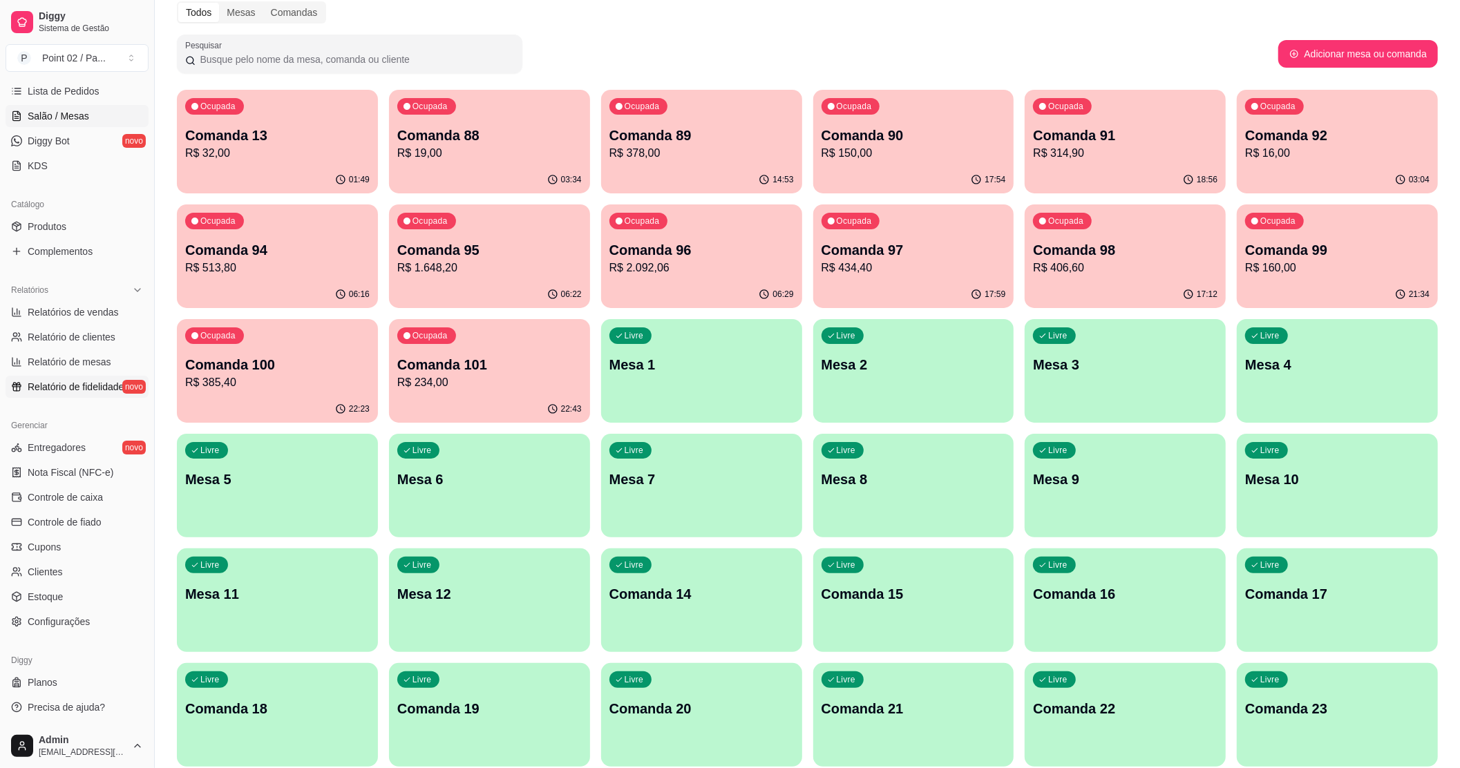
scroll to position [92, 0]
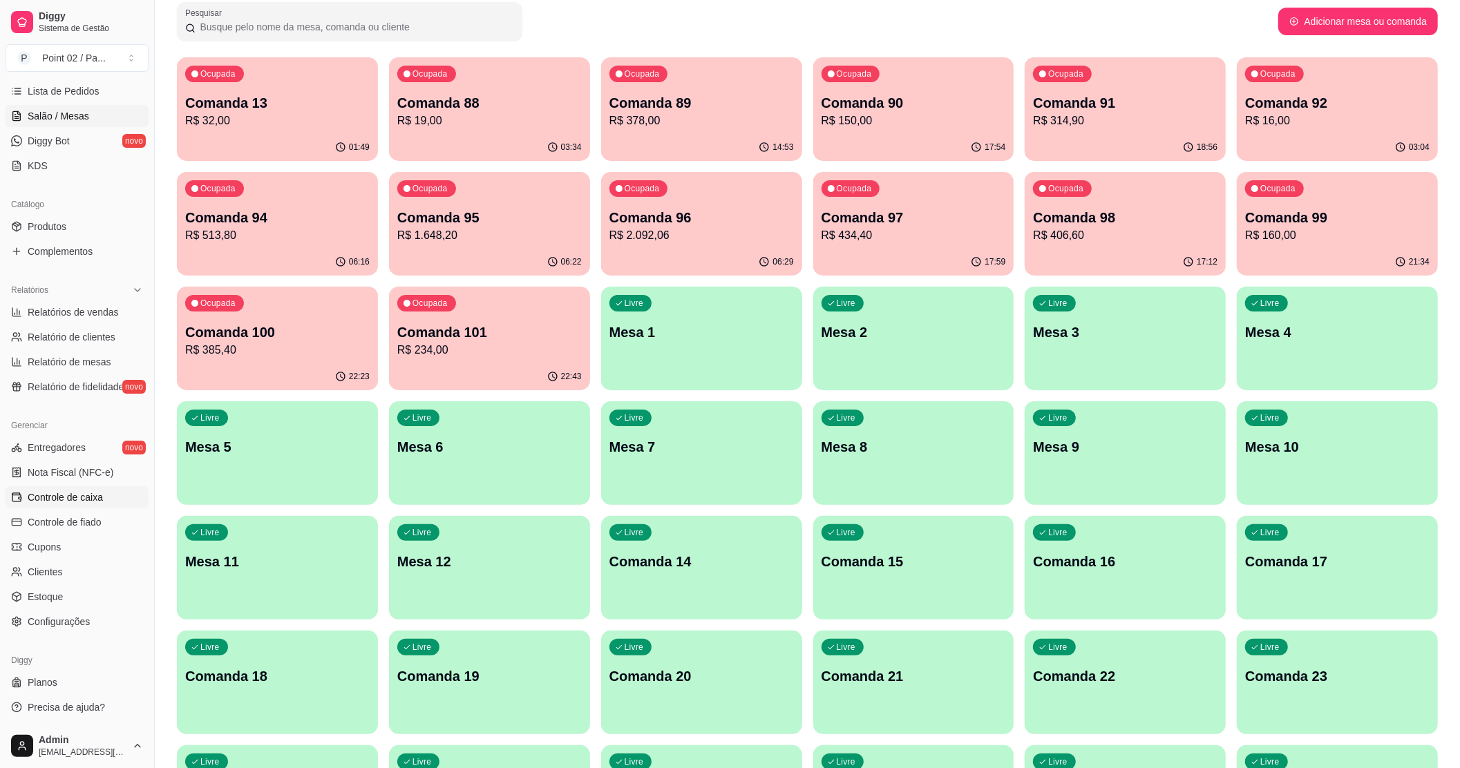
click at [75, 497] on span "Controle de caixa" at bounding box center [65, 498] width 75 height 14
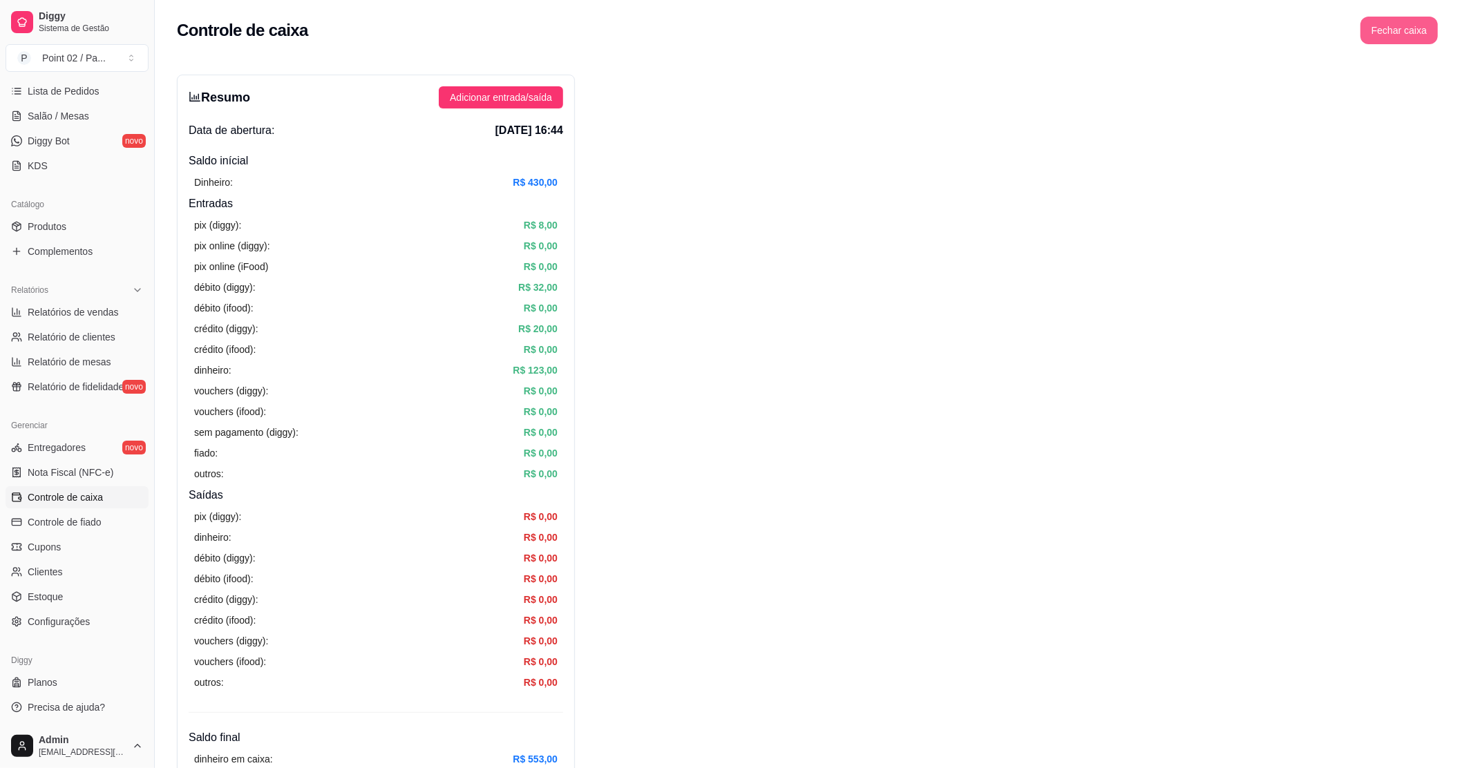
click at [1386, 35] on button "Fechar caixa" at bounding box center [1398, 31] width 77 height 28
click at [1396, 36] on button "Fechar caixa" at bounding box center [1399, 30] width 75 height 27
click at [1432, 115] on span "Sim" at bounding box center [1437, 122] width 17 height 15
